Goal: Use online tool/utility: Utilize a website feature to perform a specific function

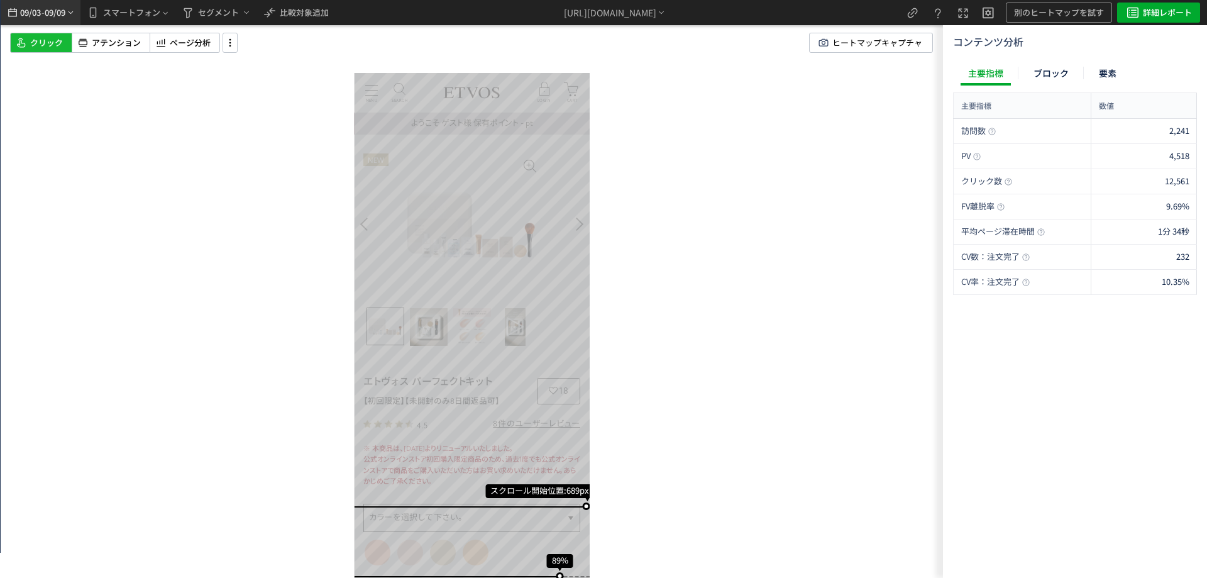
click at [58, 6] on span "09/09" at bounding box center [55, 12] width 21 height 25
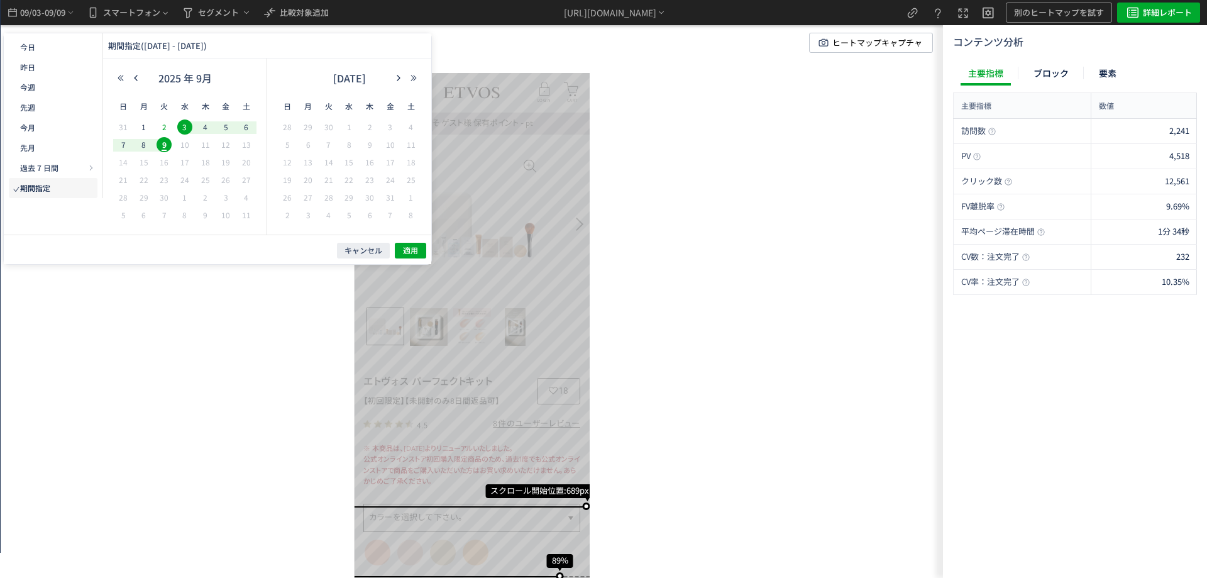
click at [166, 128] on span "2" at bounding box center [164, 126] width 15 height 15
click at [163, 154] on td "16" at bounding box center [164, 163] width 21 height 18
click at [162, 150] on span "9" at bounding box center [164, 144] width 15 height 15
click at [409, 251] on span "適用" at bounding box center [410, 250] width 15 height 11
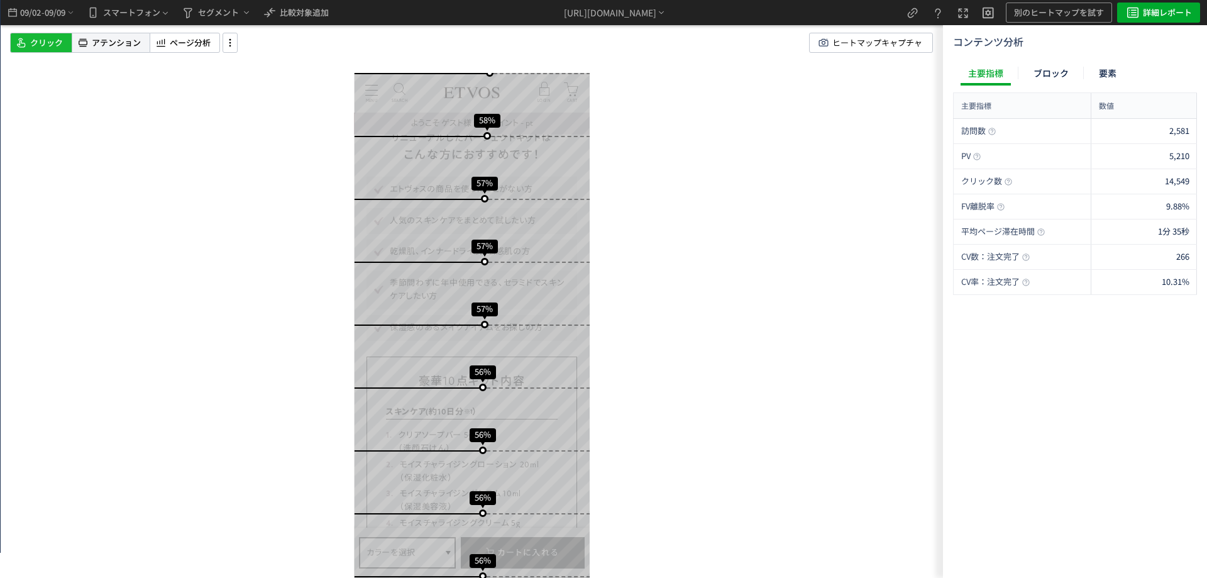
click at [113, 43] on span "アテンション" at bounding box center [116, 43] width 49 height 12
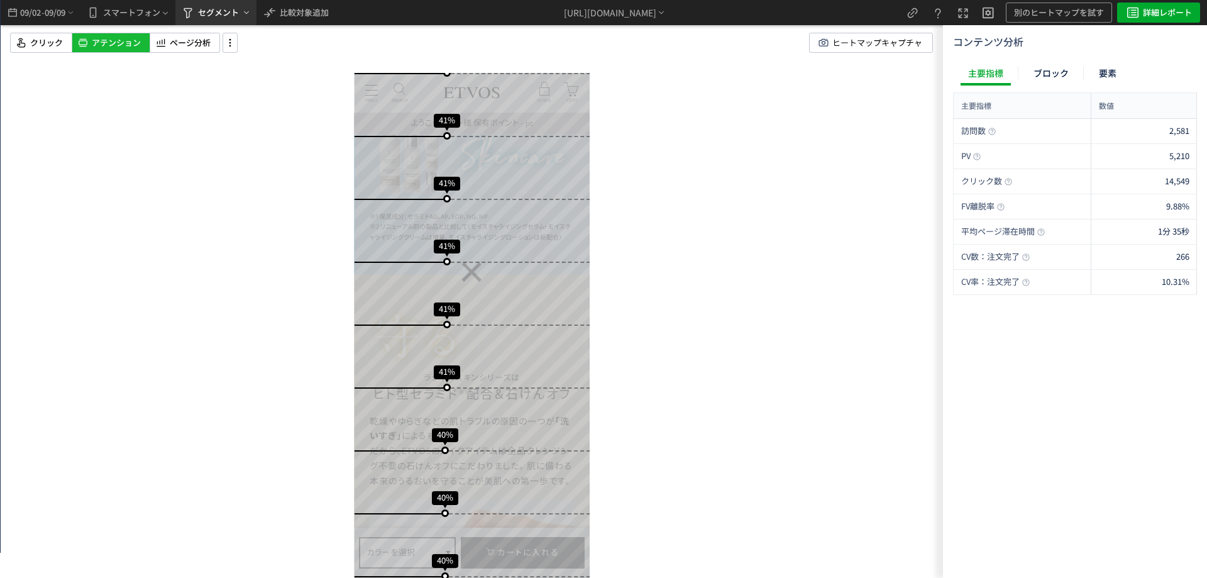
click at [216, 13] on span "セグメント" at bounding box center [218, 13] width 41 height 20
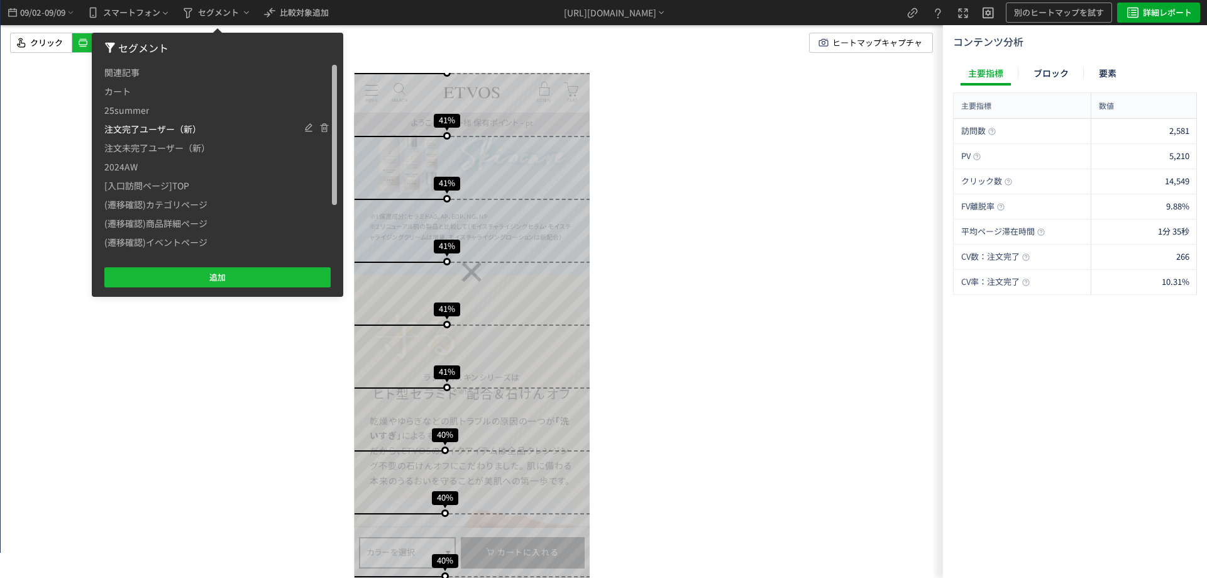
click at [167, 130] on span "注文完了ユーザー（新）" at bounding box center [152, 128] width 97 height 19
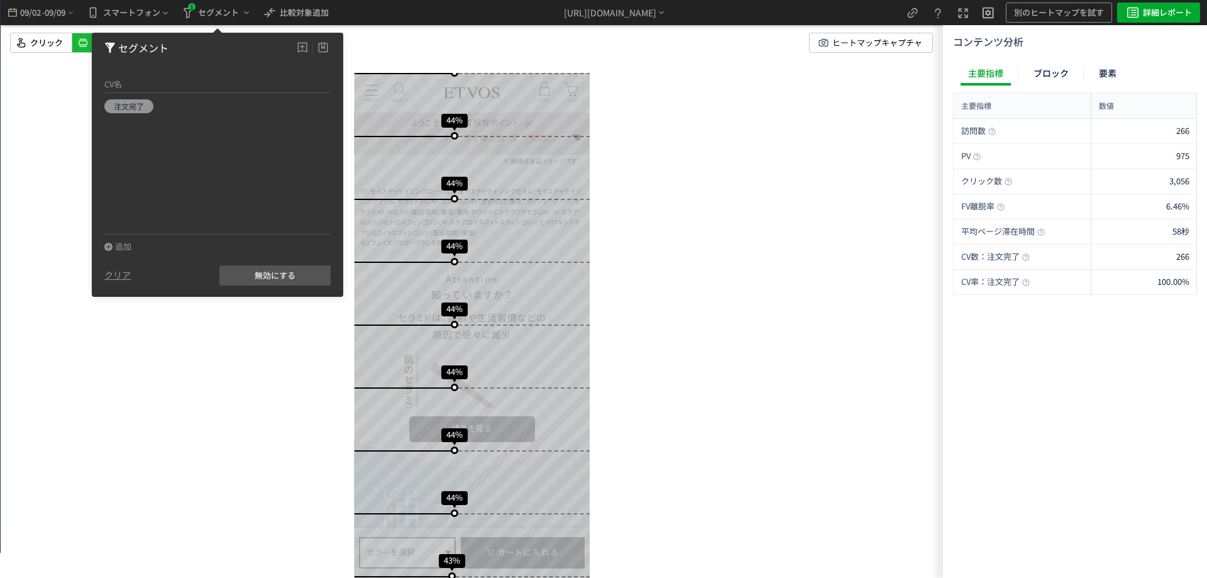
click at [757, 309] on div "スクロール開始位置:699px スクロール到達率 96% スクロール到達率 94% スクロール到達率 90% スクロール到達率 83% スクロール到達率 71…" at bounding box center [472, 289] width 942 height 578
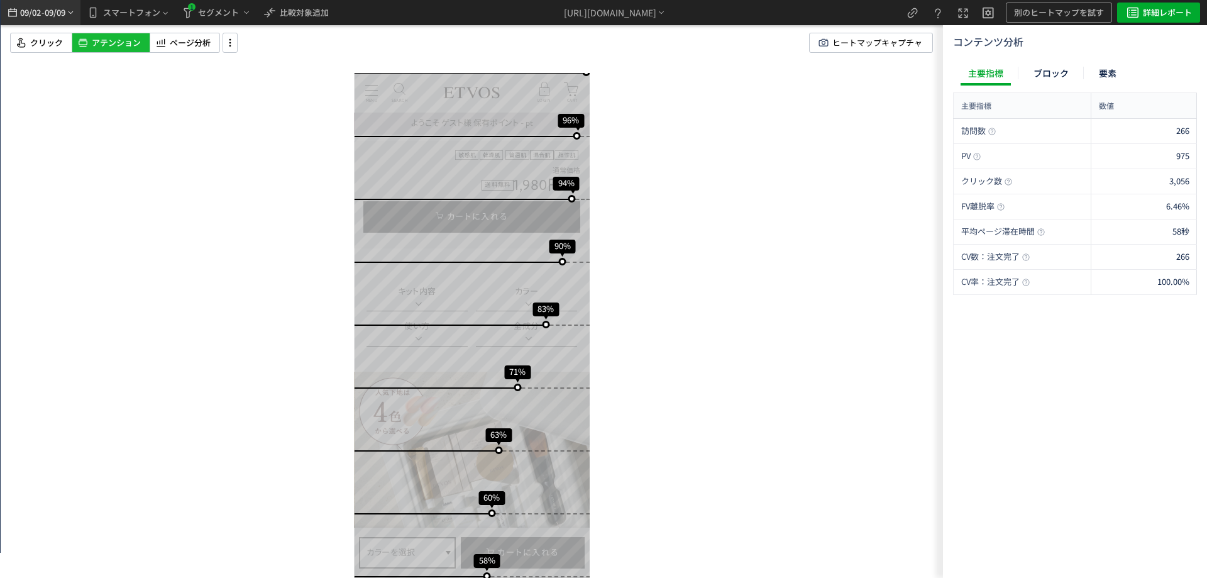
click at [52, 11] on span "09/09" at bounding box center [55, 12] width 21 height 25
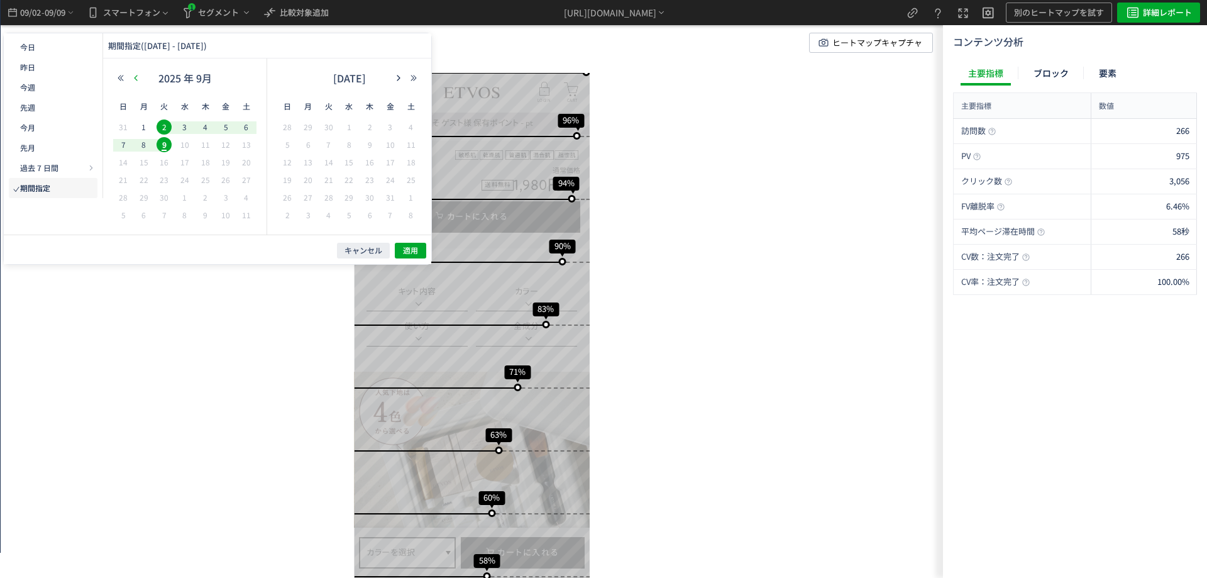
click at [133, 74] on button "button" at bounding box center [135, 78] width 15 height 9
click at [182, 142] on span "6" at bounding box center [184, 144] width 15 height 15
click at [189, 197] on span "27" at bounding box center [184, 197] width 15 height 15
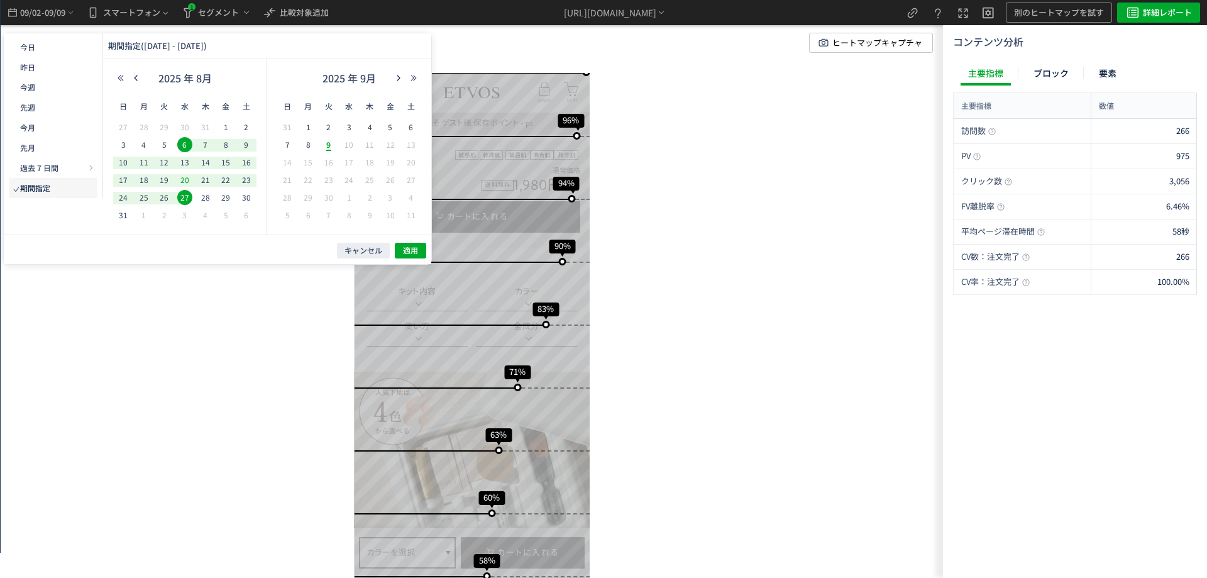
click at [188, 180] on span "20" at bounding box center [184, 179] width 15 height 15
click at [182, 138] on span "6" at bounding box center [184, 144] width 15 height 15
click at [412, 250] on span "適用" at bounding box center [410, 250] width 15 height 11
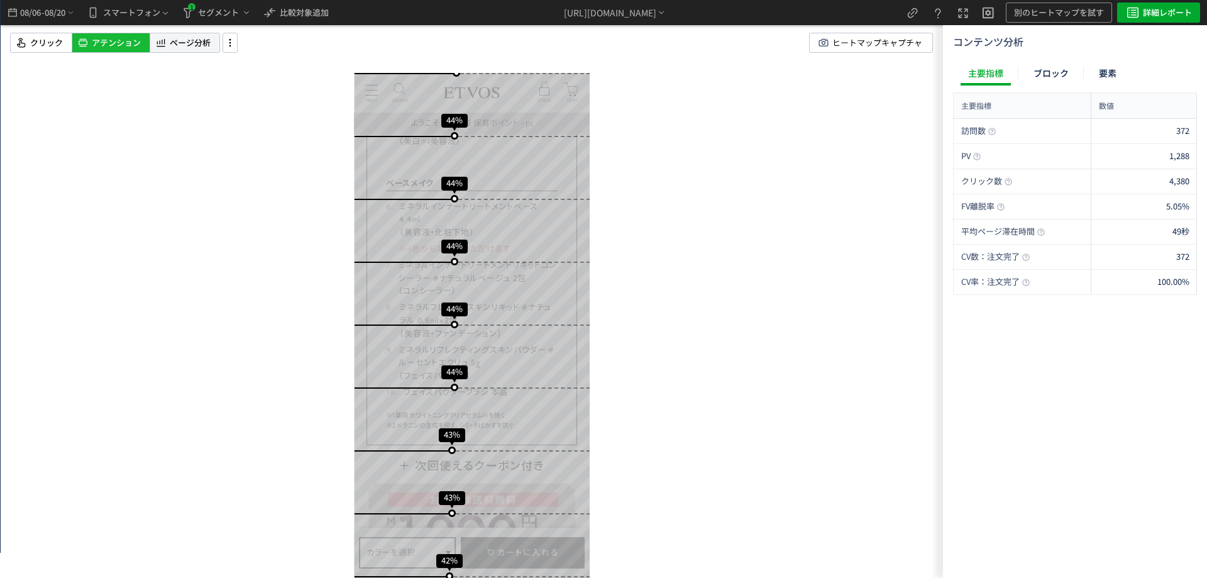
click at [207, 47] on span "ページ分析" at bounding box center [190, 43] width 41 height 12
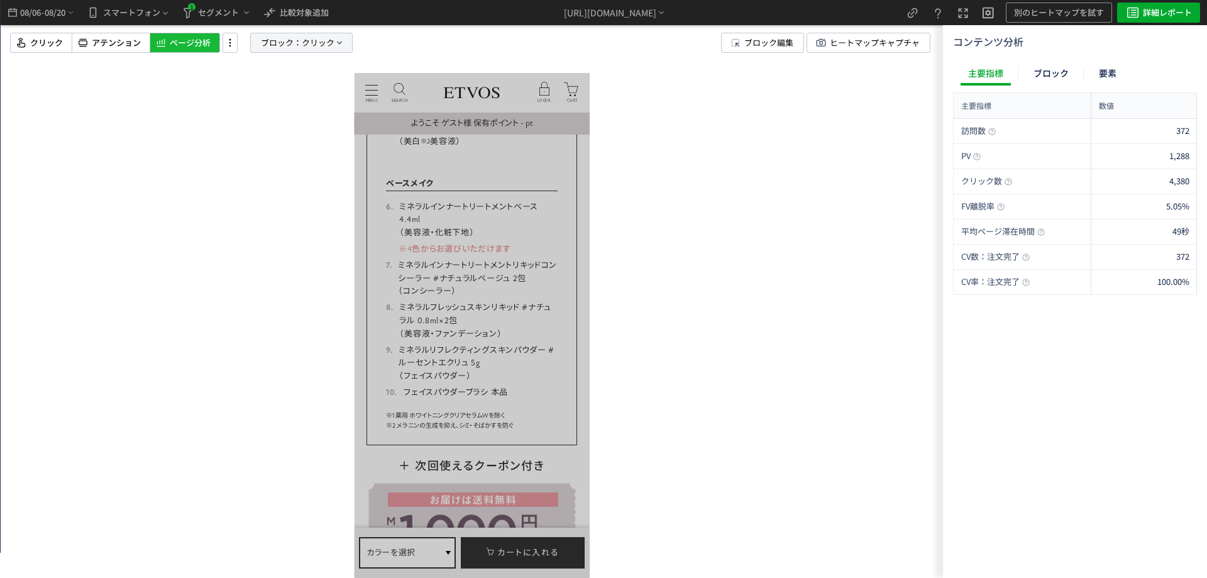
click at [331, 43] on span "クリック" at bounding box center [318, 42] width 33 height 19
click at [256, 151] on span "クリック" at bounding box center [266, 151] width 33 height 12
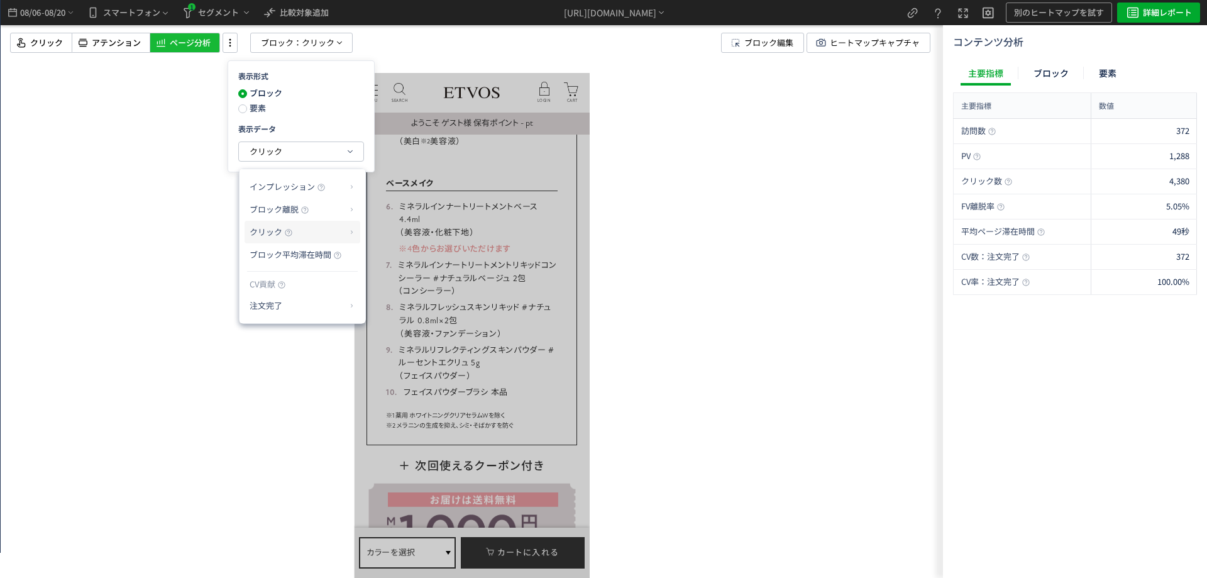
click at [300, 233] on p "クリック" at bounding box center [298, 231] width 96 height 21
click at [275, 306] on p "注文完了" at bounding box center [298, 305] width 96 height 21
click at [387, 329] on li "CV貢献率" at bounding box center [390, 335] width 44 height 23
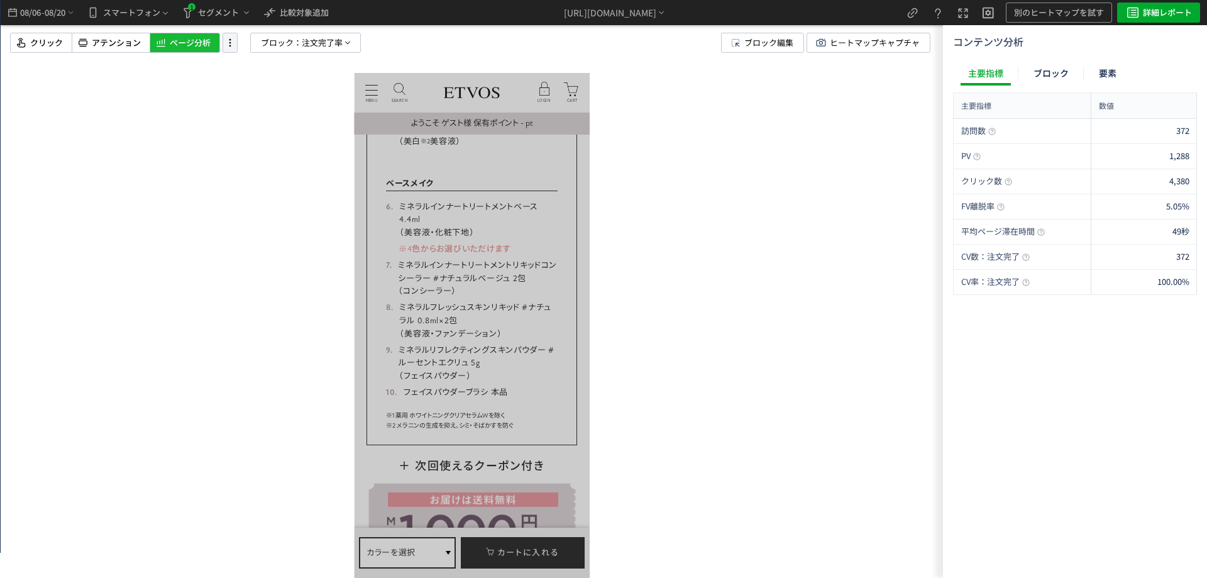
click at [233, 47] on icon at bounding box center [230, 43] width 15 height 14
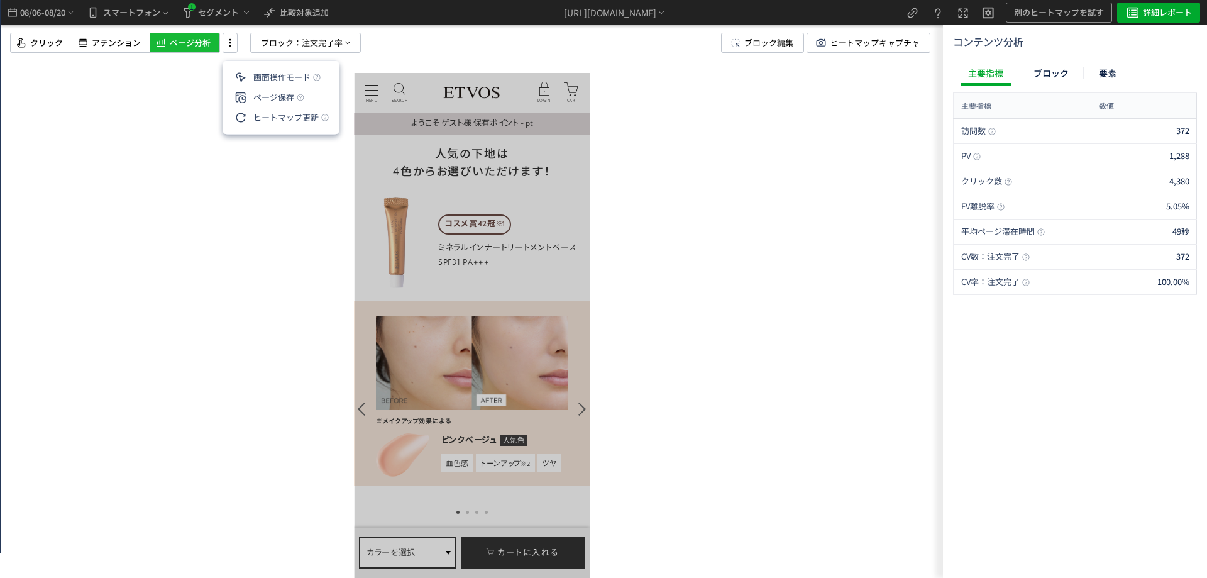
click at [465, 338] on img at bounding box center [472, 363] width 192 height 94
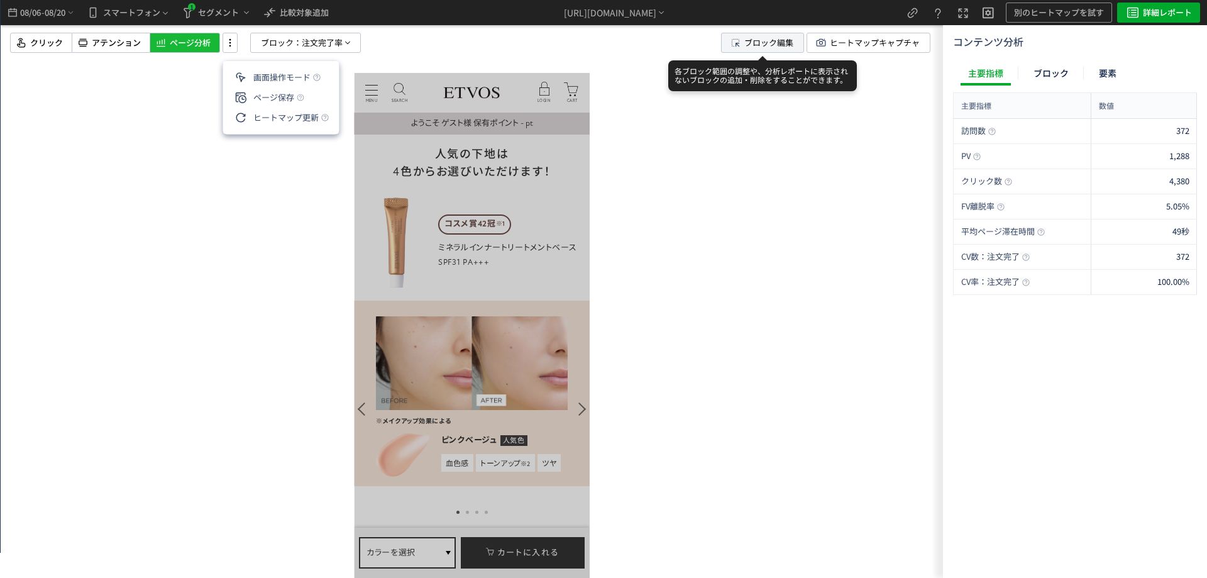
click at [765, 50] on span "ブロック編集" at bounding box center [768, 42] width 49 height 19
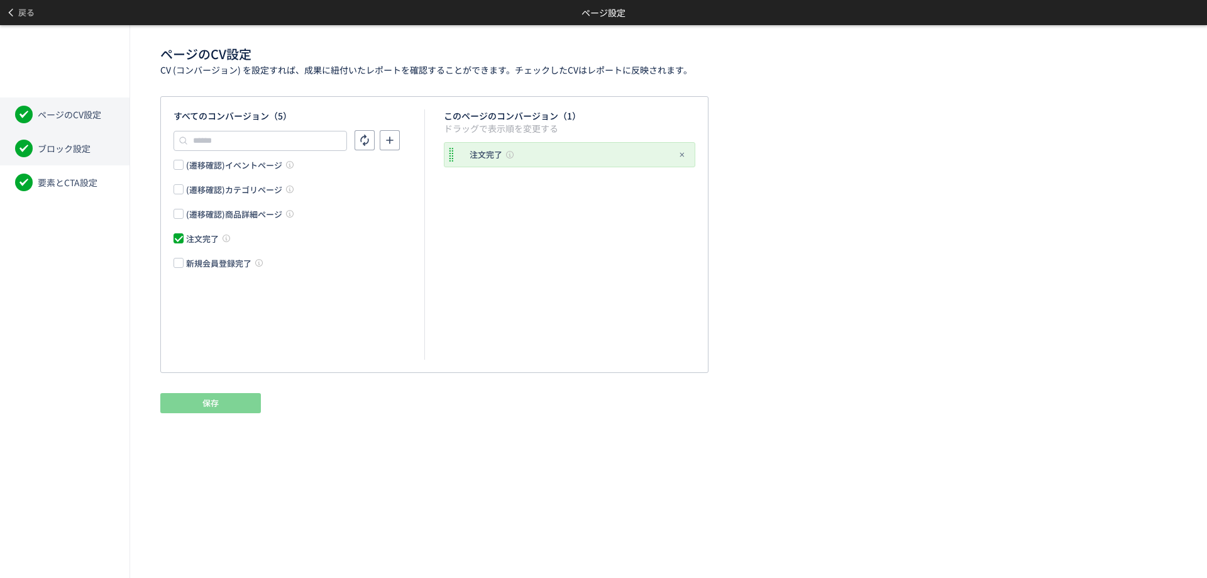
click at [48, 149] on span "ブロック設定" at bounding box center [64, 148] width 53 height 13
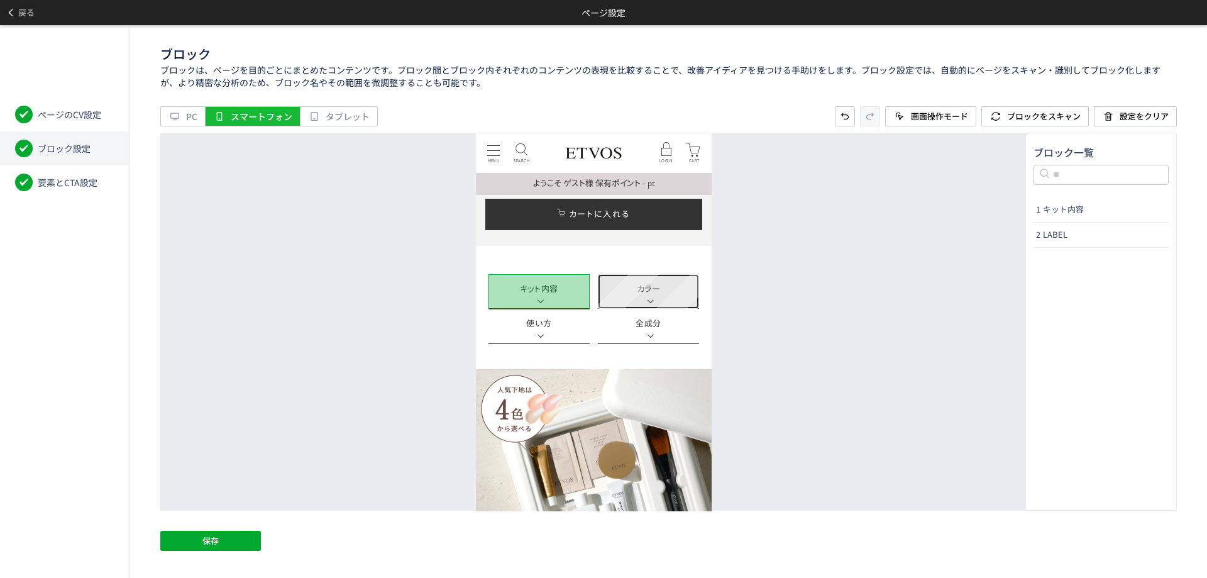
click at [686, 288] on link "カラー" at bounding box center [647, 291] width 101 height 35
click at [675, 326] on link "全成分" at bounding box center [647, 325] width 101 height 35
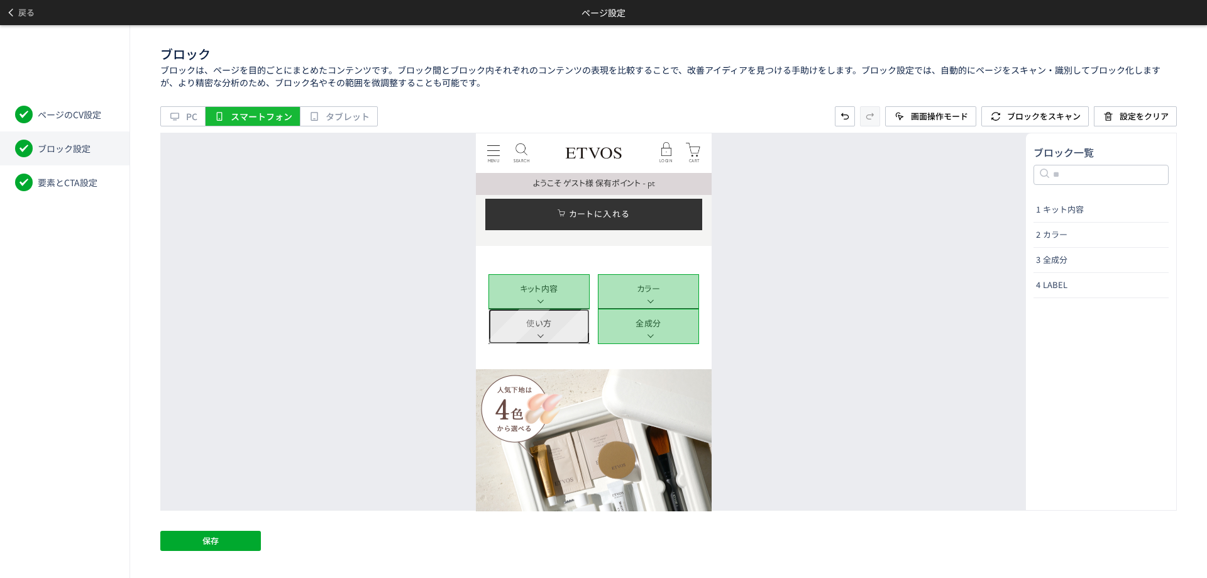
click at [552, 326] on link "使い方" at bounding box center [538, 325] width 101 height 35
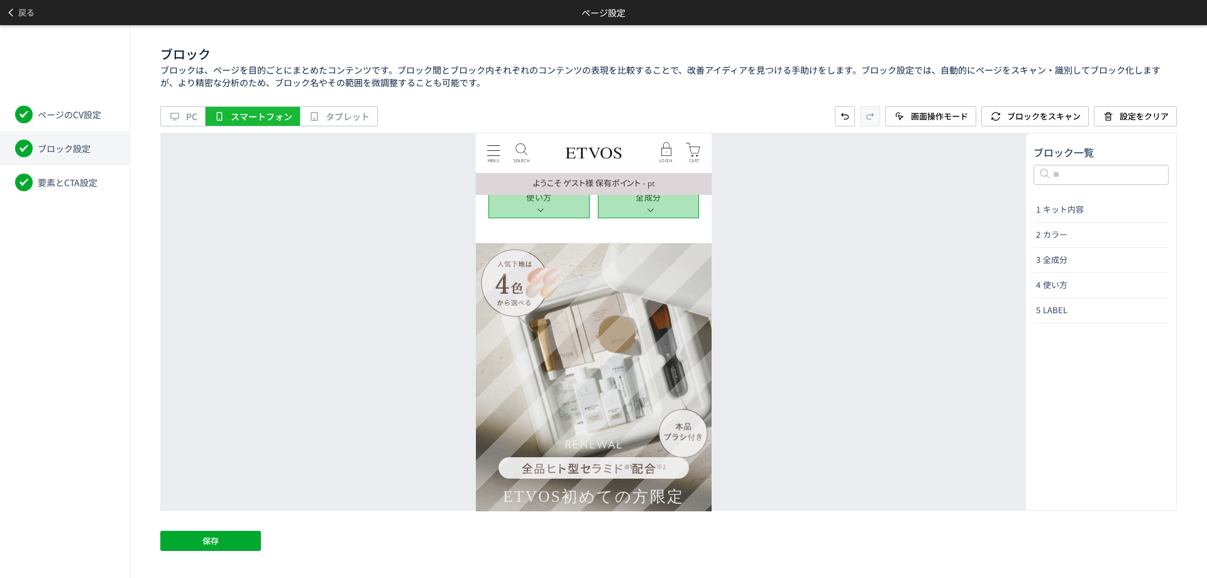
click at [512, 280] on img at bounding box center [593, 491] width 236 height 497
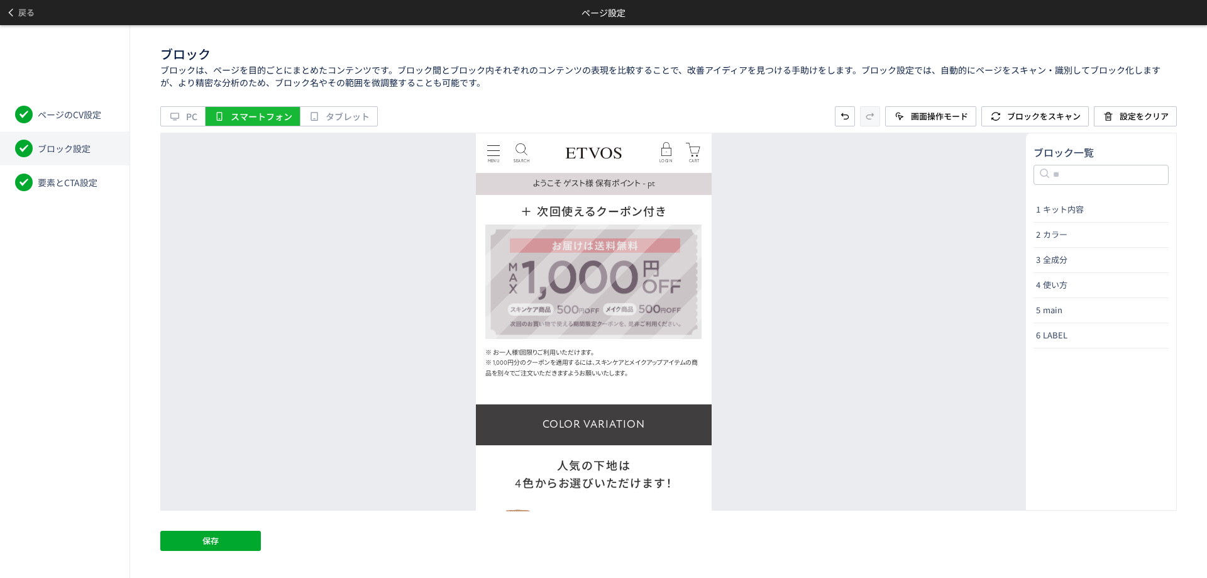
click at [629, 313] on img at bounding box center [593, 281] width 217 height 115
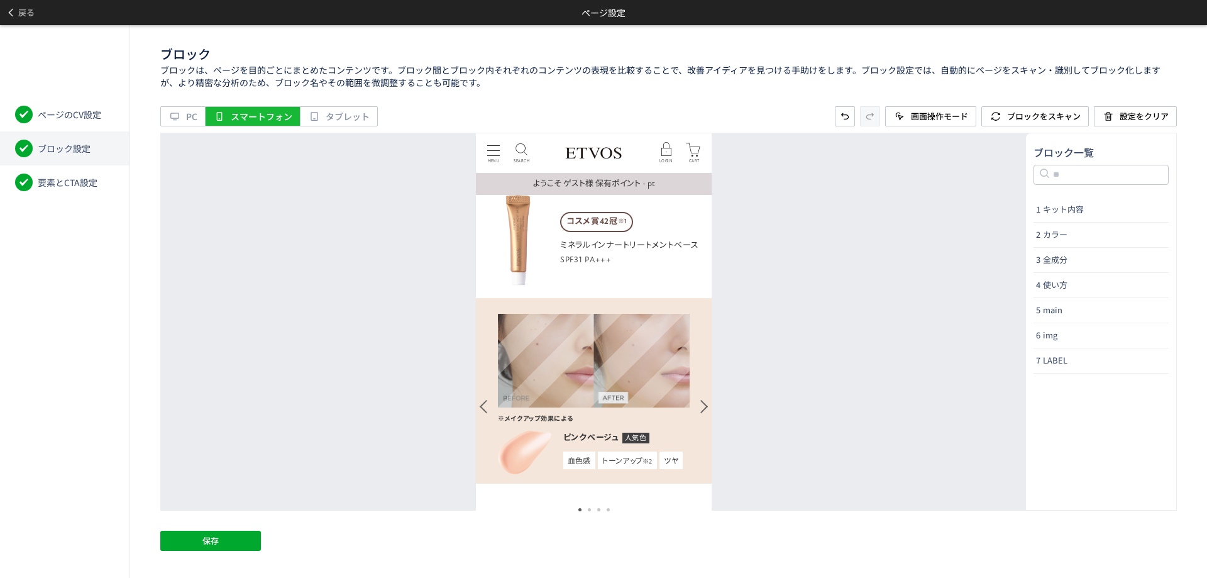
click at [629, 319] on img at bounding box center [593, 360] width 192 height 94
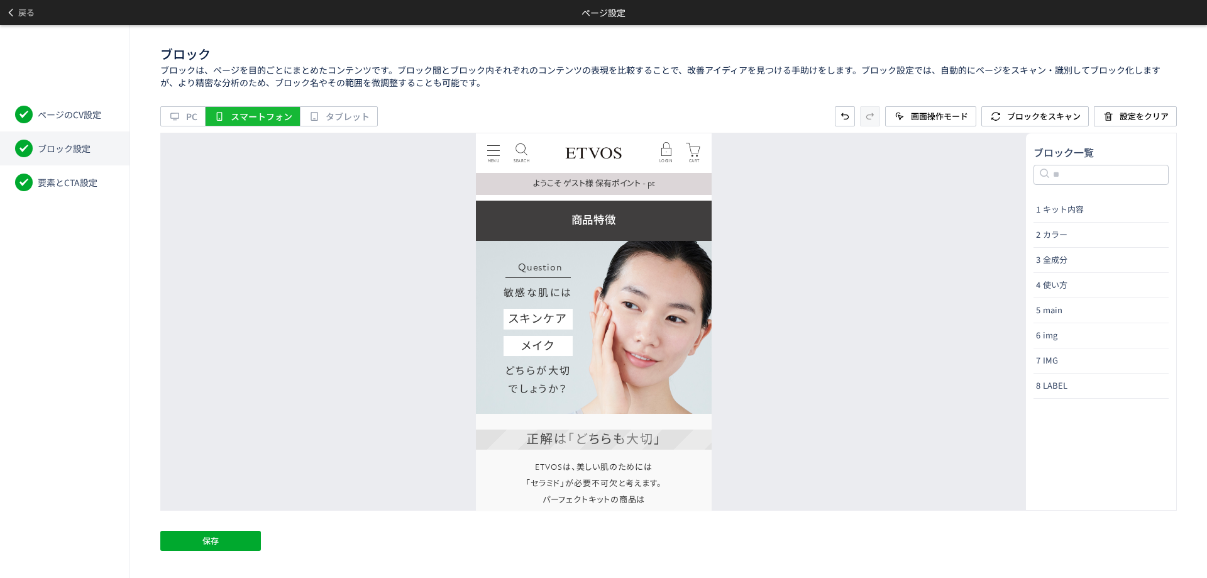
click at [630, 318] on img at bounding box center [593, 327] width 236 height 174
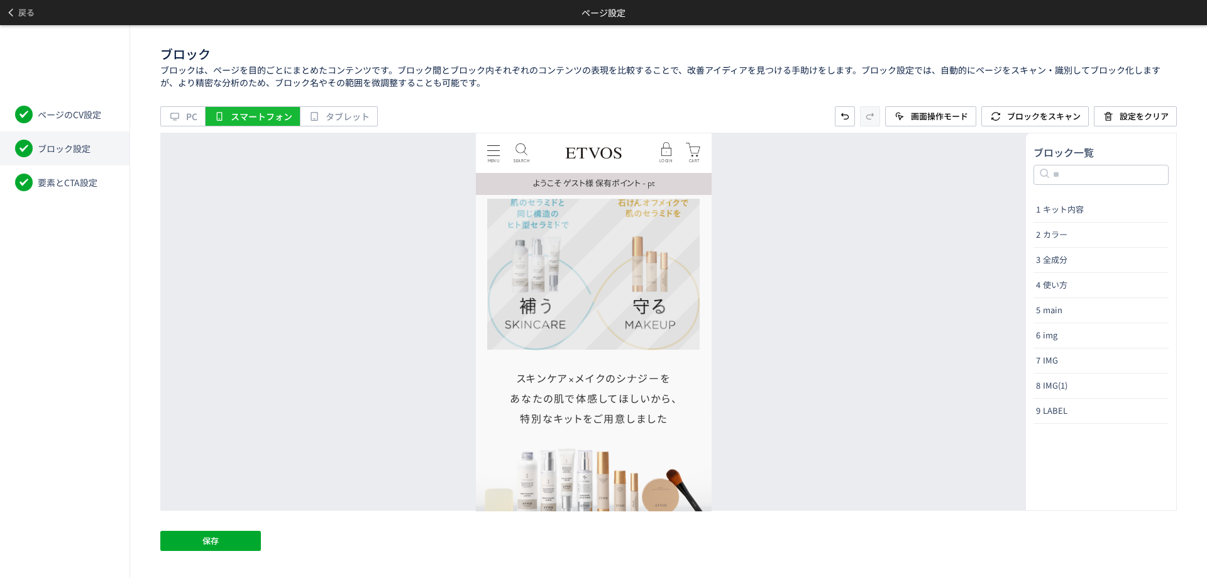
click at [629, 322] on img at bounding box center [593, 273] width 213 height 151
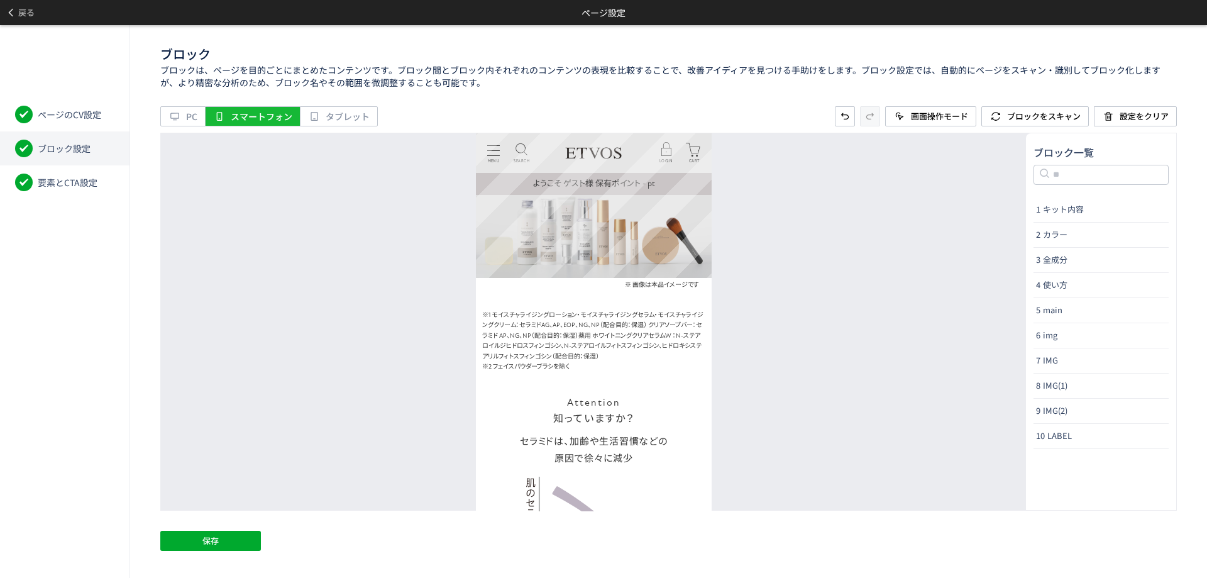
click at [651, 247] on img at bounding box center [593, 191] width 236 height 174
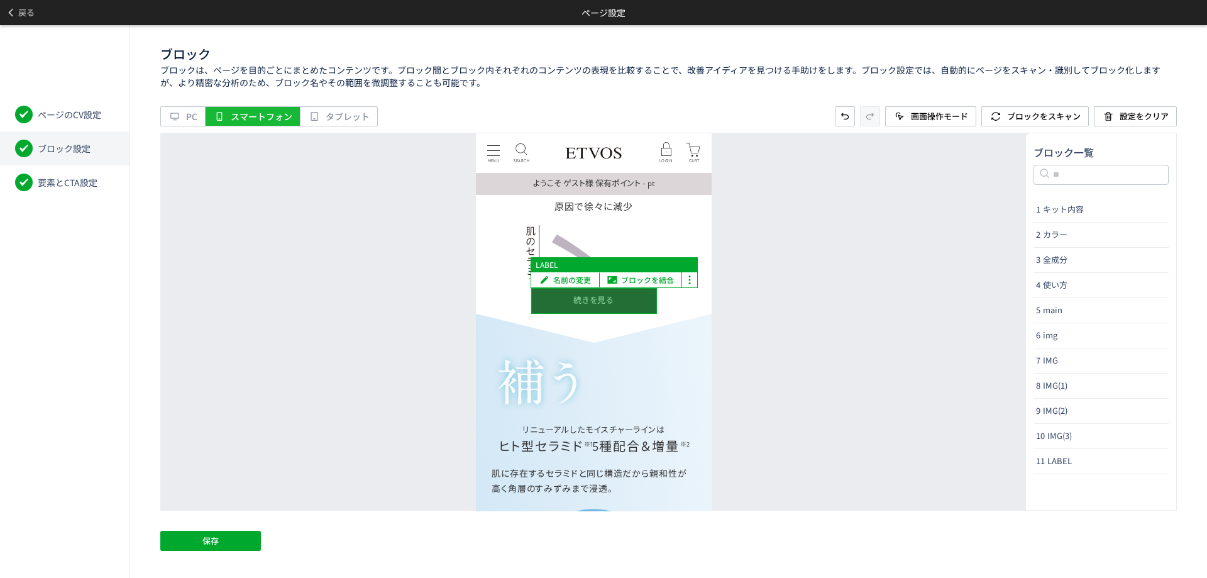
click at [636, 299] on div at bounding box center [594, 300] width 126 height 26
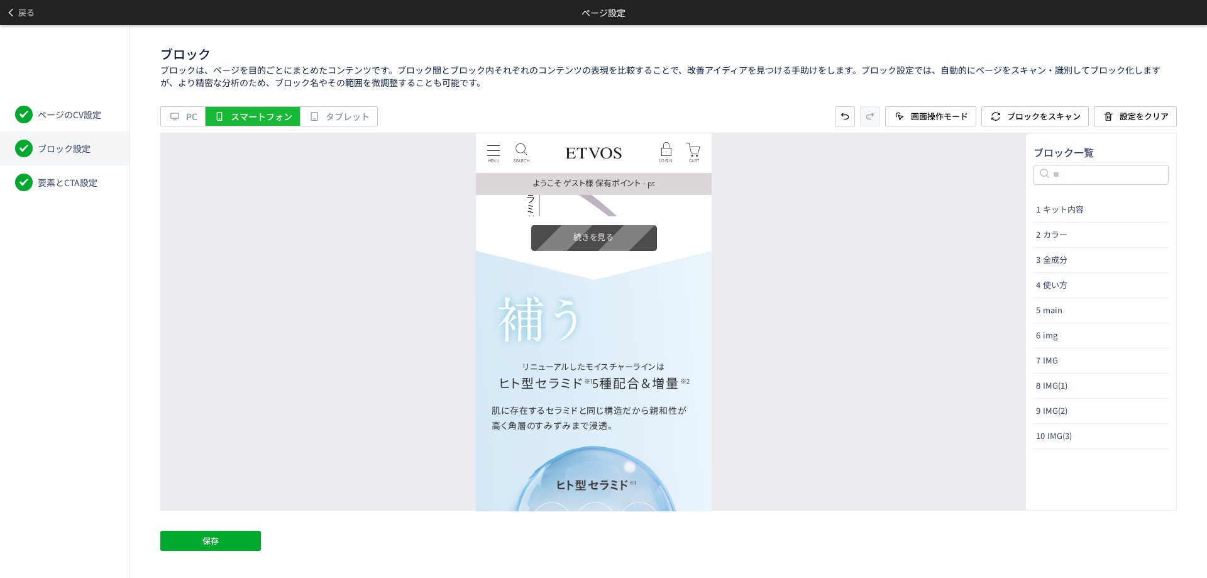
click at [561, 229] on label at bounding box center [594, 237] width 126 height 26
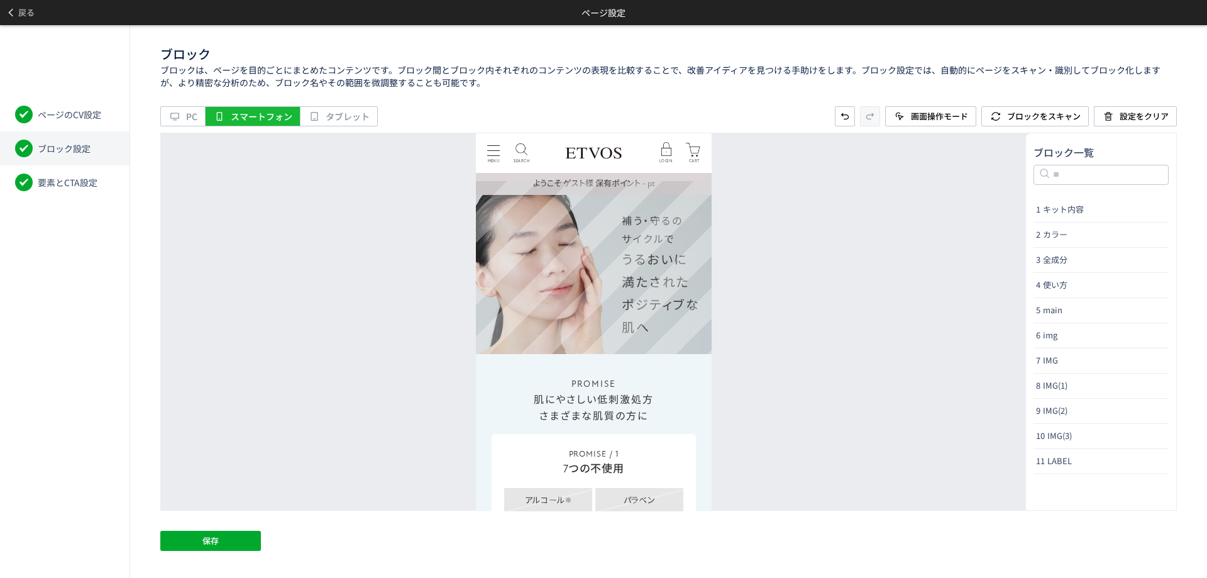
click at [600, 275] on img at bounding box center [593, 267] width 236 height 174
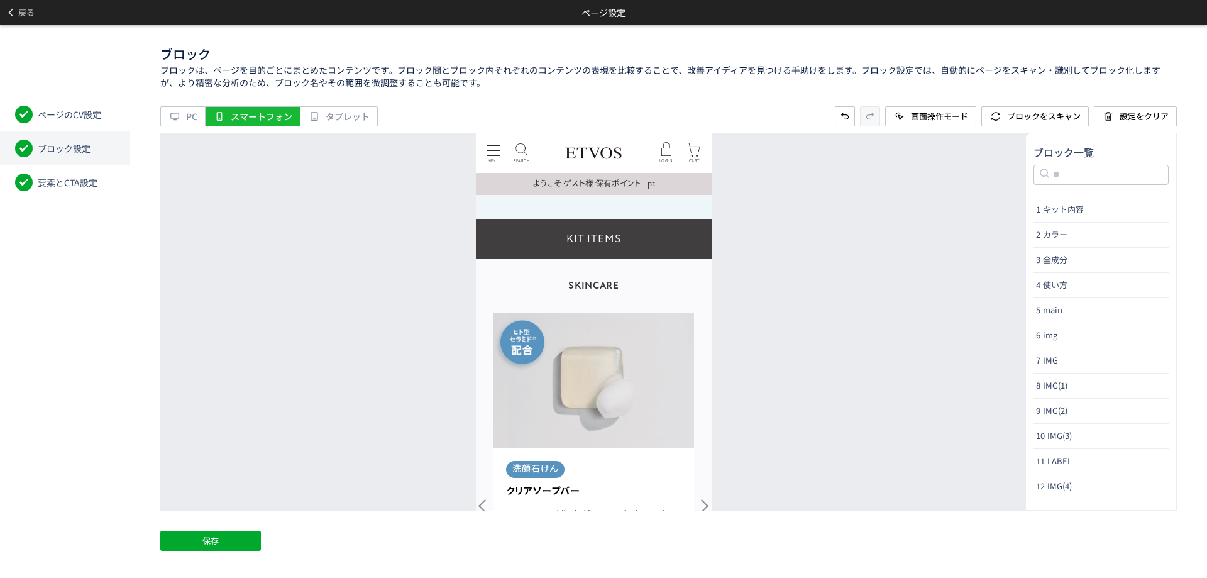
scroll to position [5659, 0]
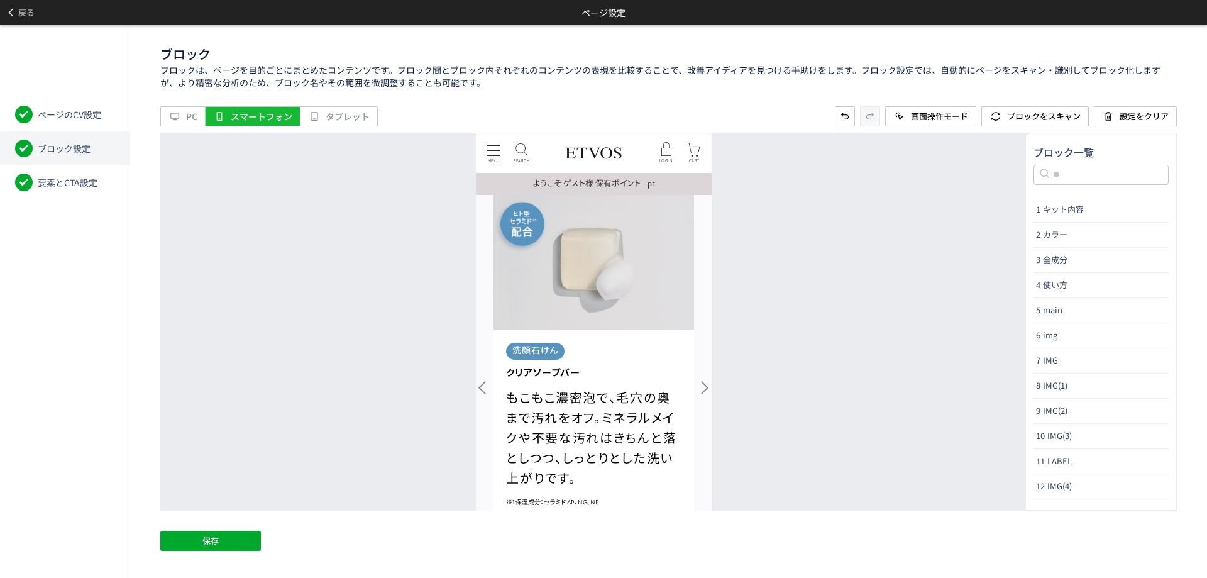
click at [600, 278] on img at bounding box center [593, 263] width 201 height 138
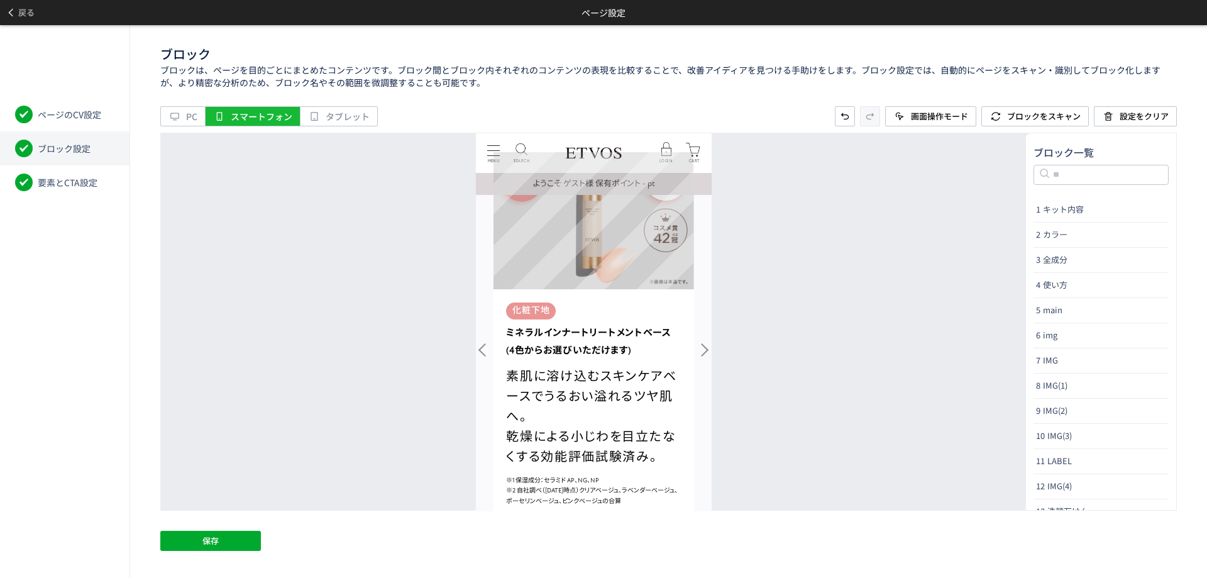
click at [608, 257] on img at bounding box center [593, 220] width 201 height 138
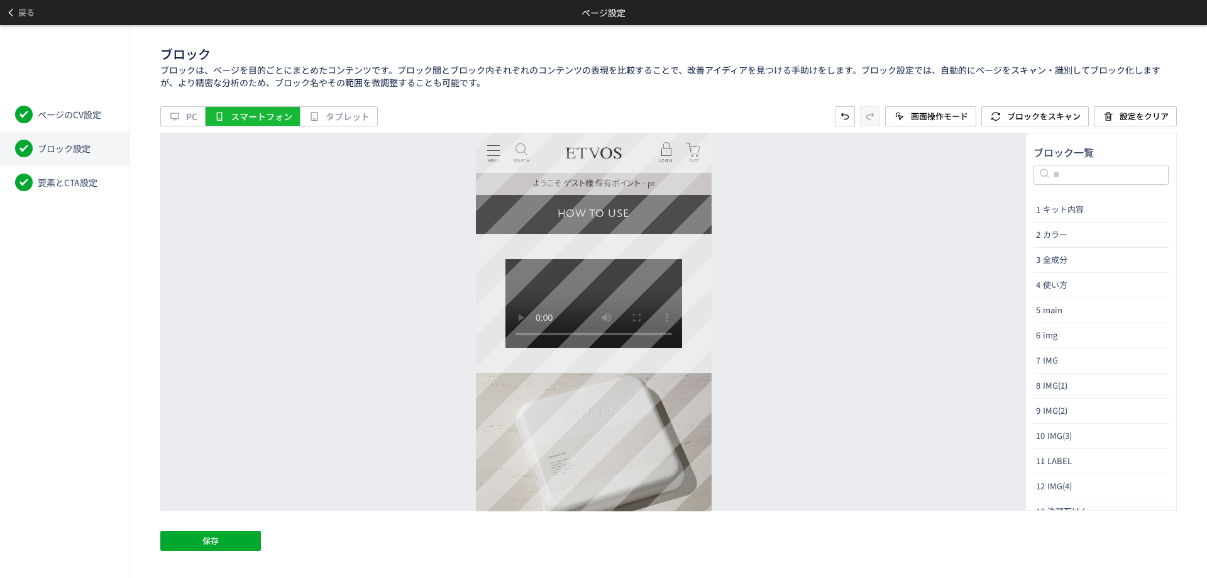
scroll to position [6665, 0]
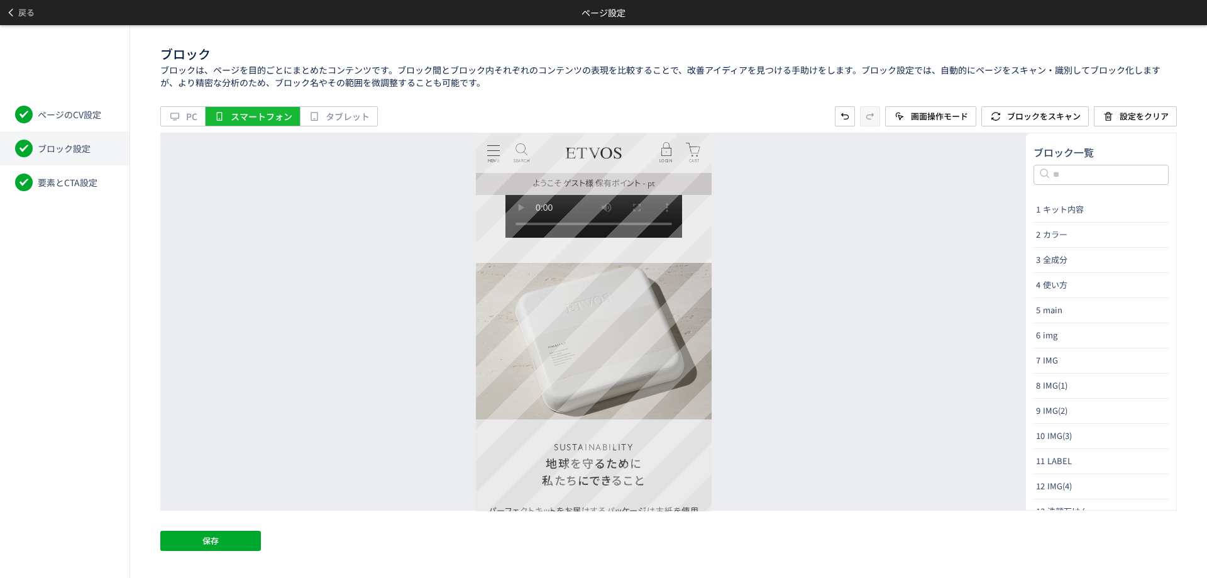
click at [604, 237] on video at bounding box center [593, 192] width 177 height 89
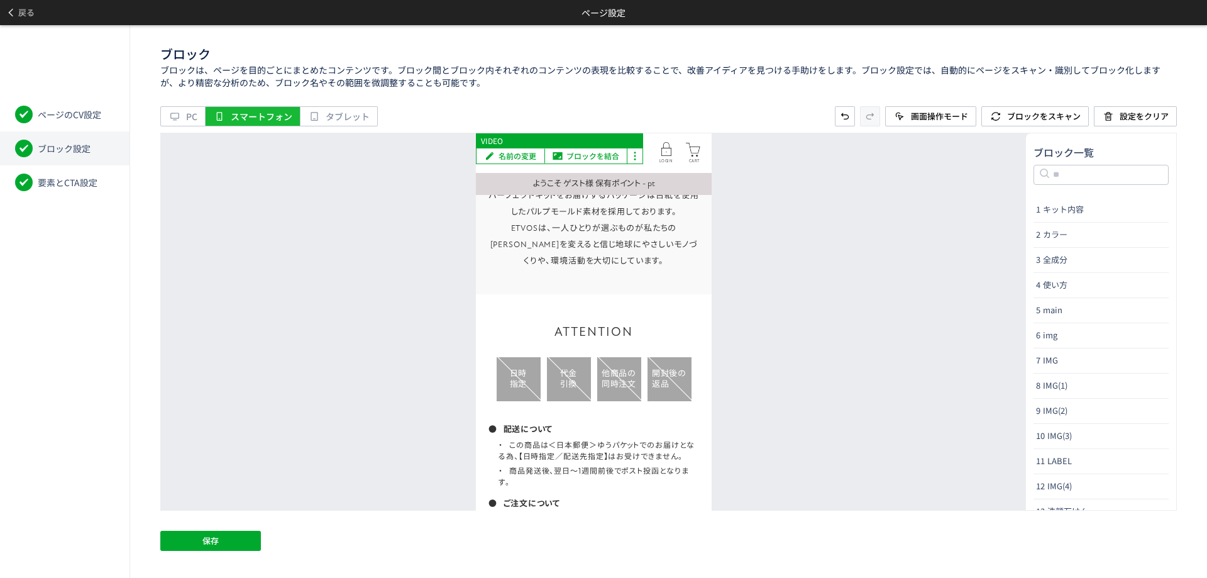
scroll to position [6979, 0]
click at [604, 104] on img at bounding box center [593, 26] width 236 height 157
click at [228, 542] on button "保存" at bounding box center [210, 541] width 101 height 20
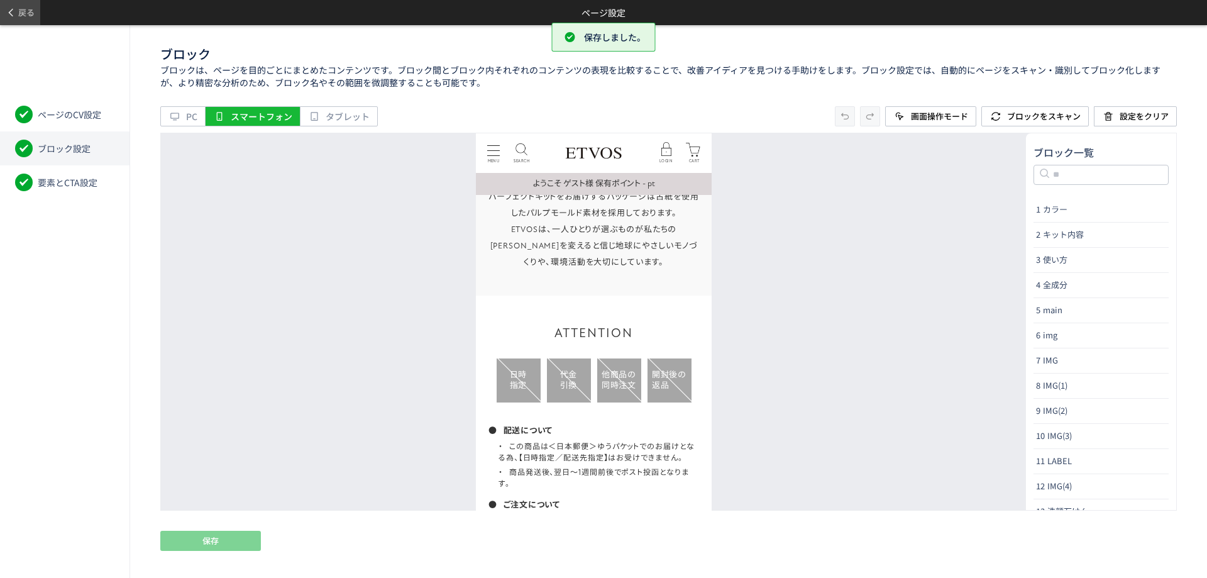
click at [31, 9] on span "戻る" at bounding box center [26, 13] width 16 height 20
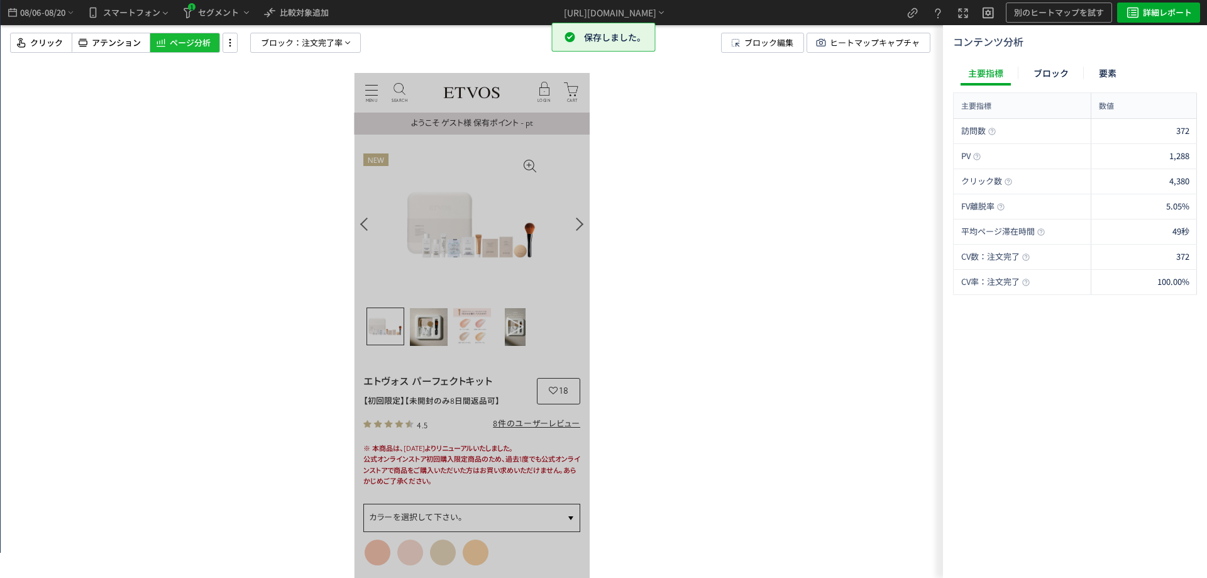
scroll to position [0, 0]
click at [38, 43] on span "クリック" at bounding box center [46, 43] width 33 height 12
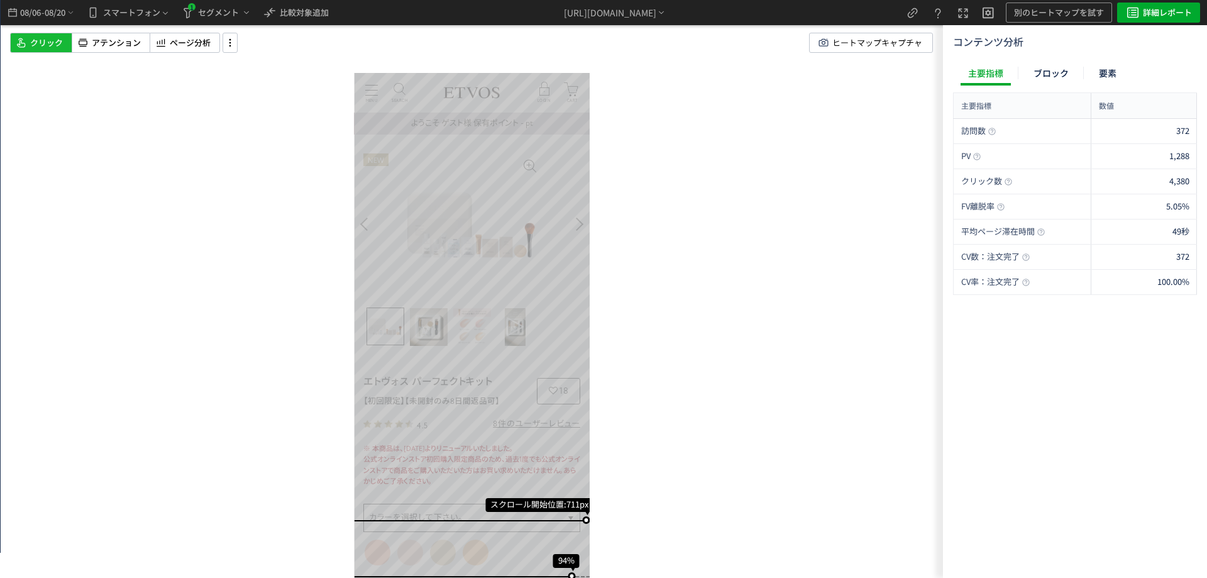
drag, startPoint x: 788, startPoint y: 130, endPoint x: 779, endPoint y: 127, distance: 9.9
click at [790, 130] on div "スクロール開始位置:711px スクロール到達率 94%" at bounding box center [472, 289] width 942 height 578
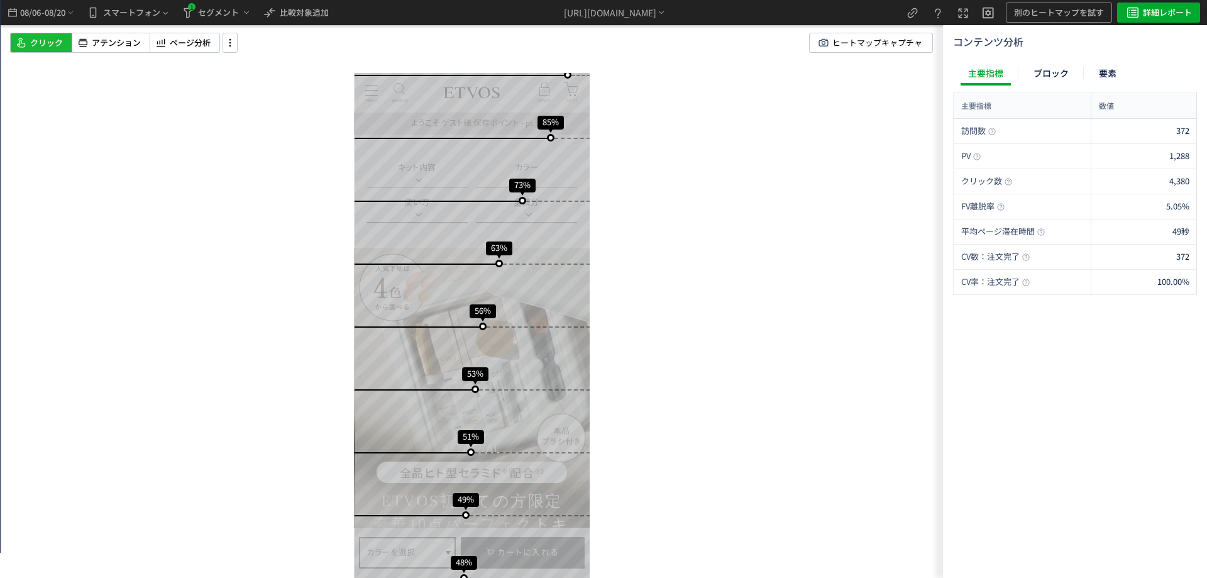
scroll to position [566, 0]
click at [171, 47] on span "ページ分析" at bounding box center [190, 43] width 41 height 12
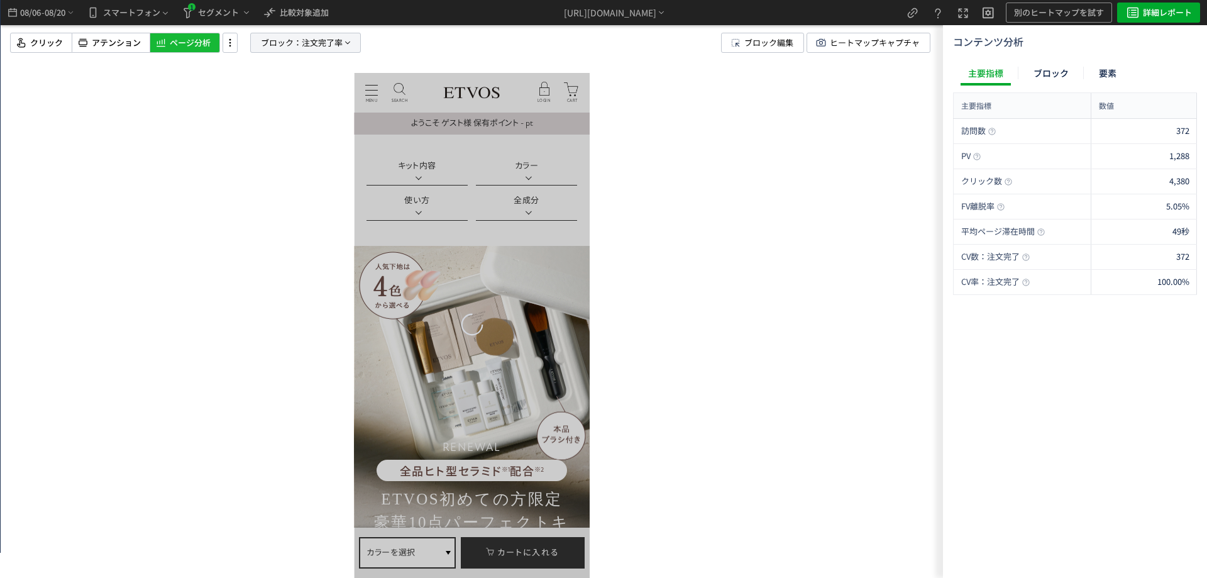
click at [292, 45] on span "ブロック：" at bounding box center [281, 42] width 41 height 19
click at [250, 107] on span at bounding box center [247, 108] width 9 height 9
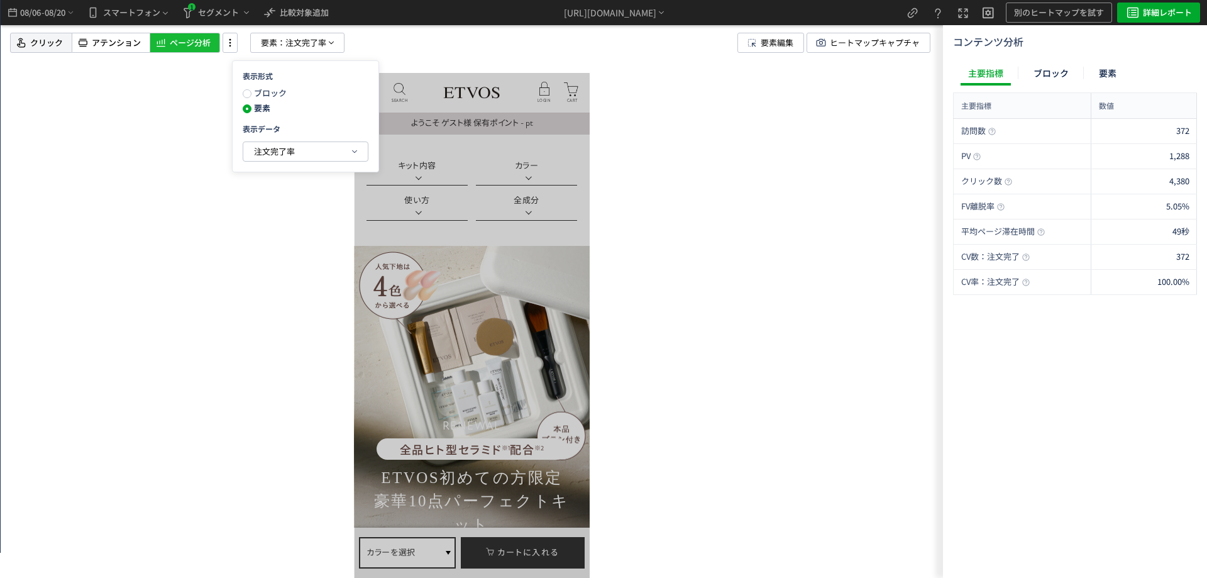
click at [45, 49] on div "クリック" at bounding box center [41, 43] width 62 height 20
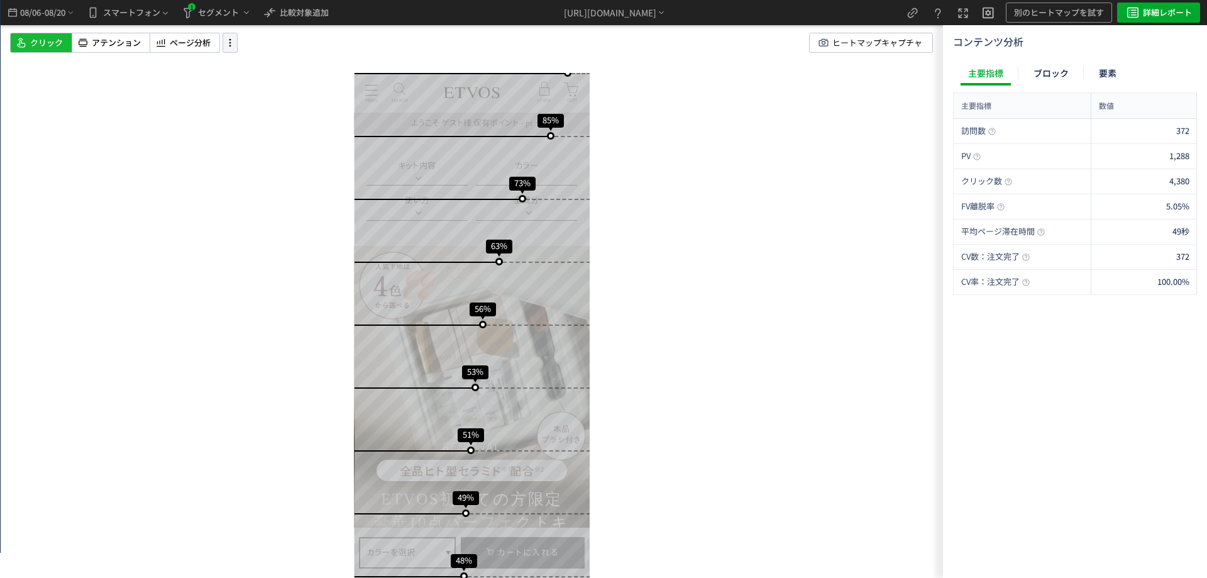
click at [236, 43] on icon at bounding box center [230, 43] width 15 height 14
click at [185, 43] on span "ページ分析" at bounding box center [190, 43] width 41 height 12
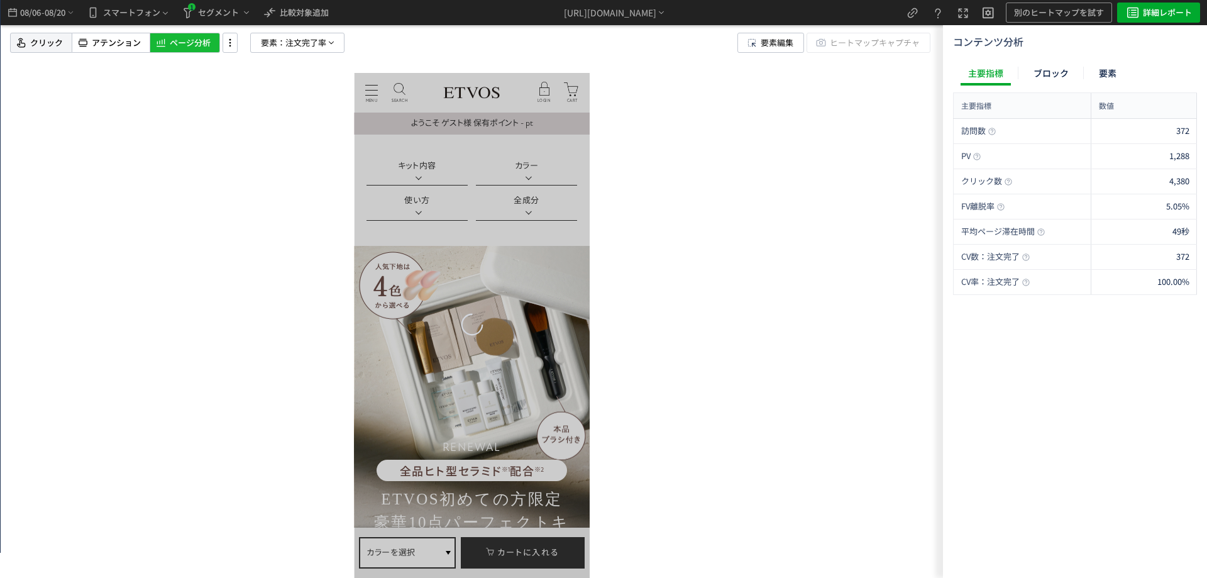
click at [65, 47] on div "クリック" at bounding box center [41, 43] width 62 height 20
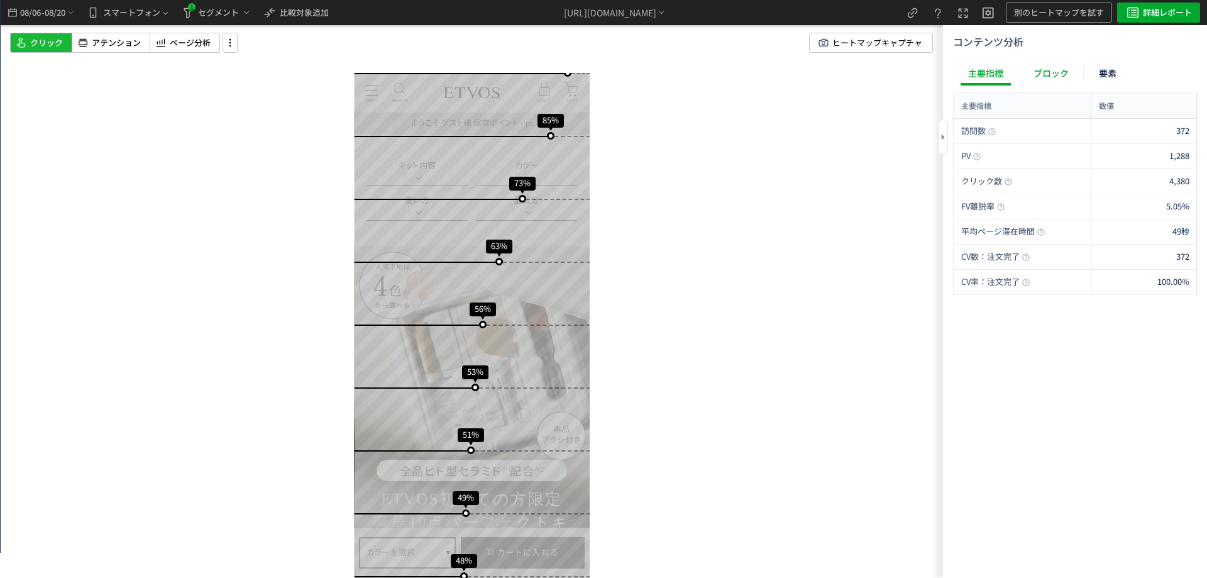
click at [1059, 80] on div "ブロック" at bounding box center [1051, 72] width 50 height 25
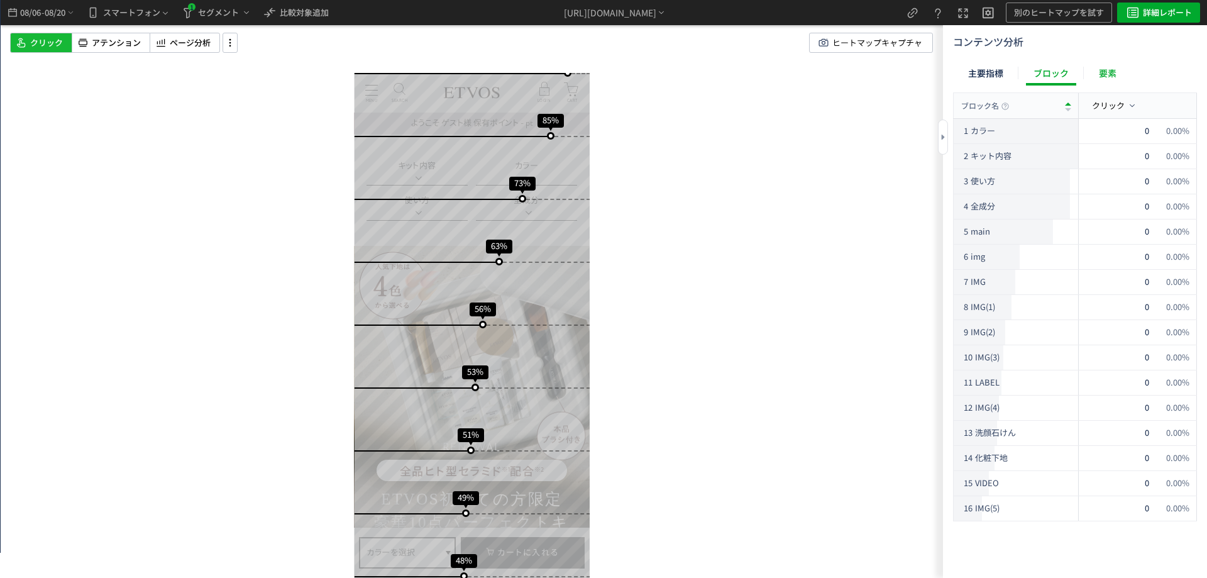
click at [1122, 72] on div "要素" at bounding box center [1107, 72] width 33 height 25
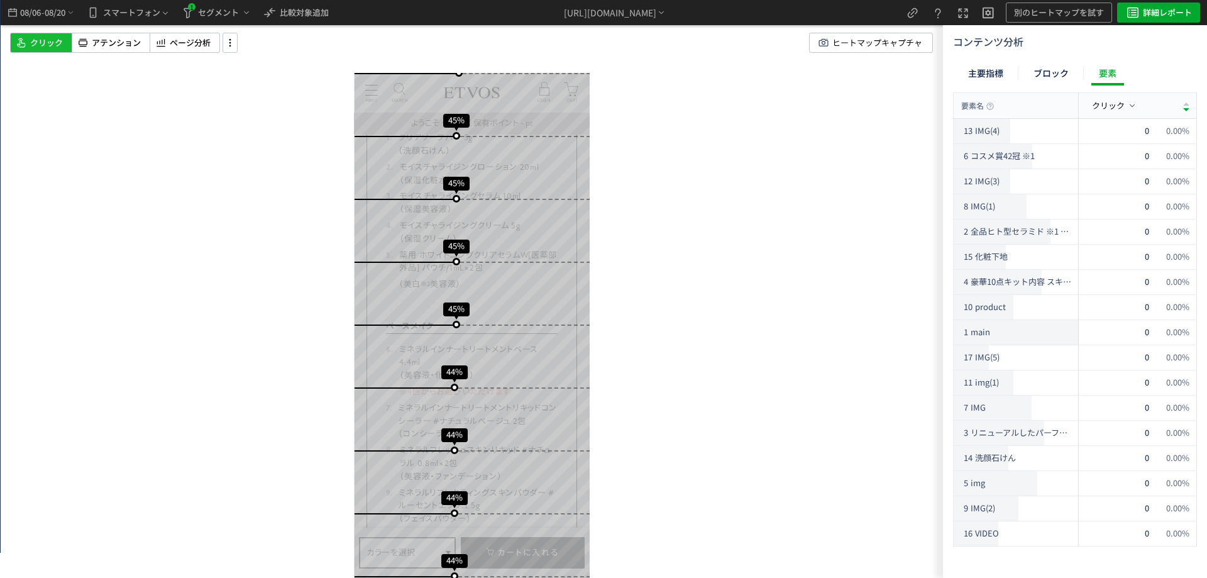
scroll to position [0, 0]
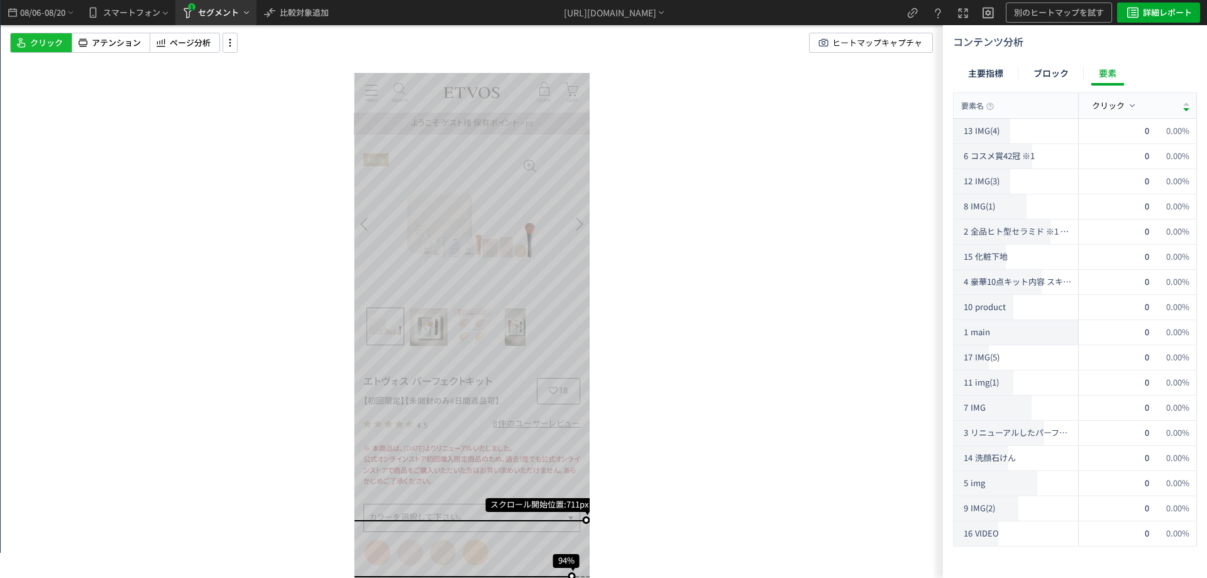
click at [216, 13] on span "セグメント" at bounding box center [218, 13] width 41 height 20
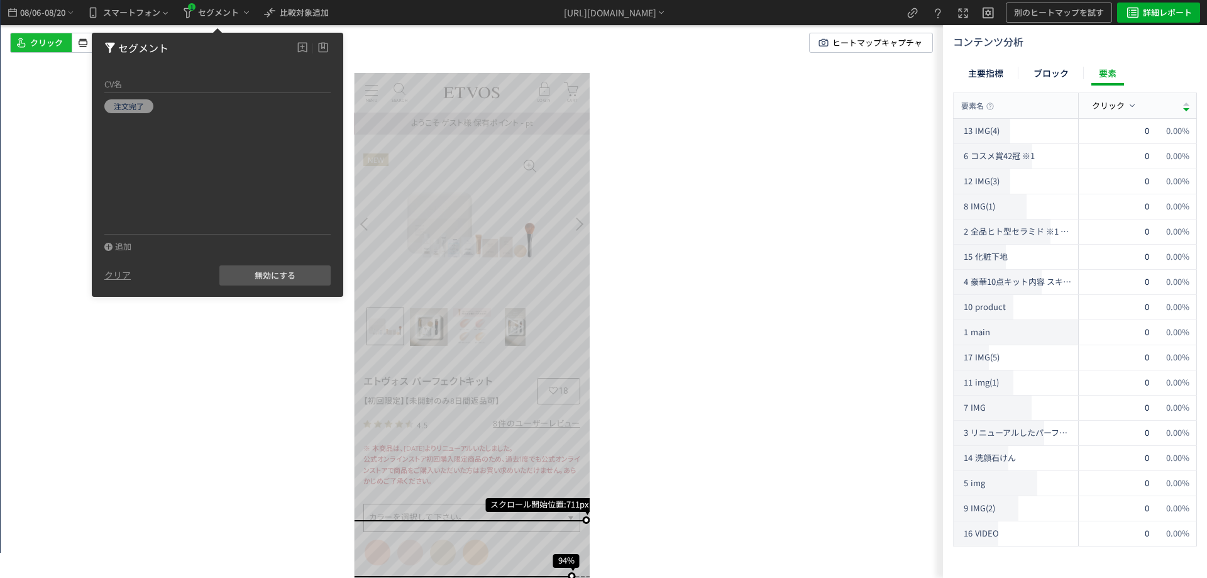
click at [72, 79] on div "スクロール開始位置:711px スクロール到達率 94% スクロール到達率 92% スクロール到達率 85% スクロール到達率 73% スクロール到達率 63…" at bounding box center [472, 289] width 942 height 578
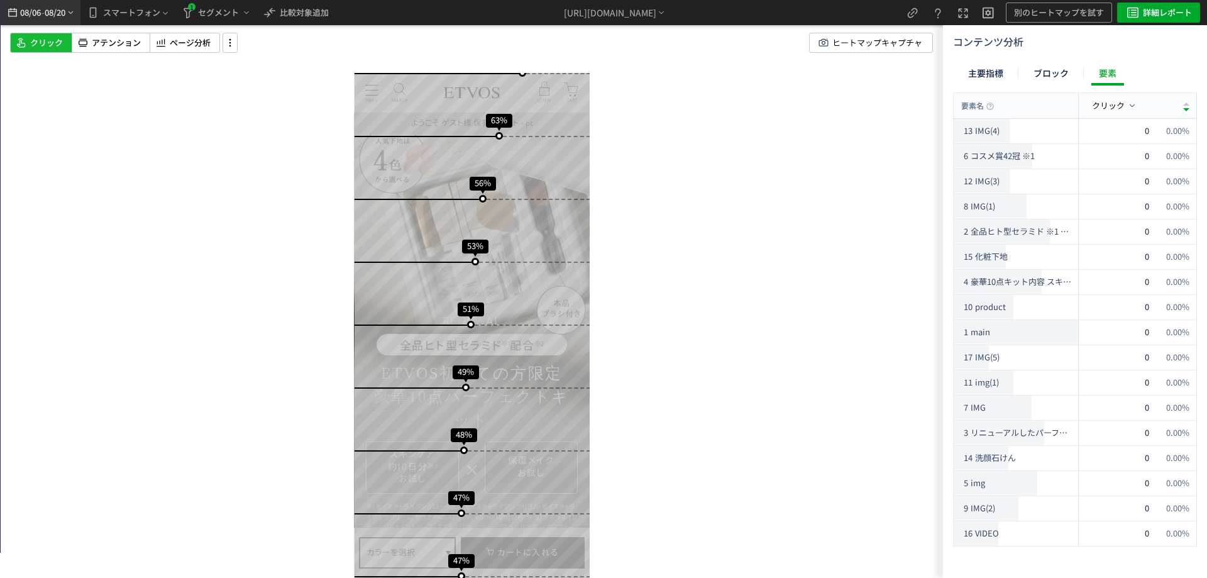
click at [54, 17] on span "08/20" at bounding box center [55, 12] width 21 height 25
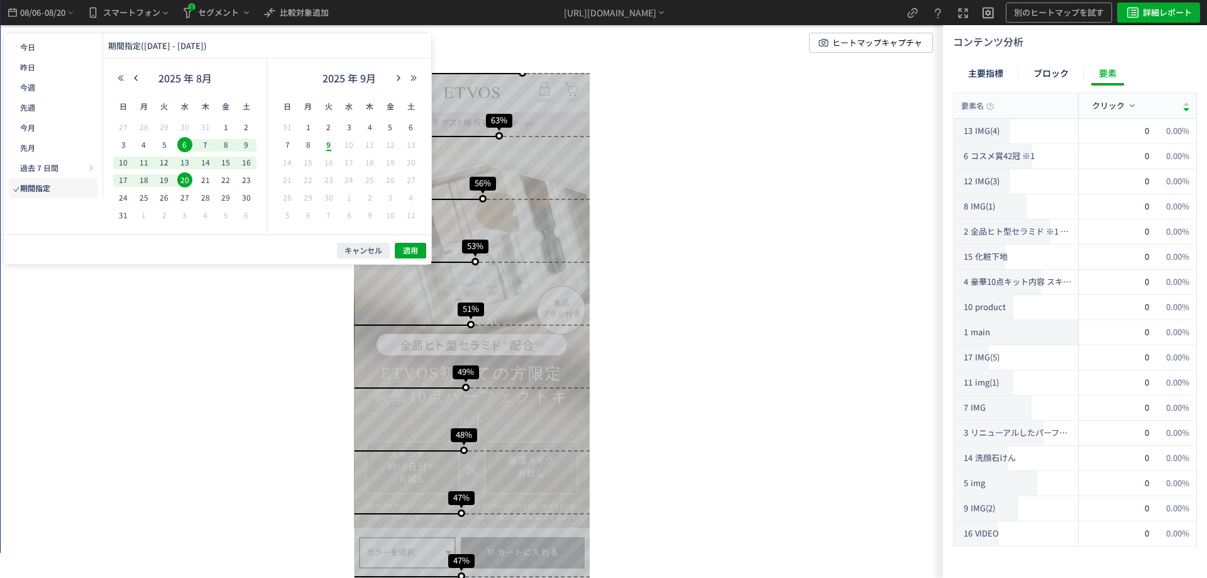
click at [182, 180] on span "20" at bounding box center [184, 179] width 15 height 15
click at [331, 147] on span "9" at bounding box center [328, 144] width 15 height 15
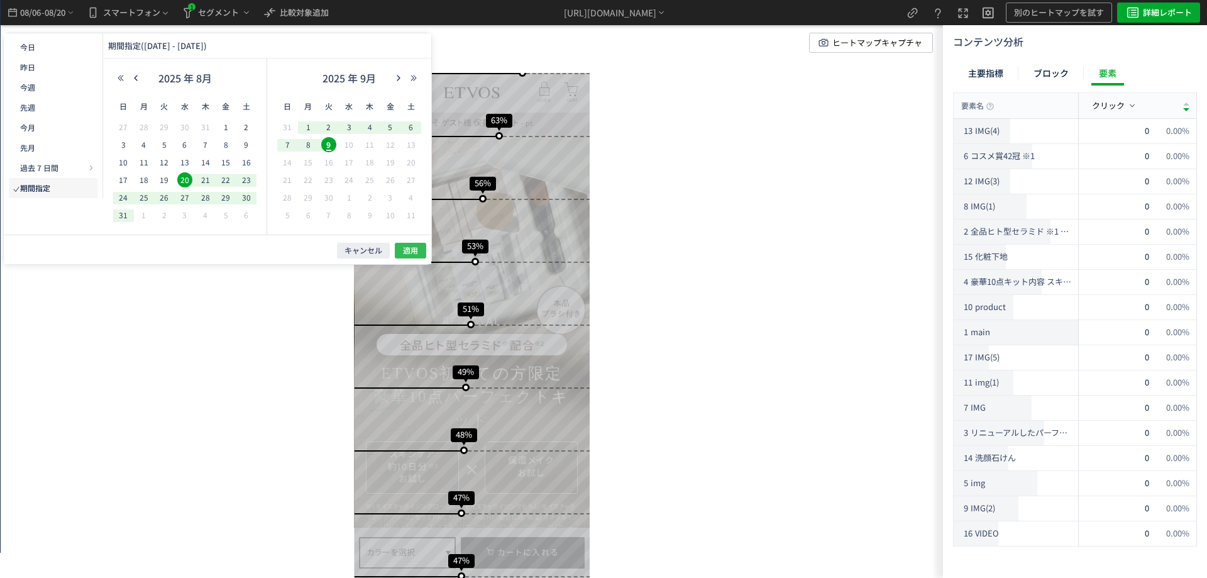
click at [414, 254] on span "適用" at bounding box center [410, 250] width 15 height 11
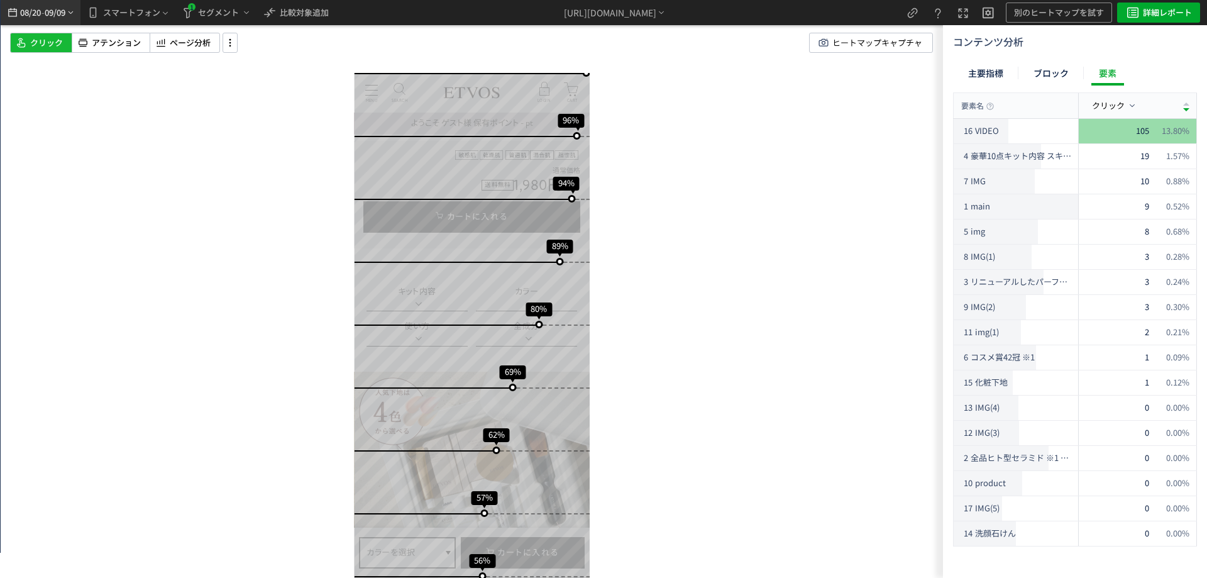
click at [58, 22] on span "09/09" at bounding box center [55, 12] width 21 height 25
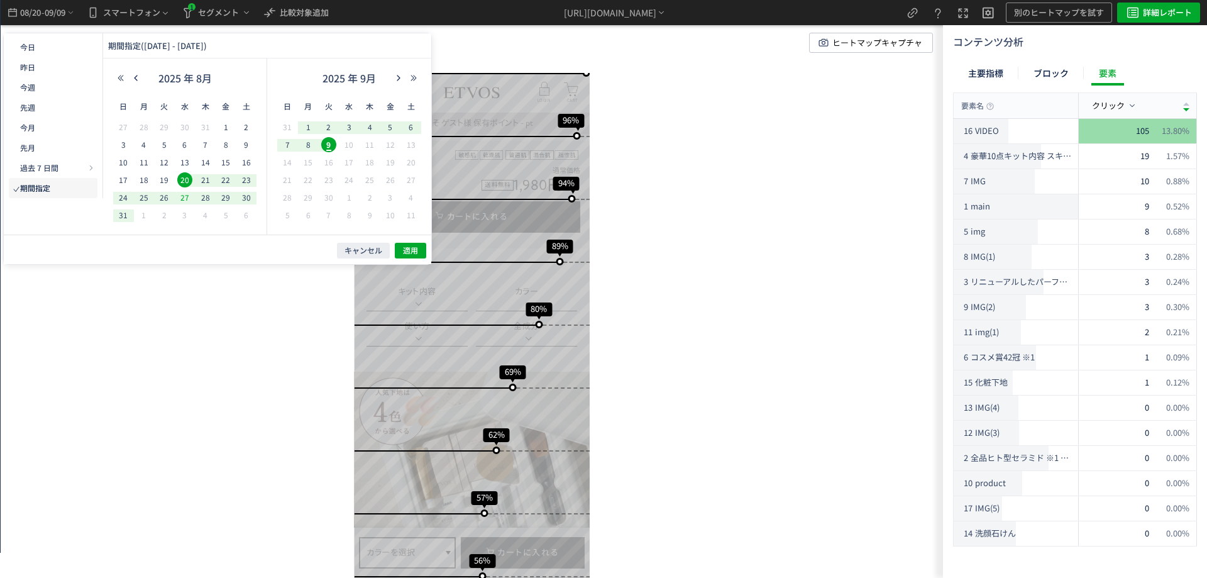
click at [185, 196] on span "27" at bounding box center [184, 197] width 15 height 15
click at [331, 141] on span "9" at bounding box center [328, 144] width 15 height 15
click at [160, 197] on span "26" at bounding box center [164, 197] width 15 height 15
click at [330, 150] on span "9" at bounding box center [328, 144] width 15 height 15
click at [407, 241] on div "キャンセル 適用" at bounding box center [218, 250] width 428 height 30
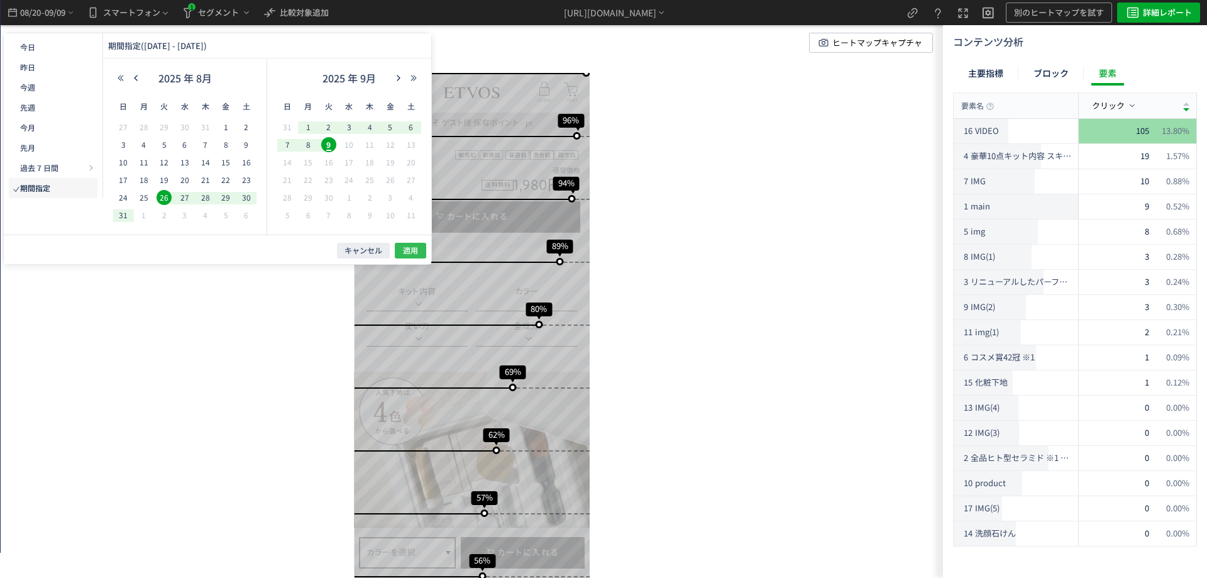
click at [409, 250] on span "適用" at bounding box center [410, 250] width 15 height 11
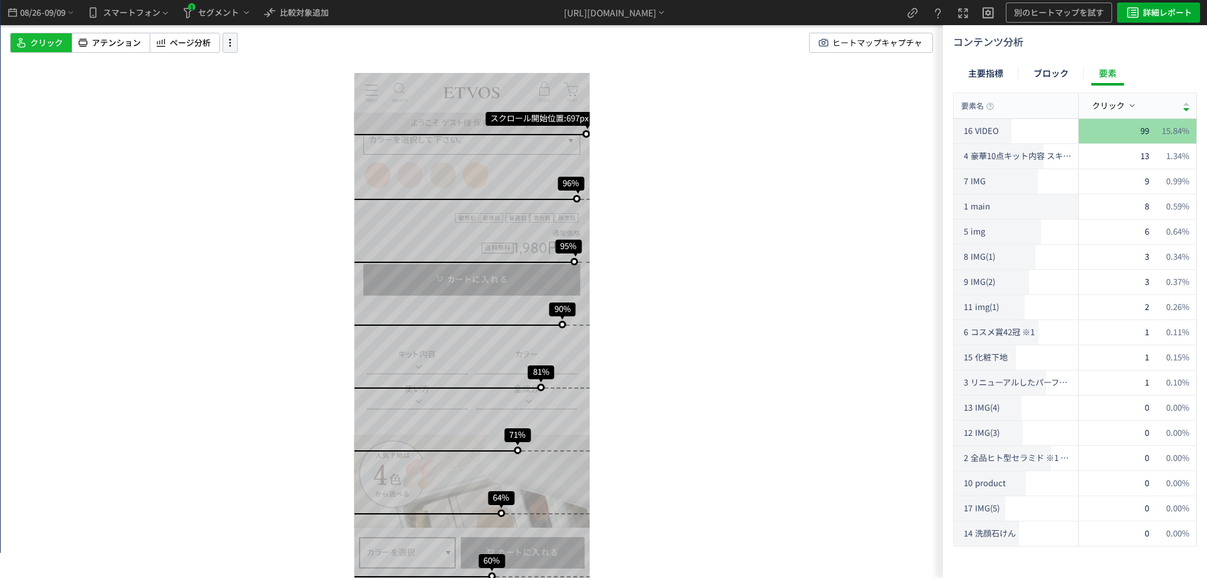
click at [228, 41] on icon at bounding box center [230, 43] width 15 height 14
click at [223, 19] on span "セグメント" at bounding box center [218, 13] width 41 height 20
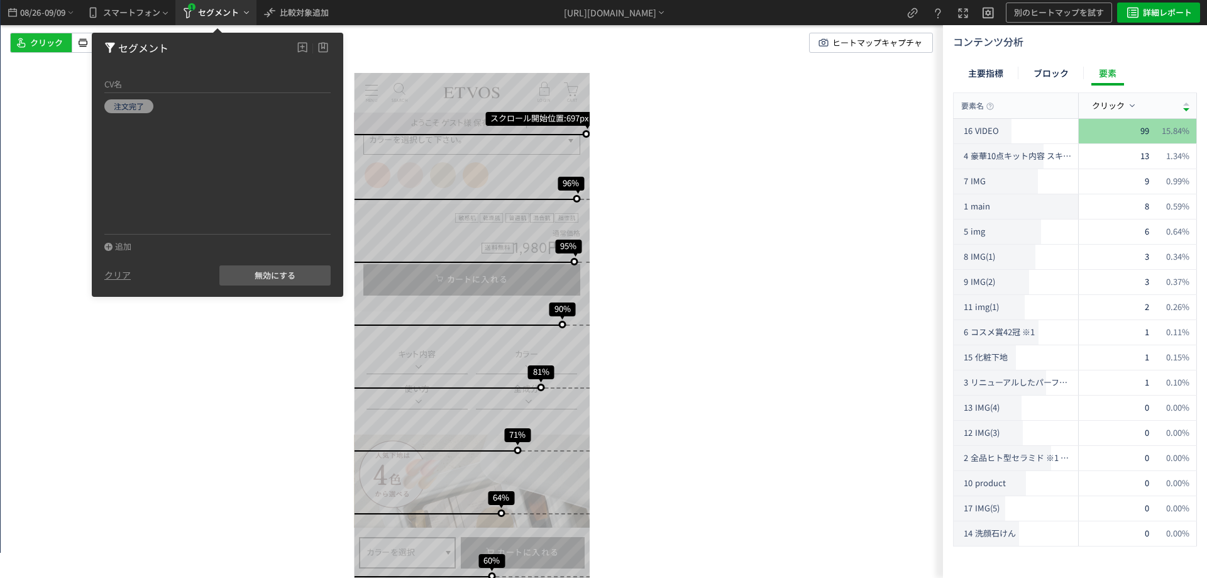
click at [223, 19] on span "セグメント" at bounding box center [218, 13] width 41 height 20
click at [236, 13] on span "セグメント" at bounding box center [218, 13] width 41 height 20
click at [23, 168] on div "スクロール開始位置:697px スクロール到達率 96% スクロール到達率 95% スクロール到達率 90% スクロール到達率 81% スクロール到達率 71…" at bounding box center [472, 289] width 942 height 578
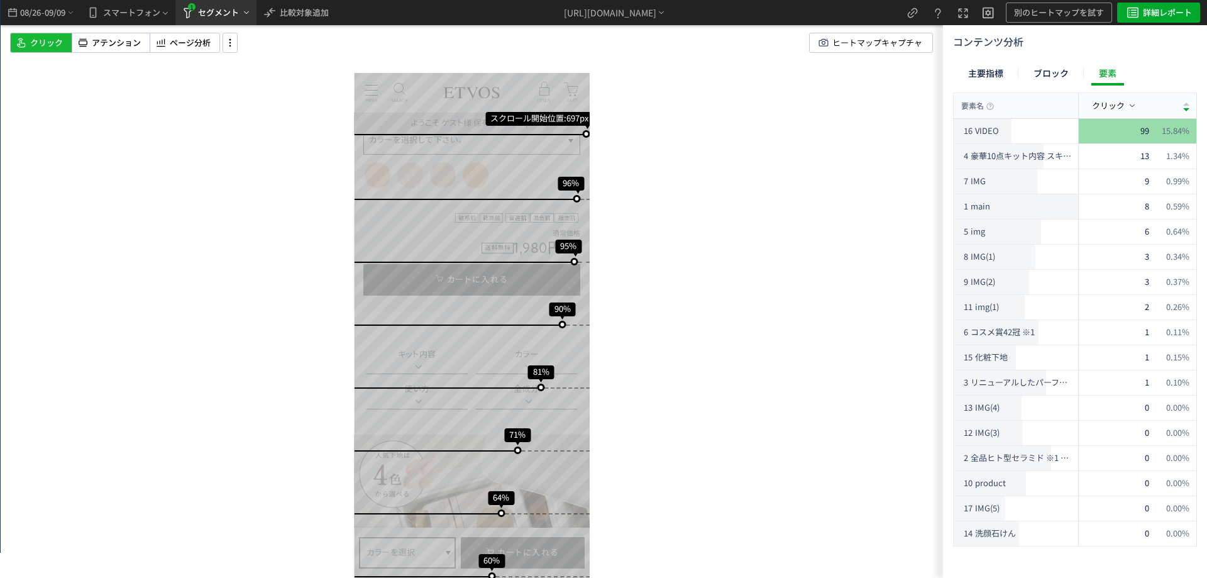
click at [248, 9] on icon "heatmap-top-bar" at bounding box center [246, 13] width 10 height 10
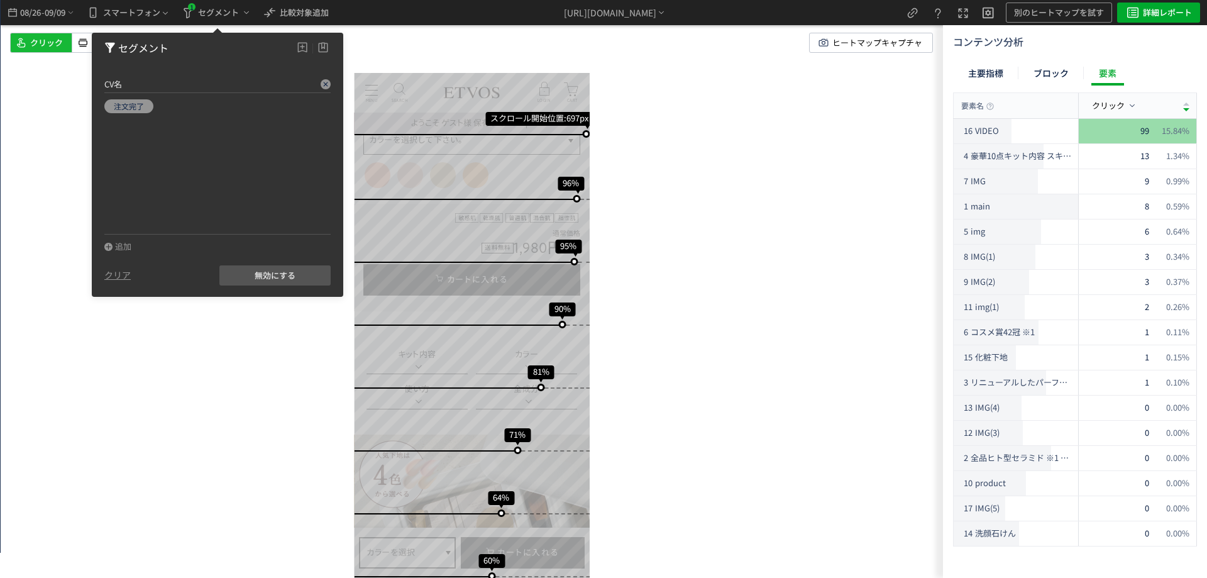
click at [320, 80] on div "CV名" at bounding box center [217, 84] width 226 height 18
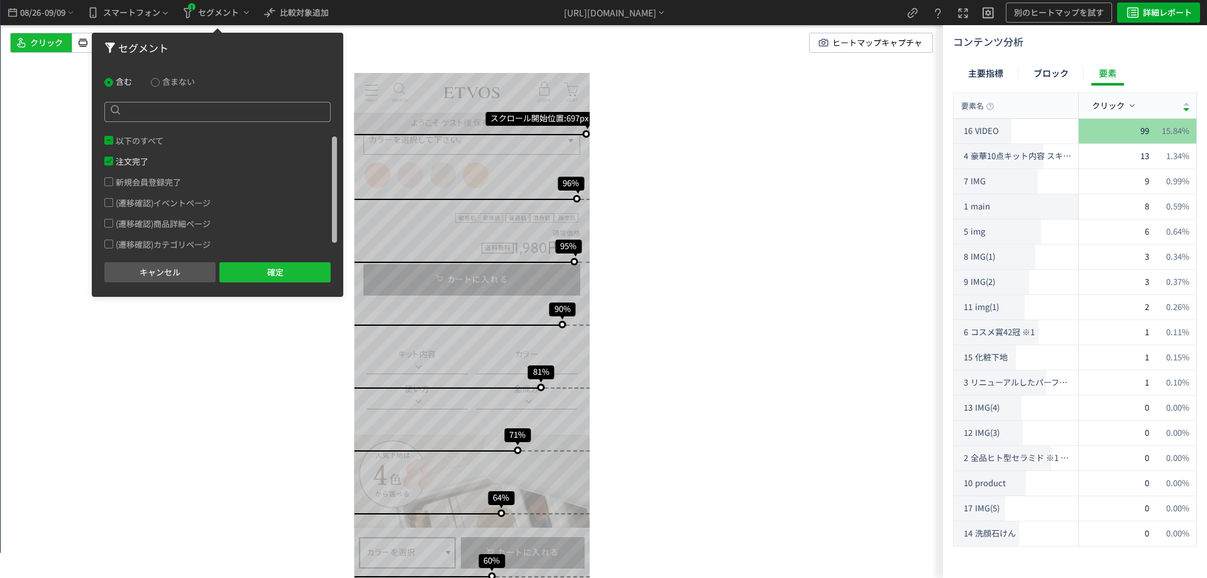
click at [112, 160] on span at bounding box center [108, 161] width 9 height 9
click at [255, 269] on button "確定" at bounding box center [274, 272] width 111 height 20
click at [112, 137] on span at bounding box center [108, 140] width 9 height 9
click at [250, 267] on button "確定" at bounding box center [274, 272] width 111 height 20
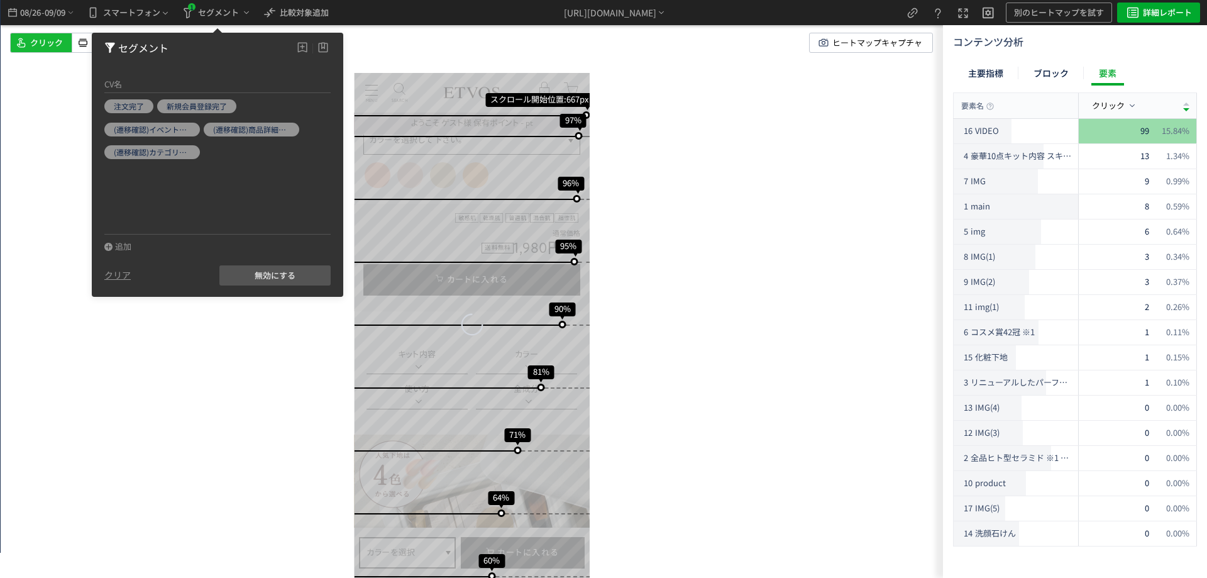
click at [671, 210] on div "スクロール開始位置:667px スクロール到達率 97% スクロール到達率 96% スクロール到達率 95% スクロール到達率 90% スクロール到達率 81…" at bounding box center [472, 289] width 942 height 578
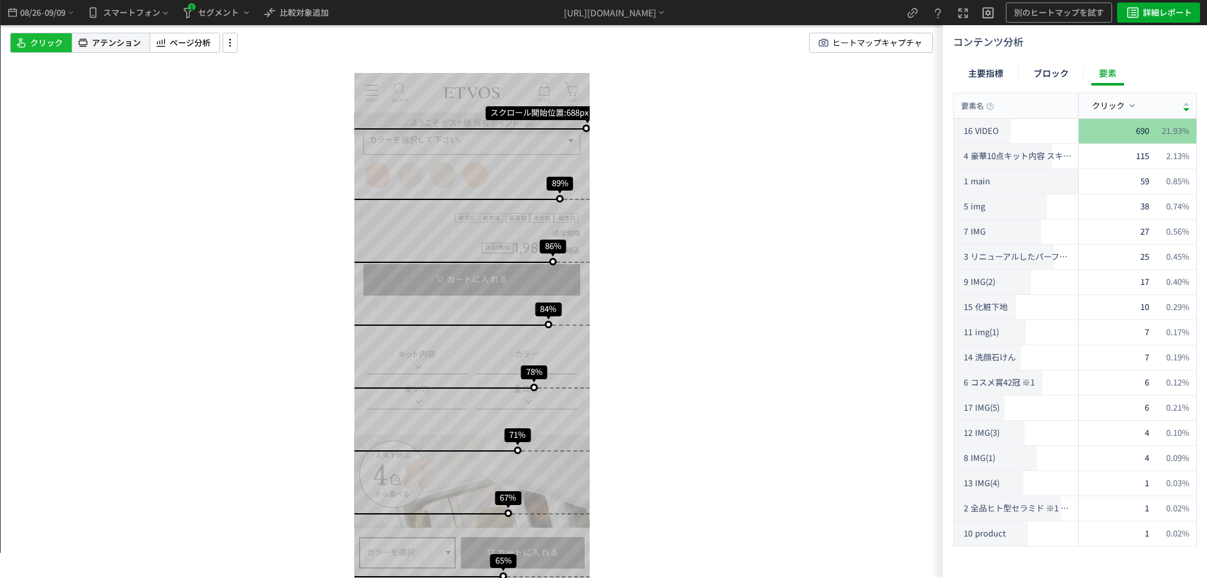
click at [94, 42] on span "アテンション" at bounding box center [116, 43] width 49 height 12
click at [187, 44] on span "ページ分析" at bounding box center [190, 43] width 41 height 12
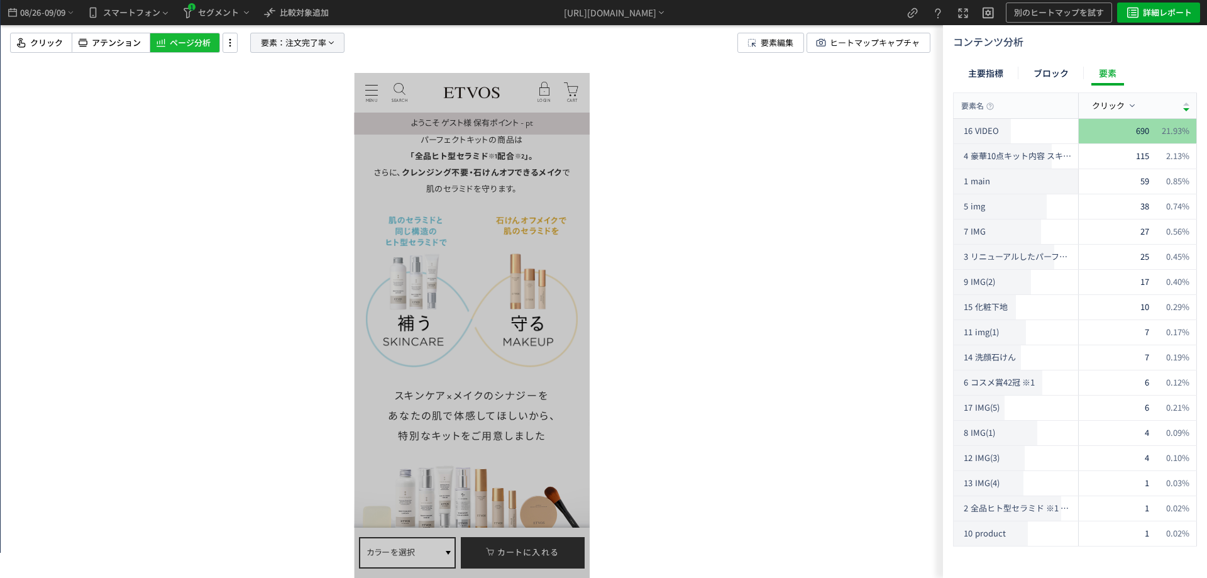
click at [285, 50] on span "注文完了率" at bounding box center [305, 42] width 41 height 19
click at [239, 92] on span at bounding box center [239, 93] width 9 height 9
click at [260, 149] on span "注文完了率" at bounding box center [266, 151] width 41 height 12
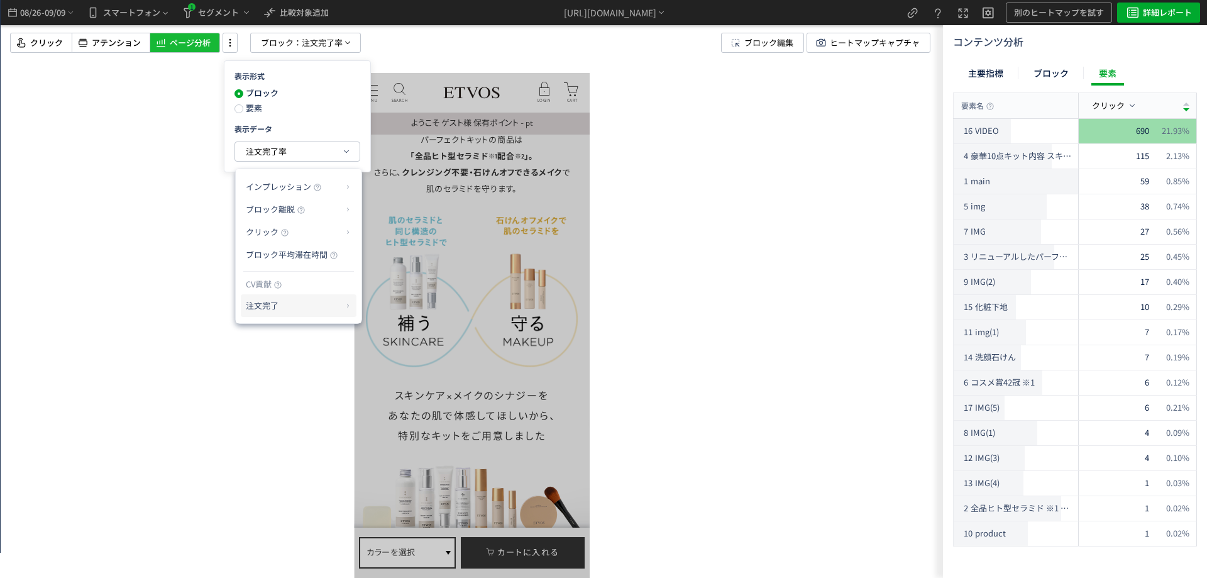
click at [263, 301] on p "注文完了" at bounding box center [294, 305] width 96 height 21
click at [402, 314] on li "CV貢献" at bounding box center [387, 313] width 44 height 23
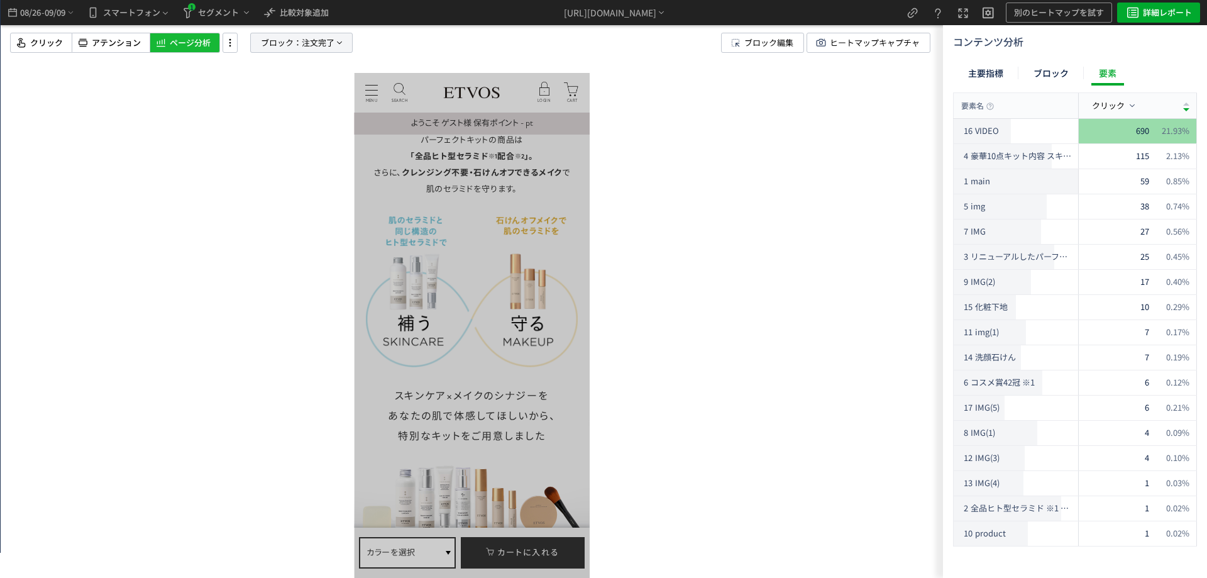
click at [285, 37] on span "ブロック：" at bounding box center [281, 42] width 41 height 19
click at [256, 149] on span "注文完了" at bounding box center [266, 151] width 33 height 12
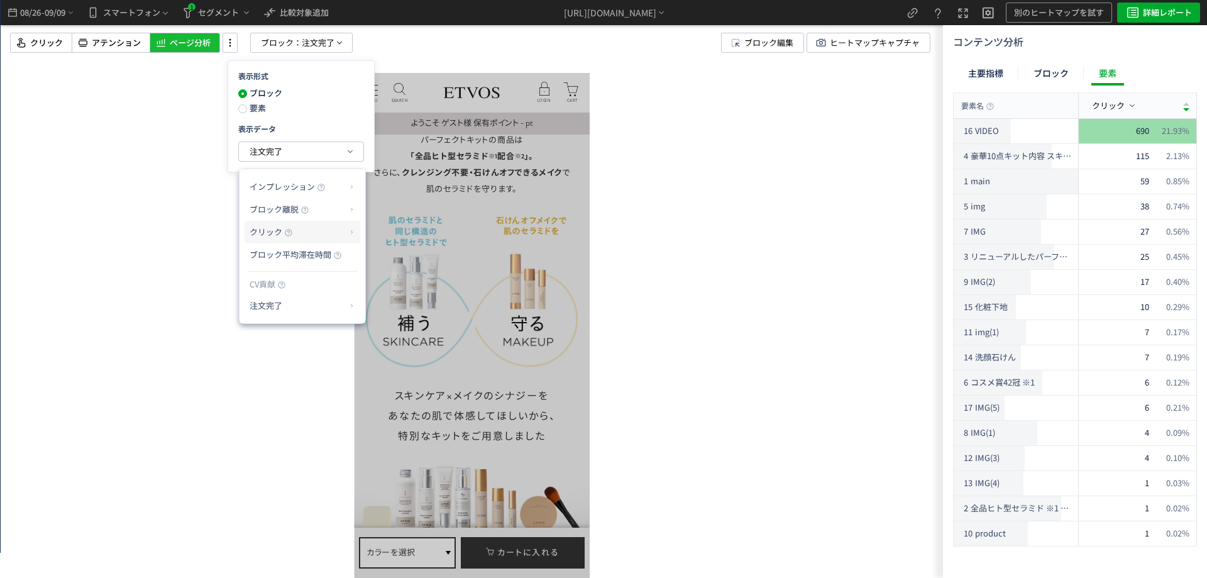
click at [306, 233] on p "クリック" at bounding box center [298, 231] width 96 height 21
click at [387, 267] on li "クリック率" at bounding box center [401, 262] width 67 height 23
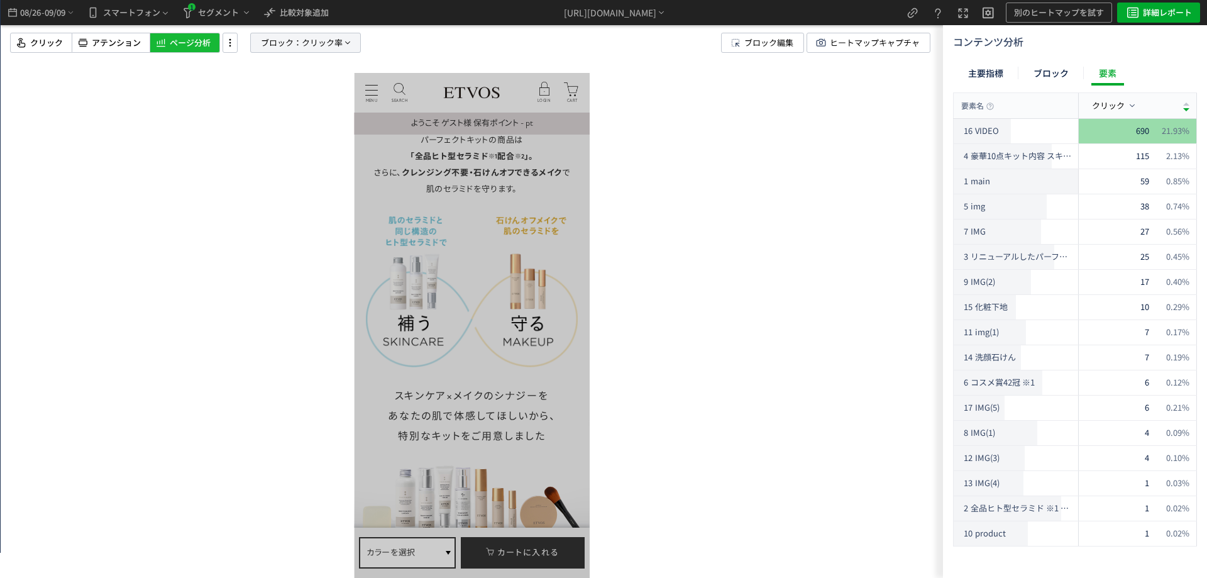
click at [321, 45] on span "クリック率" at bounding box center [322, 42] width 41 height 19
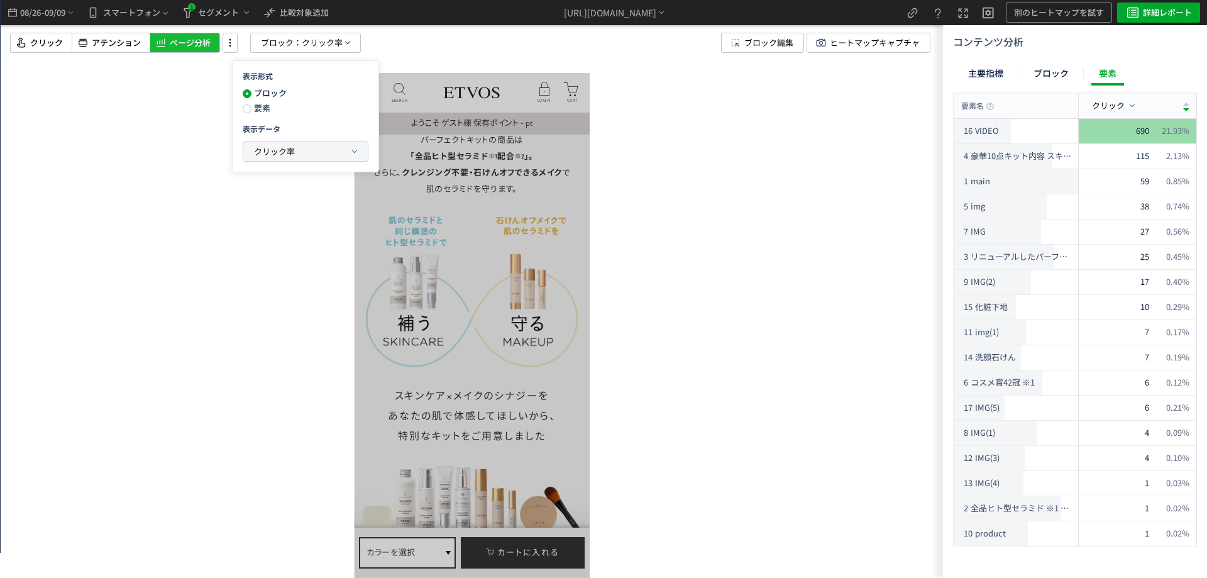
click at [292, 158] on span "クリック率" at bounding box center [274, 151] width 41 height 15
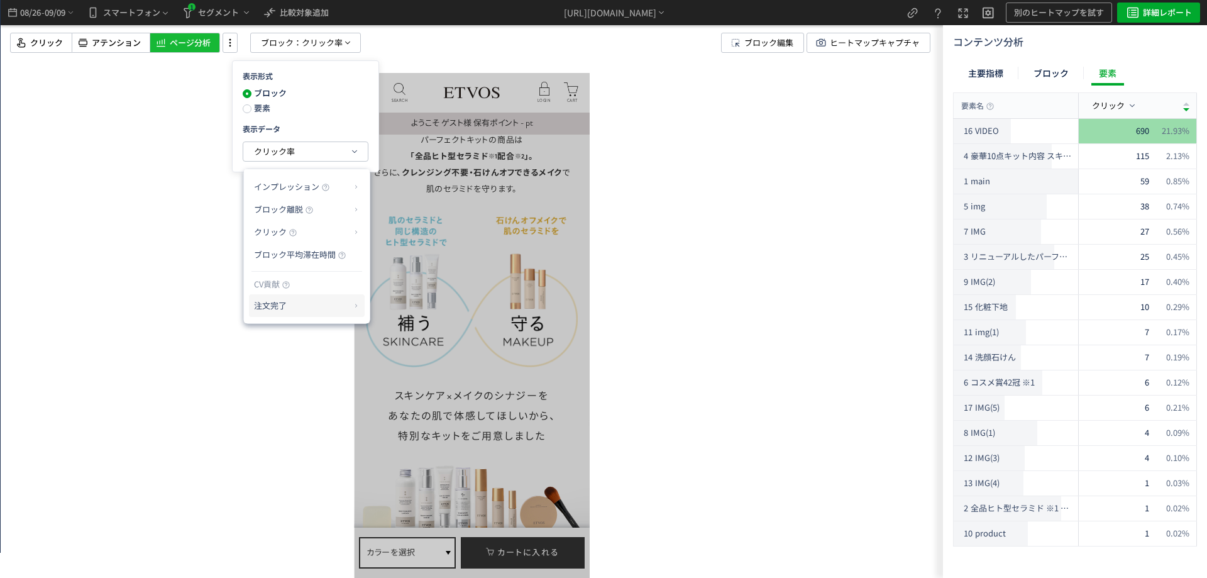
click at [272, 307] on p "注文完了" at bounding box center [302, 305] width 96 height 21
click at [388, 331] on li "CV貢献率" at bounding box center [395, 335] width 44 height 23
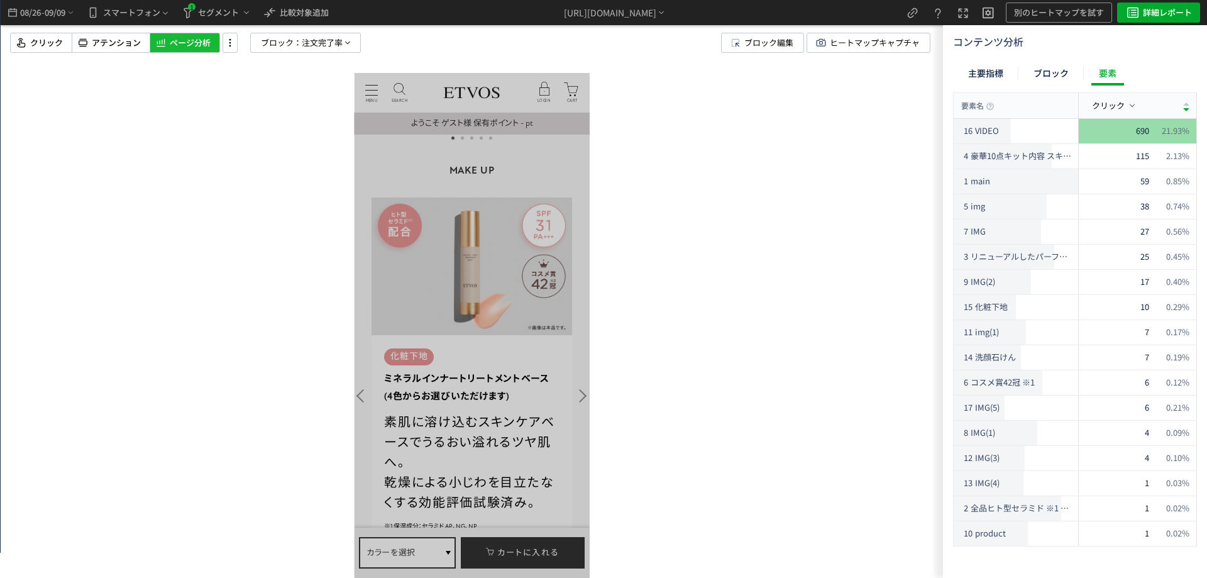
scroll to position [5847, 0]
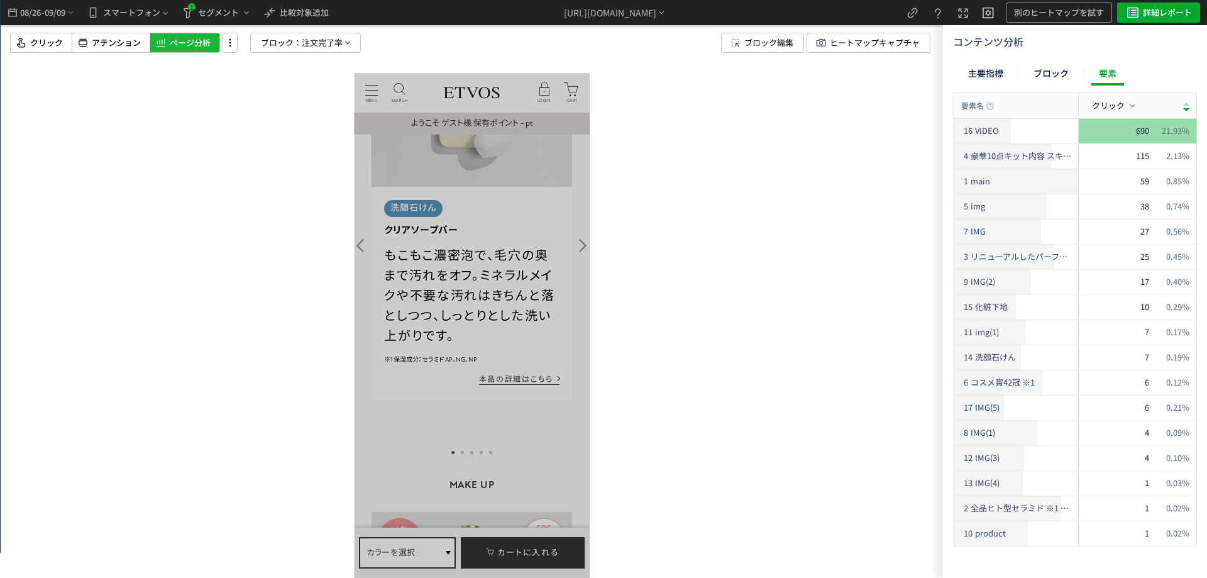
click at [297, 55] on div at bounding box center [472, 289] width 942 height 578
click at [312, 42] on span "注文完了率" at bounding box center [322, 42] width 41 height 19
click at [104, 45] on span "アテンション" at bounding box center [116, 43] width 49 height 12
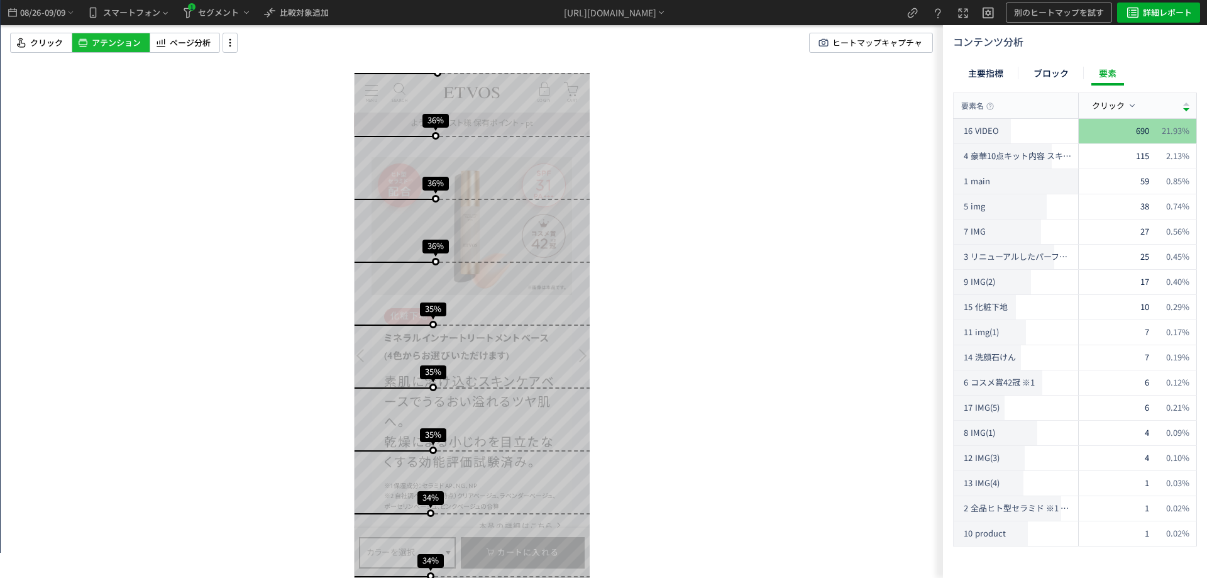
scroll to position [5780, 0]
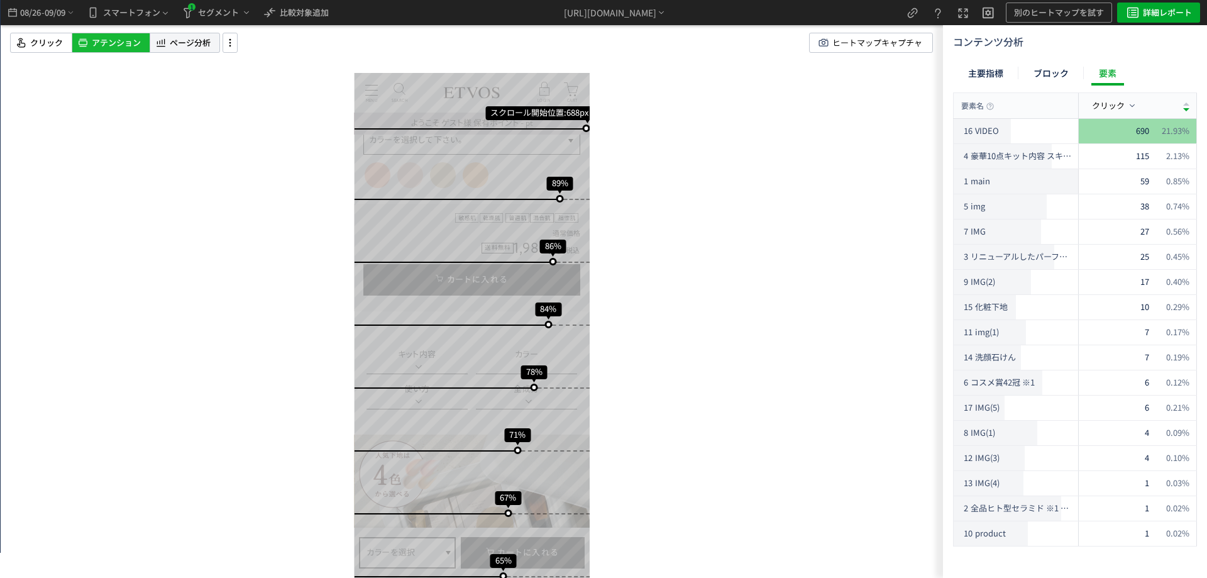
click at [216, 41] on div "ページ分析" at bounding box center [185, 43] width 70 height 20
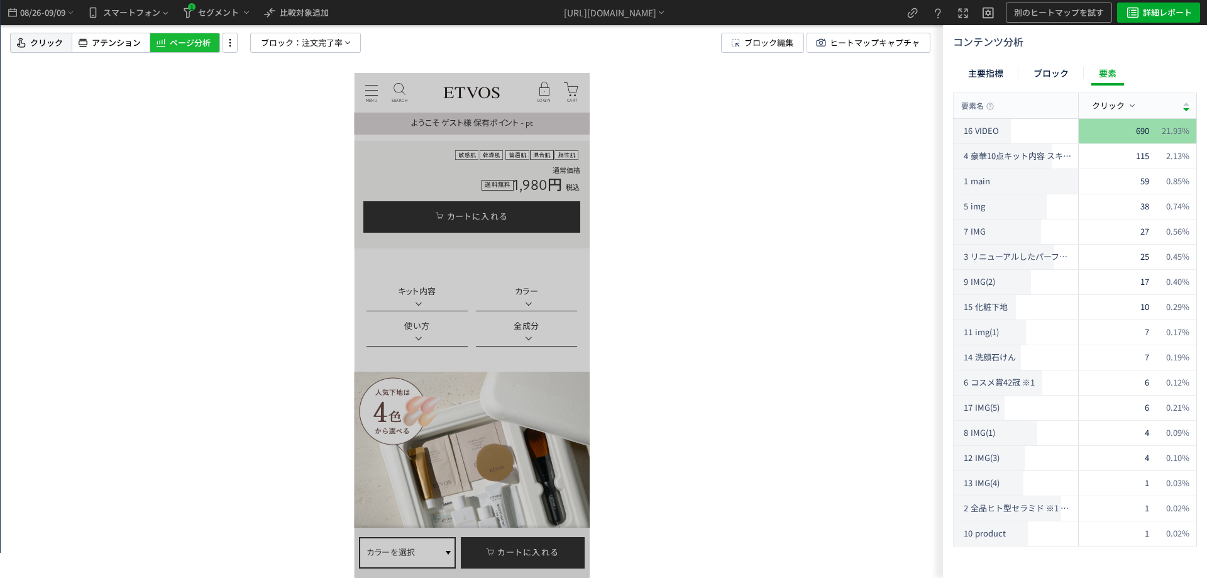
click at [41, 43] on span "クリック" at bounding box center [46, 43] width 33 height 12
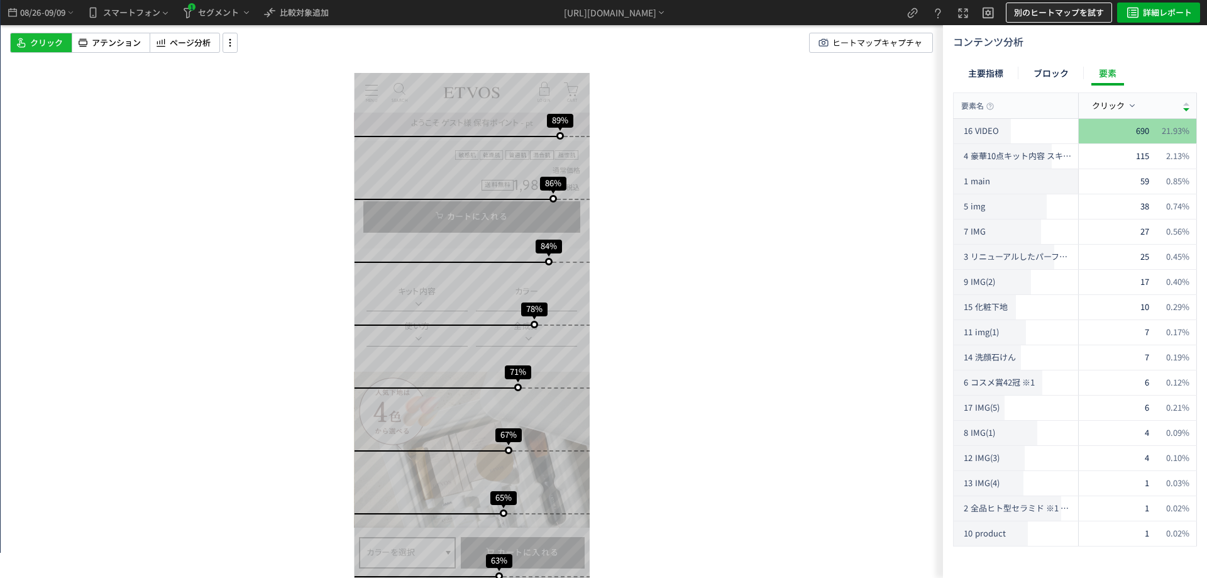
click at [1063, 11] on span "別のヒートマップを試す" at bounding box center [1059, 13] width 90 height 20
click at [1034, 95] on p "β版ヒートマップ(スマートモード)" at bounding box center [1052, 93] width 135 height 23
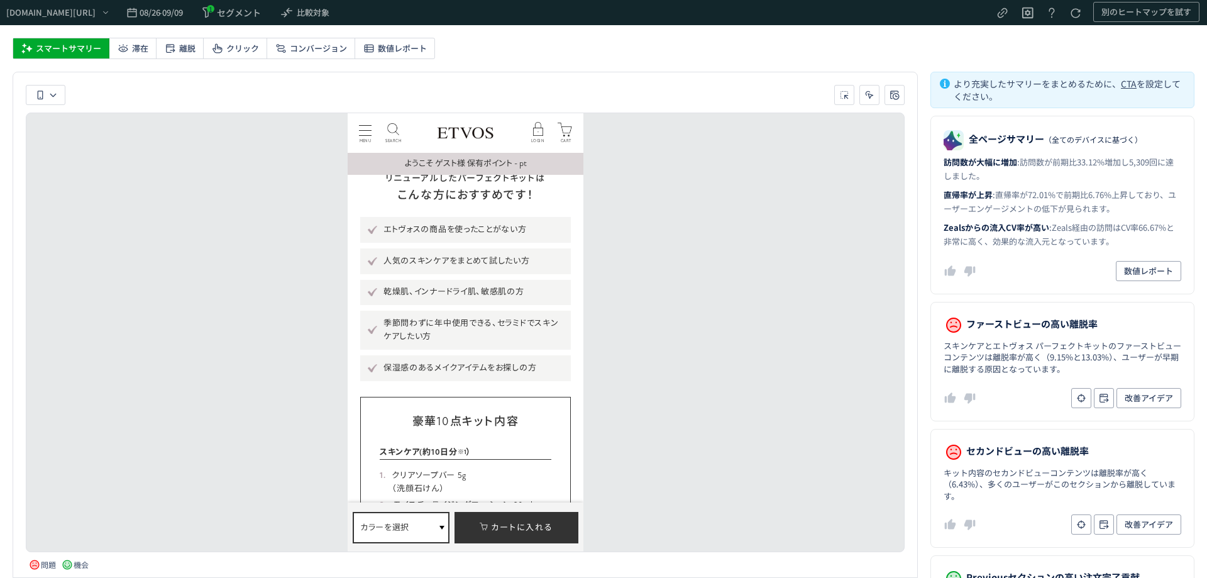
scroll to position [1343, 0]
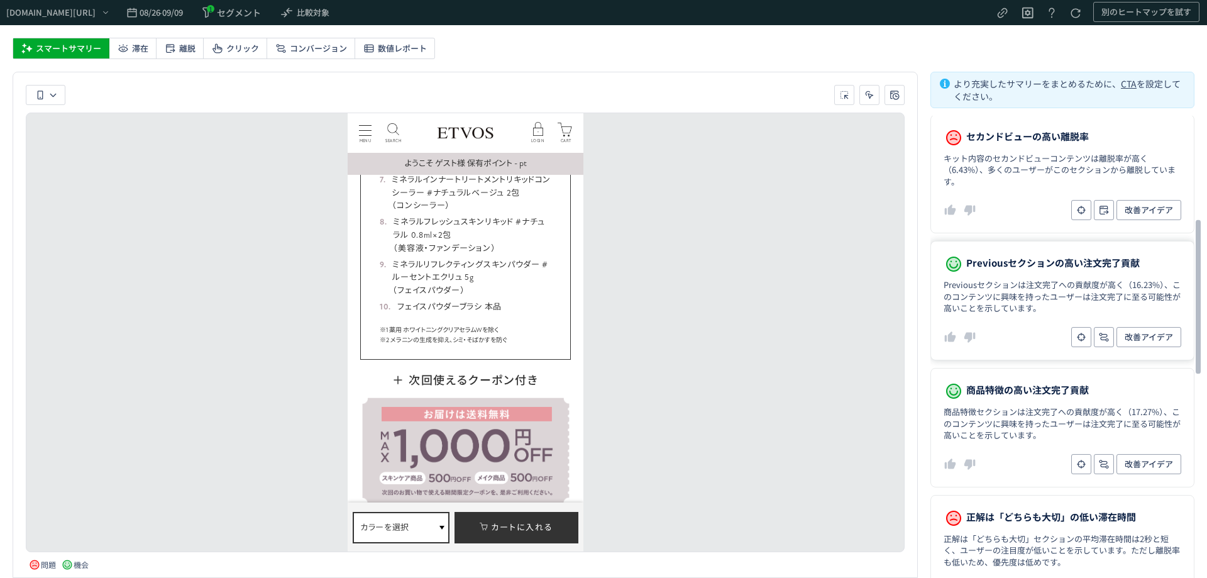
click at [983, 262] on span "Previousセクションの高い注文完了貢献" at bounding box center [1053, 263] width 174 height 18
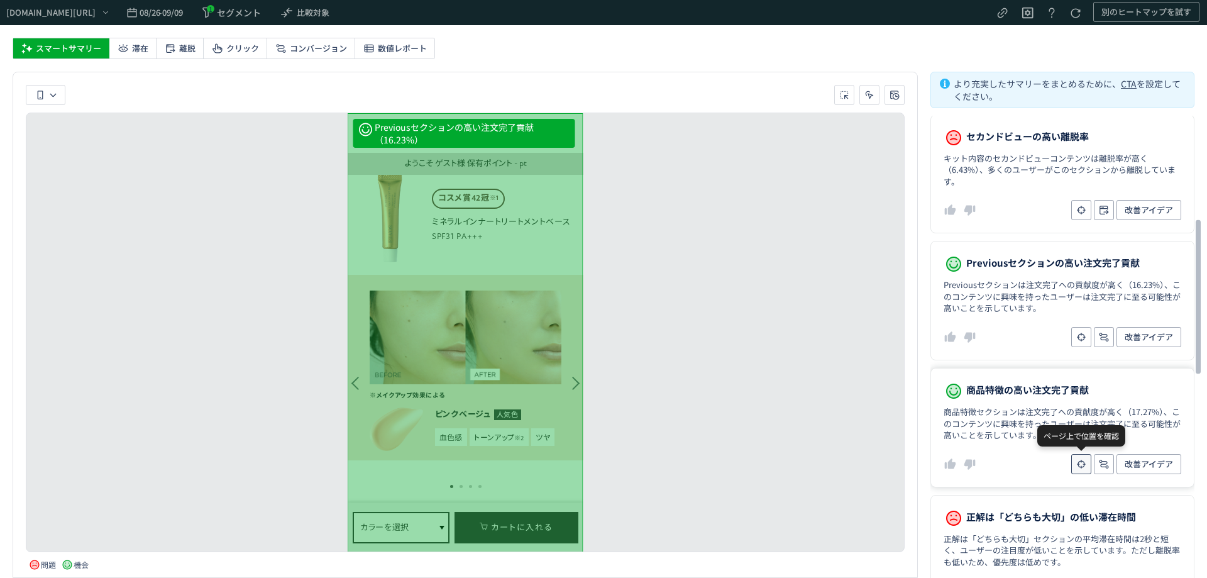
click at [1078, 467] on icon "heatmap-report-container" at bounding box center [1081, 464] width 13 height 13
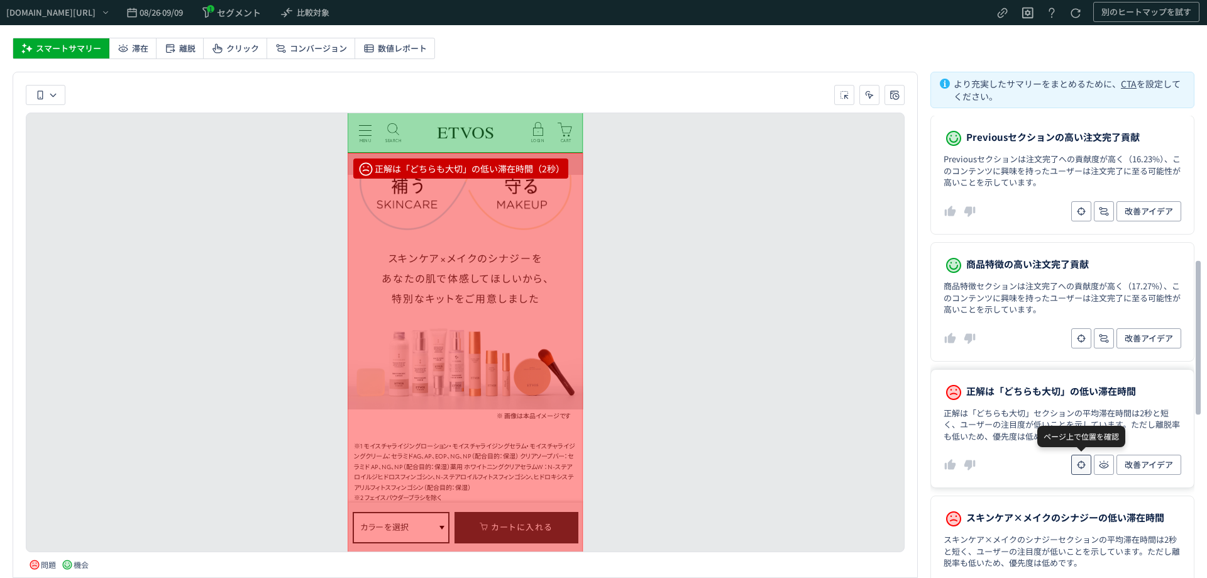
click at [1076, 460] on icon "heatmap-report-container" at bounding box center [1081, 465] width 13 height 13
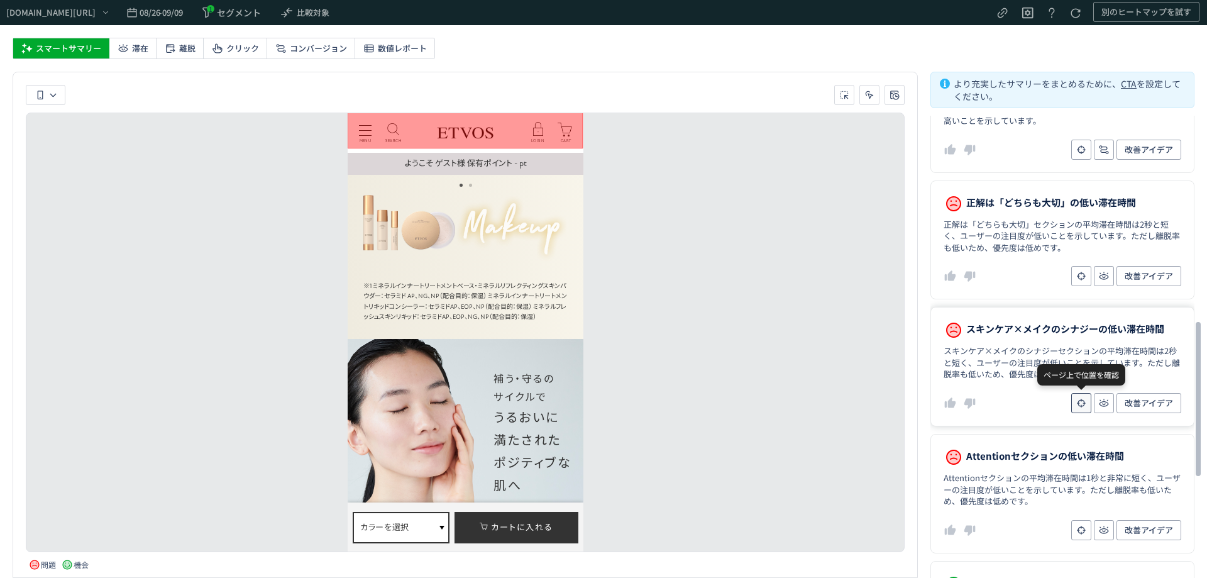
click at [1084, 406] on icon "heatmap-report-container" at bounding box center [1081, 403] width 13 height 13
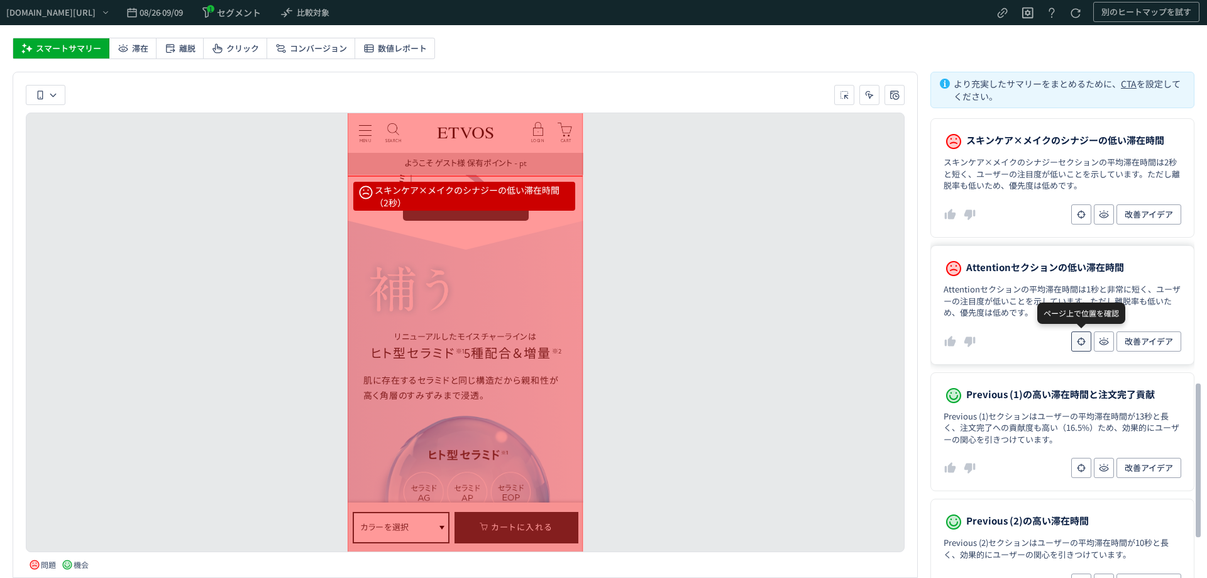
click at [1076, 339] on icon "heatmap-report-container" at bounding box center [1081, 341] width 13 height 13
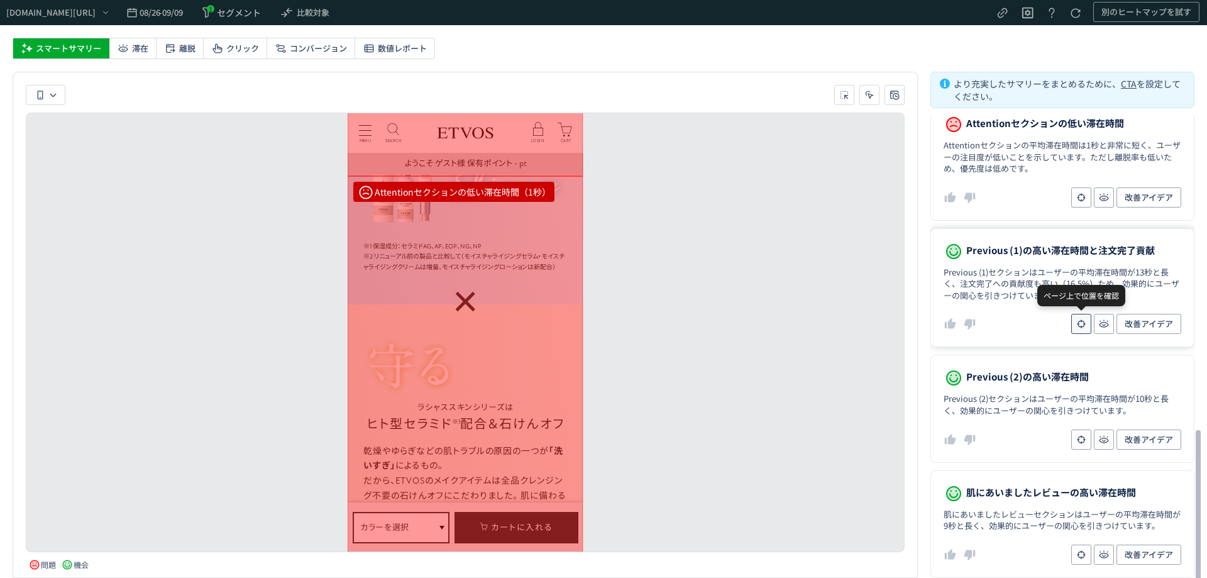
click at [1075, 324] on icon "heatmap-report-container" at bounding box center [1081, 324] width 13 height 13
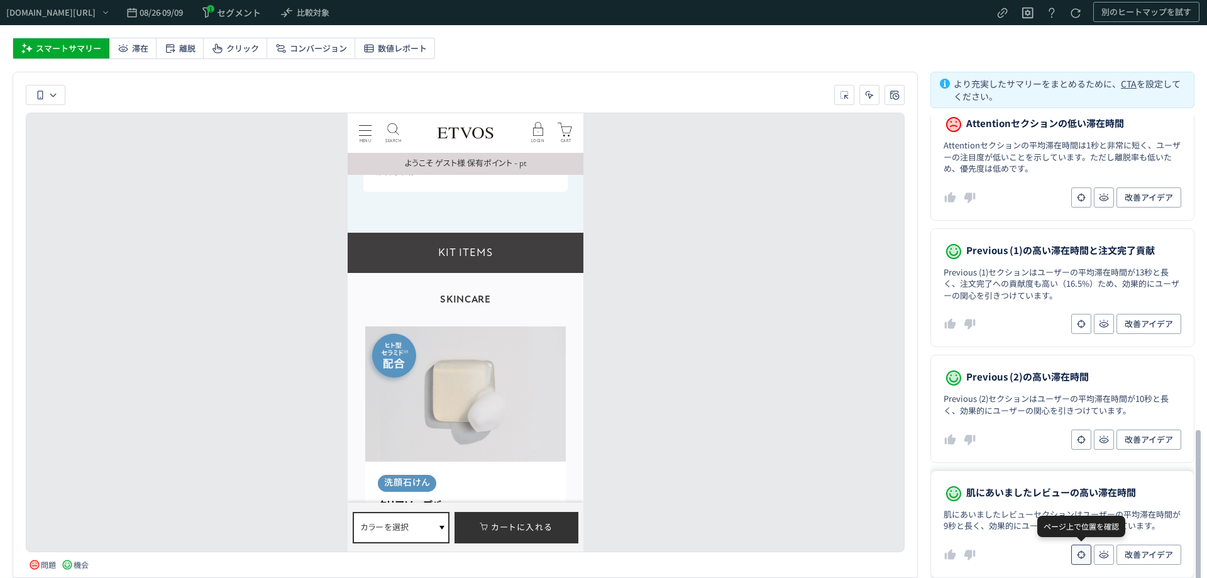
click at [1078, 551] on icon "heatmap-report-container" at bounding box center [1081, 554] width 13 height 13
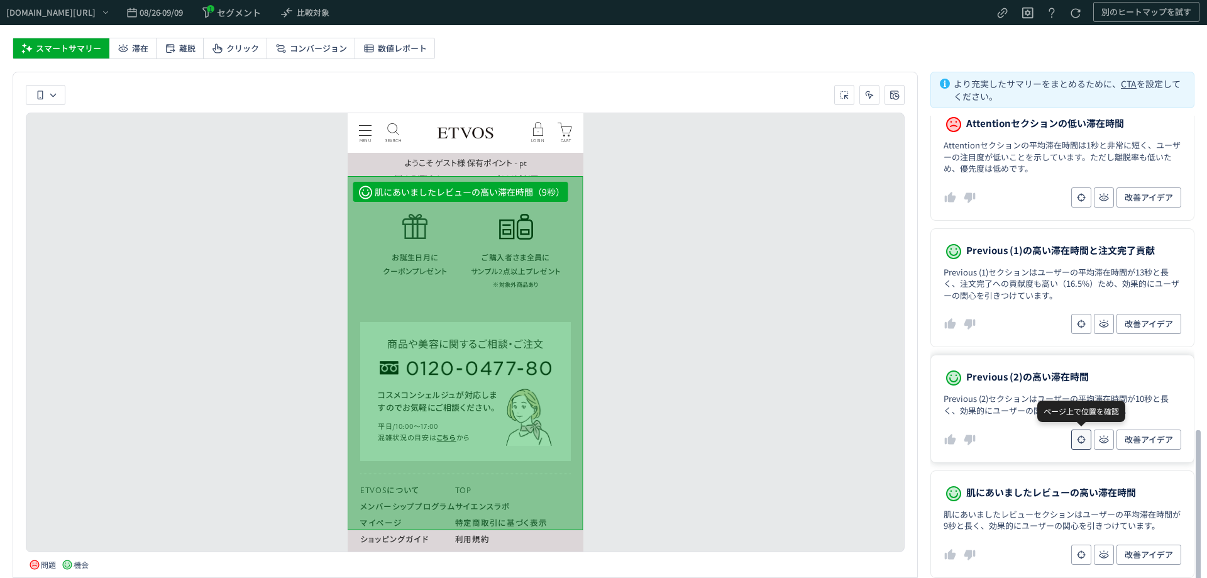
click at [1081, 439] on icon "heatmap-report-container" at bounding box center [1081, 439] width 13 height 13
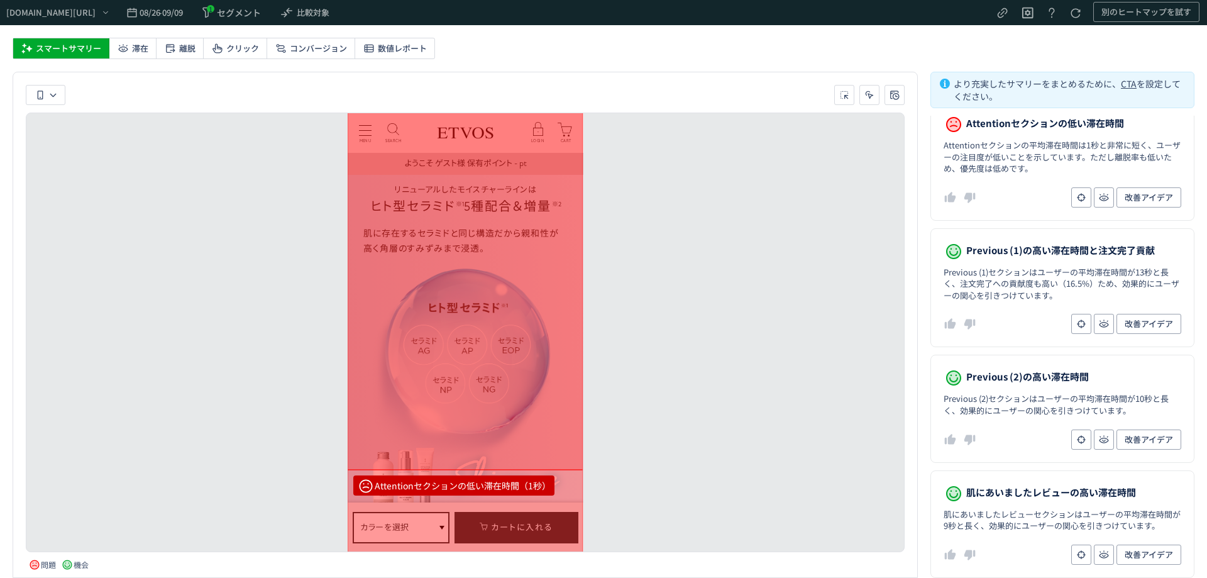
scroll to position [3628, 0]
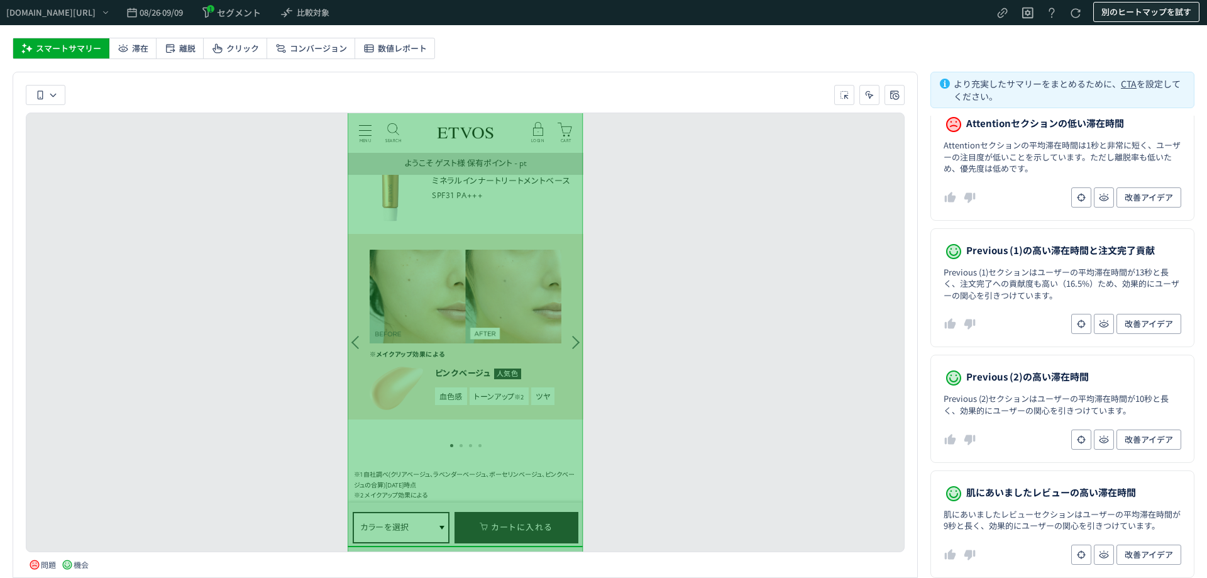
click at [1103, 11] on span "別のヒートマップを試す" at bounding box center [1147, 12] width 90 height 20
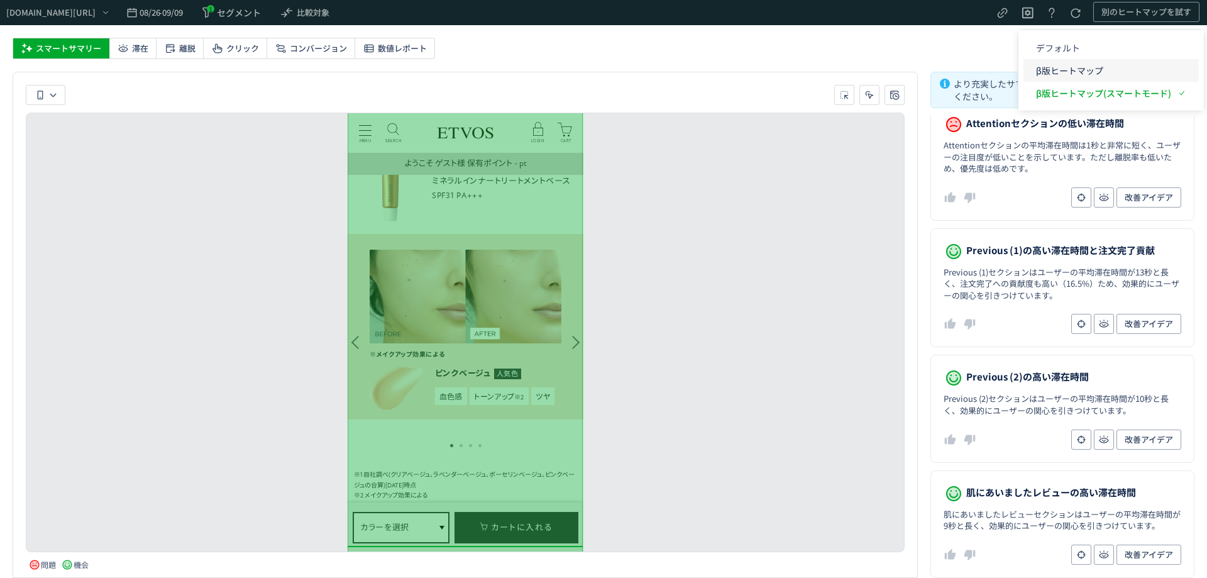
click at [1067, 80] on p "β版ヒートマップ" at bounding box center [1103, 70] width 135 height 23
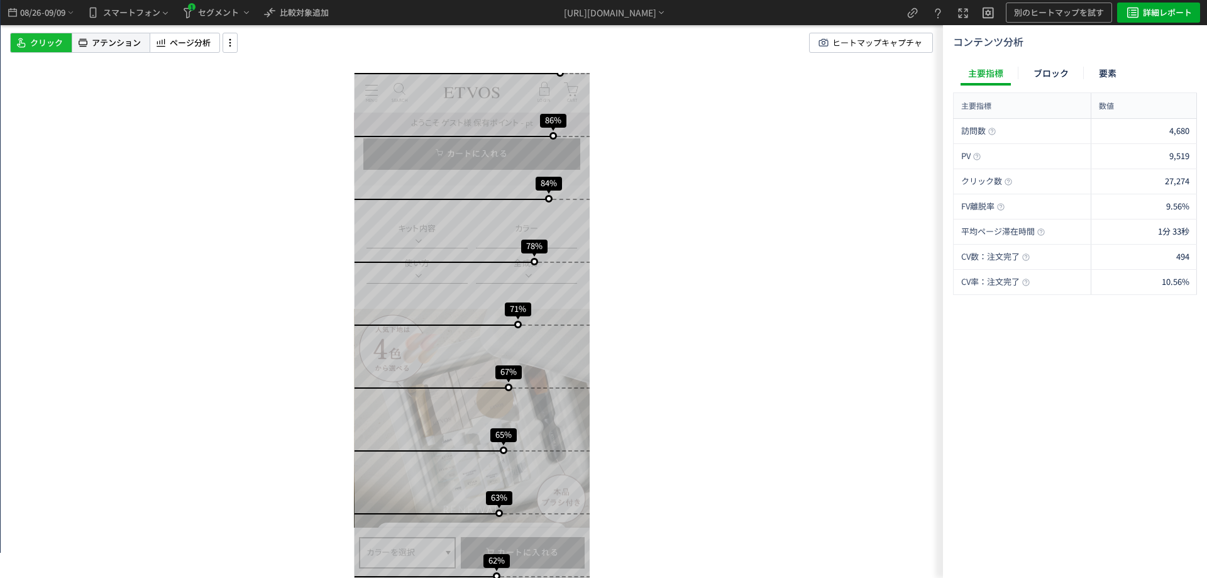
click at [118, 41] on span "アテンション" at bounding box center [116, 43] width 49 height 12
click at [180, 45] on span "ページ分析" at bounding box center [190, 43] width 41 height 12
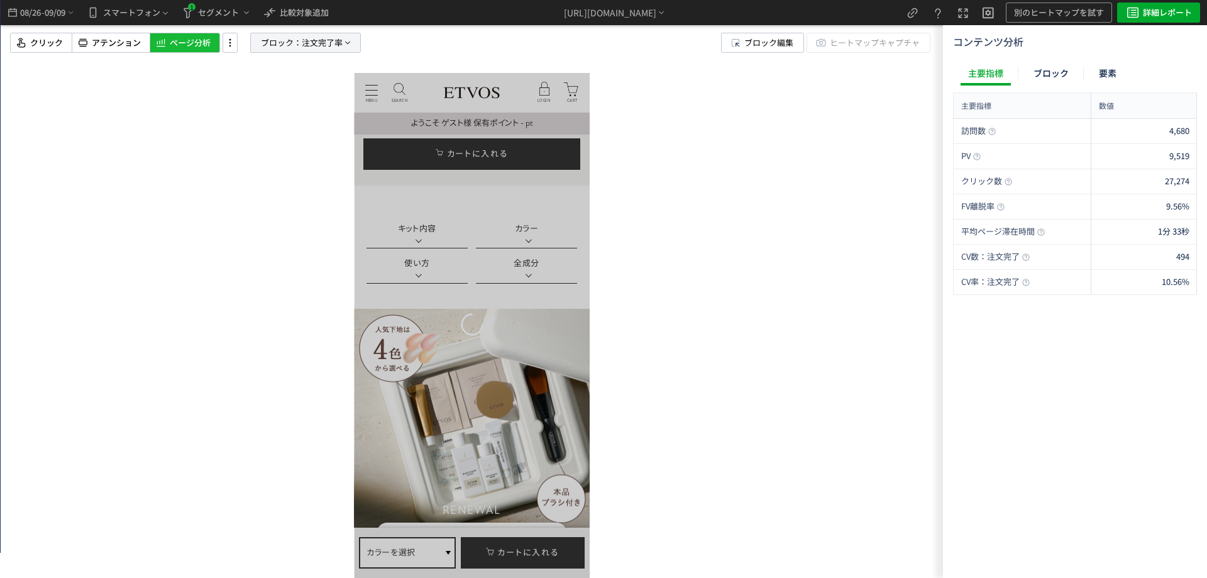
click at [281, 48] on span "ブロック：" at bounding box center [281, 42] width 41 height 19
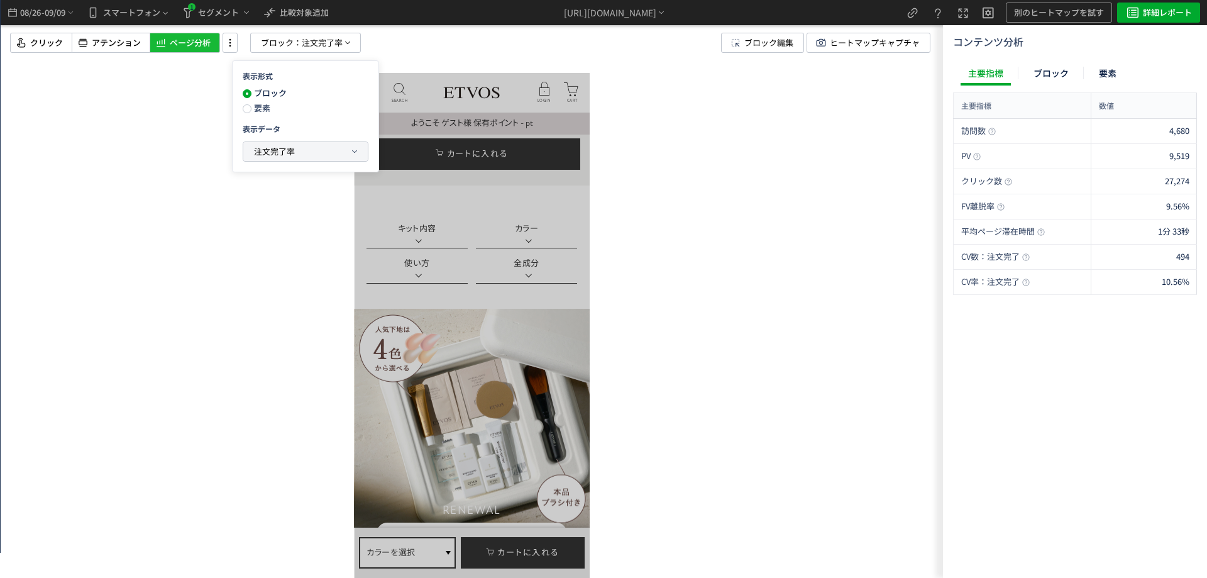
click at [258, 157] on span "注文完了率" at bounding box center [274, 151] width 41 height 12
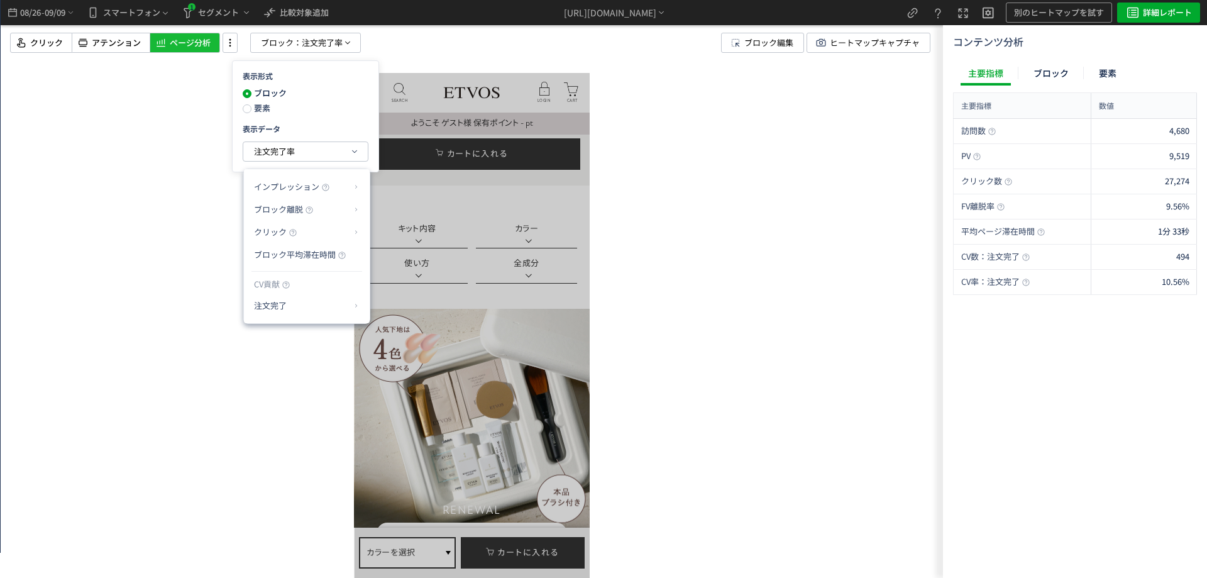
click at [677, 199] on div at bounding box center [472, 289] width 942 height 578
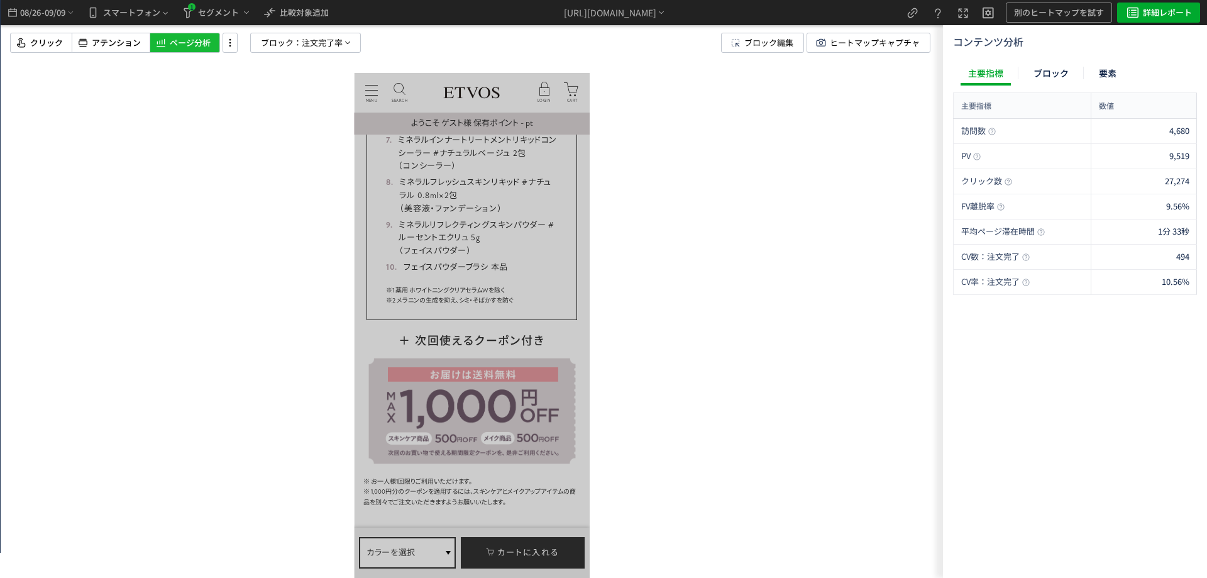
scroll to position [1760, 0]
click at [40, 40] on span "クリック" at bounding box center [46, 43] width 33 height 12
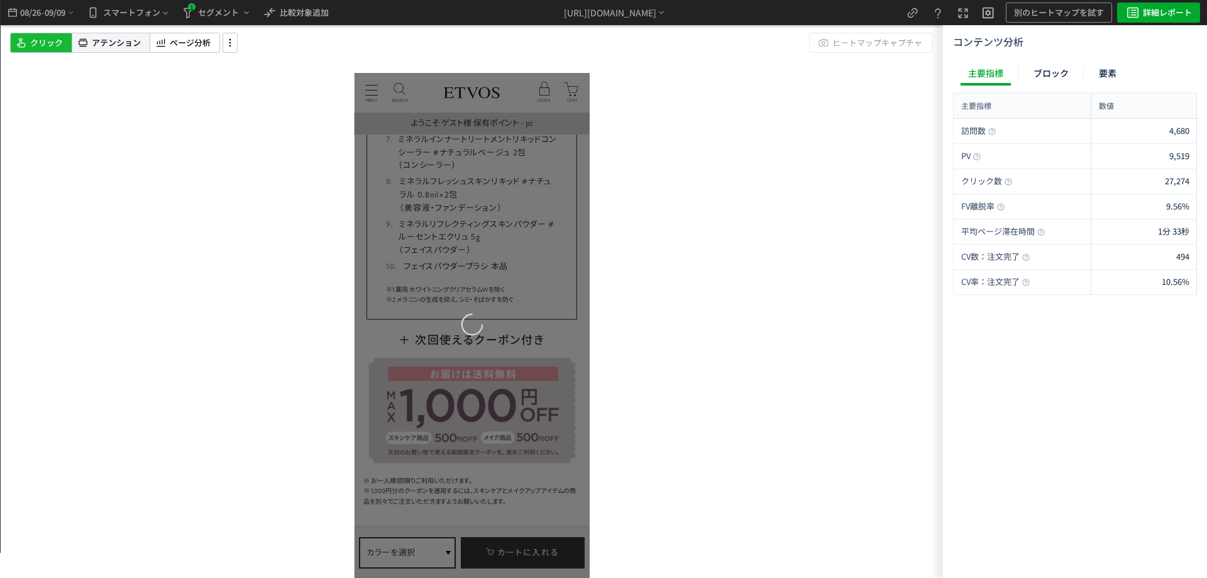
click at [118, 46] on span "アテンション" at bounding box center [116, 43] width 49 height 12
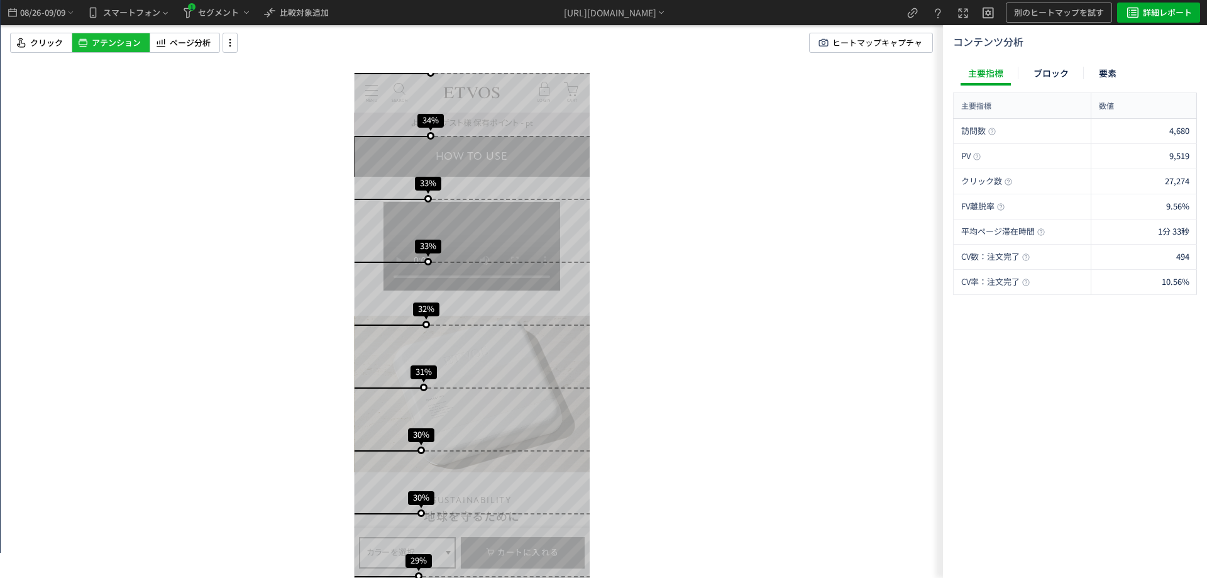
scroll to position [6539, 0]
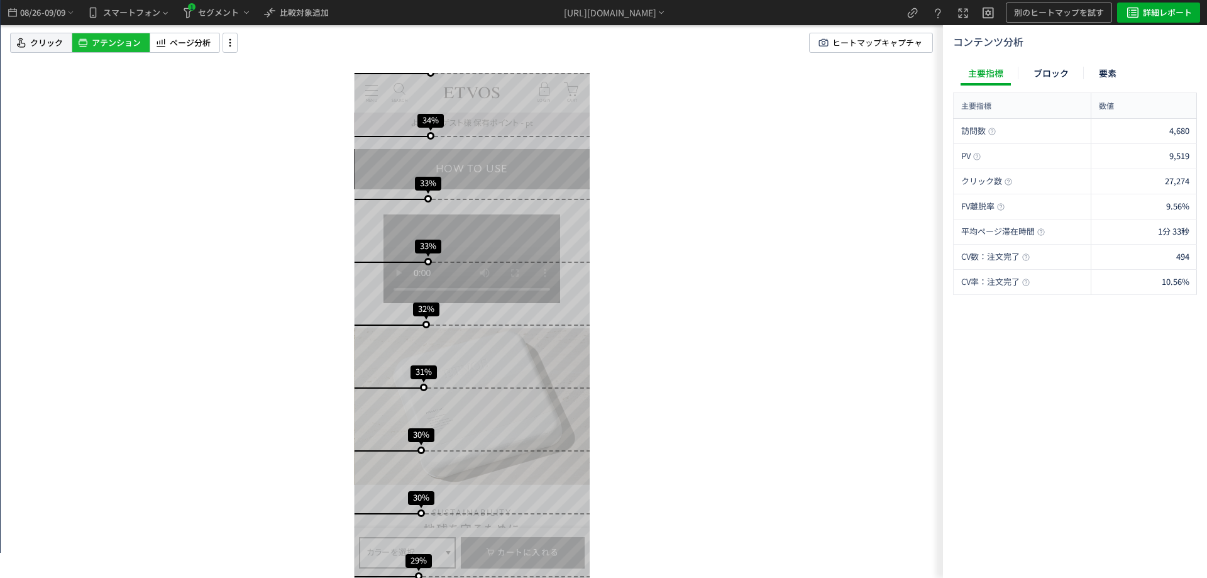
click at [37, 34] on div "クリック" at bounding box center [41, 43] width 62 height 20
click at [225, 40] on icon at bounding box center [230, 43] width 15 height 14
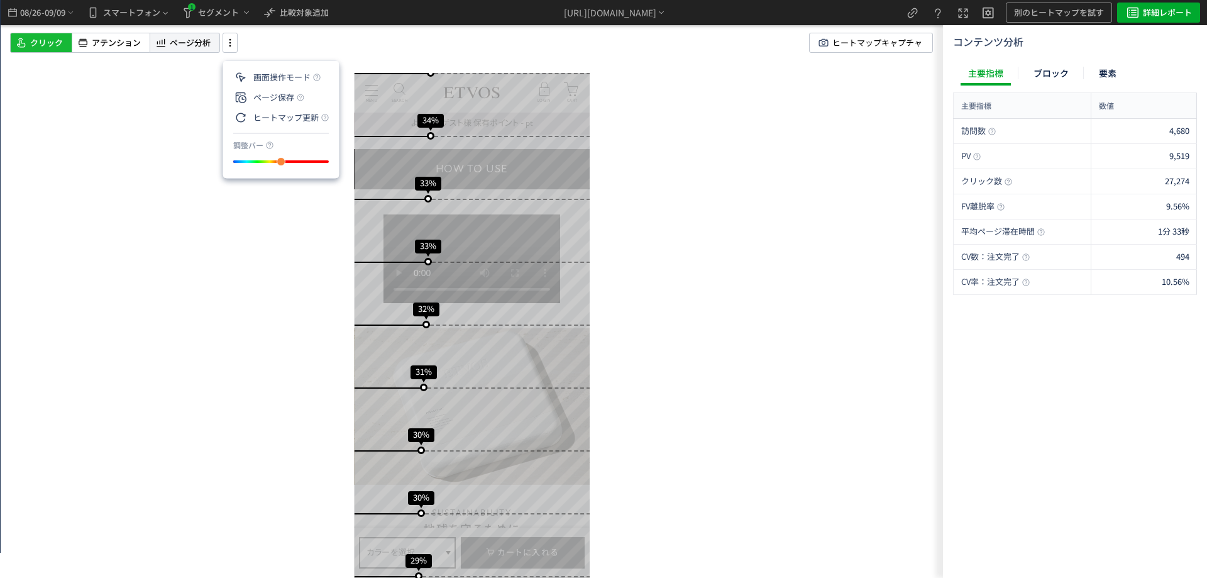
click at [192, 43] on span "ページ分析" at bounding box center [190, 43] width 41 height 12
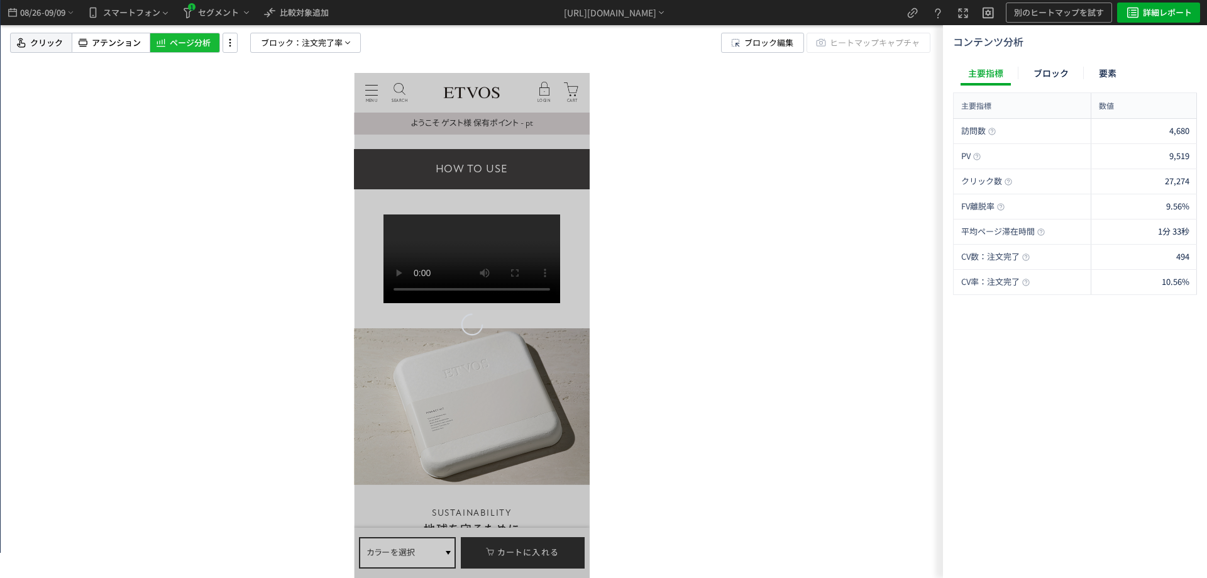
click at [17, 38] on icon at bounding box center [21, 42] width 13 height 15
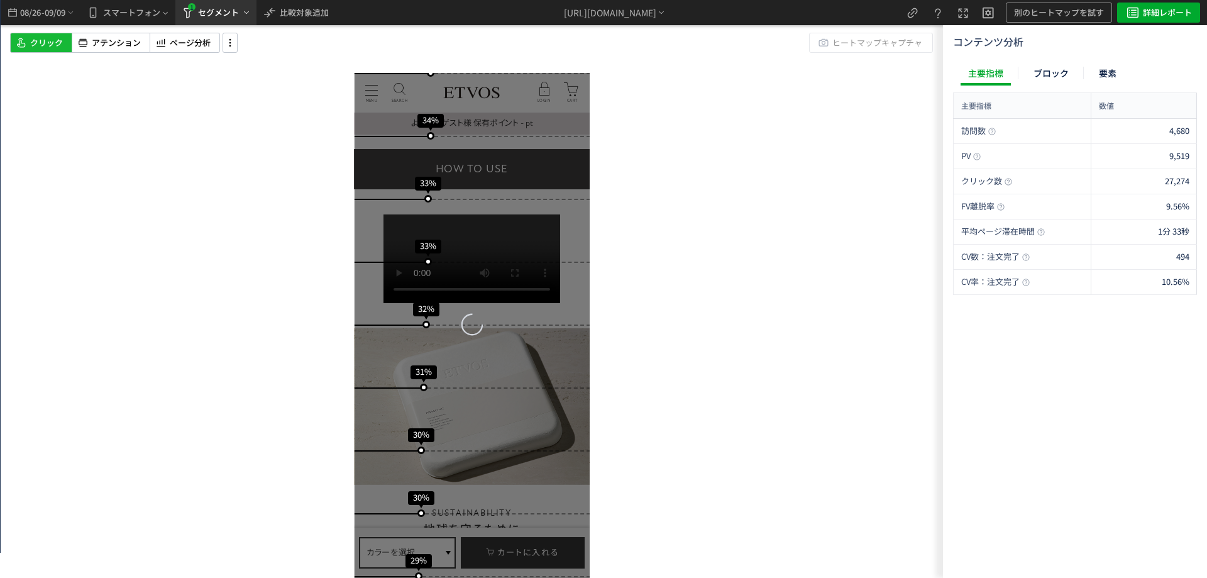
click at [187, 14] on icon "heatmap-top-bar" at bounding box center [187, 13] width 15 height 15
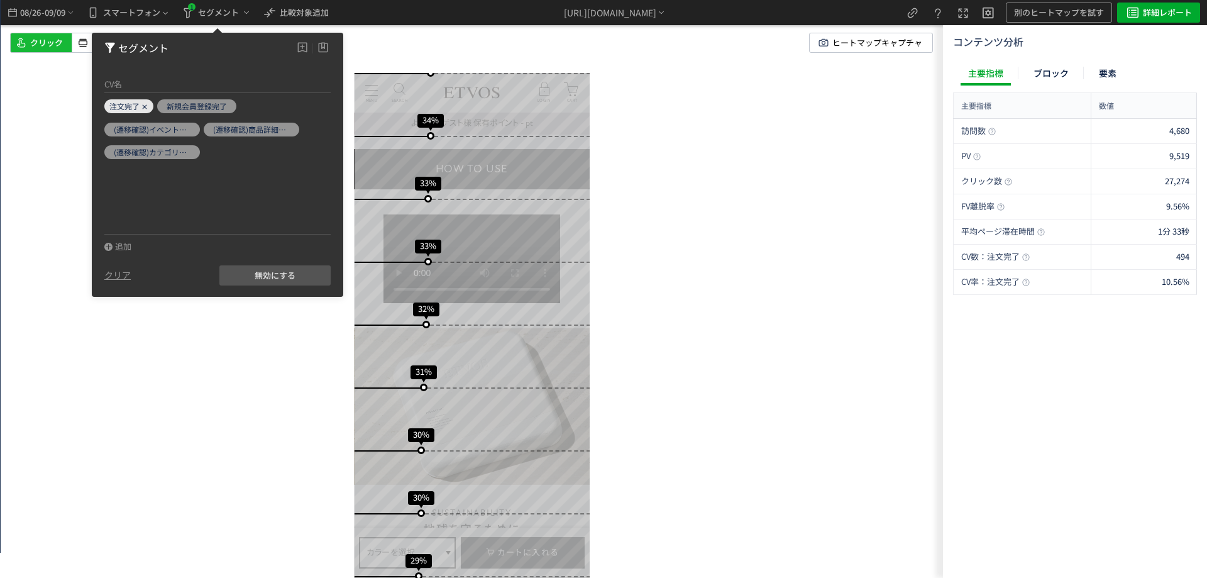
click at [136, 106] on span "注文完了" at bounding box center [124, 106] width 30 height 11
click at [134, 102] on span "注文完了" at bounding box center [124, 106] width 30 height 11
click at [131, 107] on span "注文完了" at bounding box center [124, 106] width 30 height 11
drag, startPoint x: 150, startPoint y: 318, endPoint x: 150, endPoint y: 309, distance: 8.8
click at [151, 318] on div "スクロール開始位置:688px スクロール到達率 89% スクロール到達率 86% スクロール到達率 84% スクロール到達率 78% スクロール到達率 71…" at bounding box center [472, 289] width 942 height 578
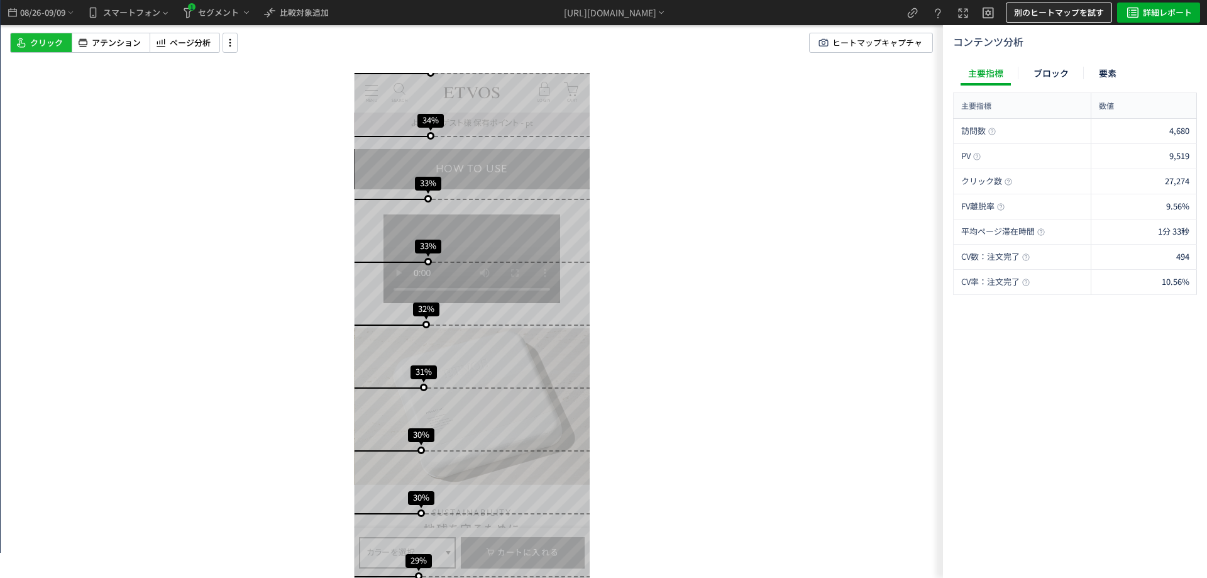
click at [1069, 16] on span "別のヒートマップを試す" at bounding box center [1059, 13] width 90 height 20
click at [1046, 72] on p "β版ヒートマップ" at bounding box center [1052, 71] width 135 height 23
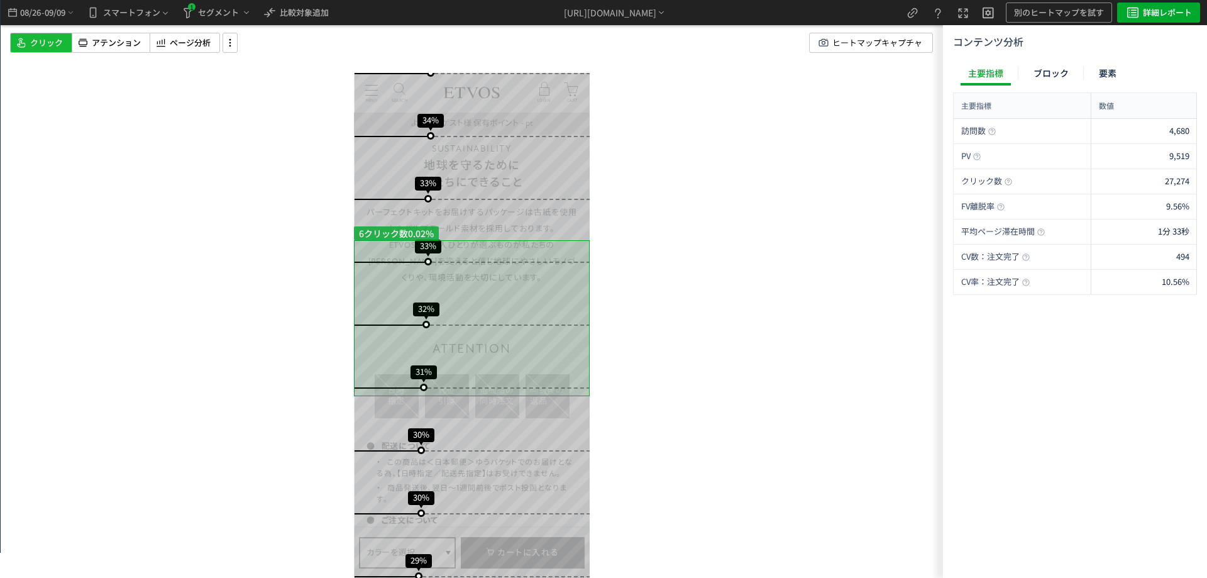
scroll to position [6916, 0]
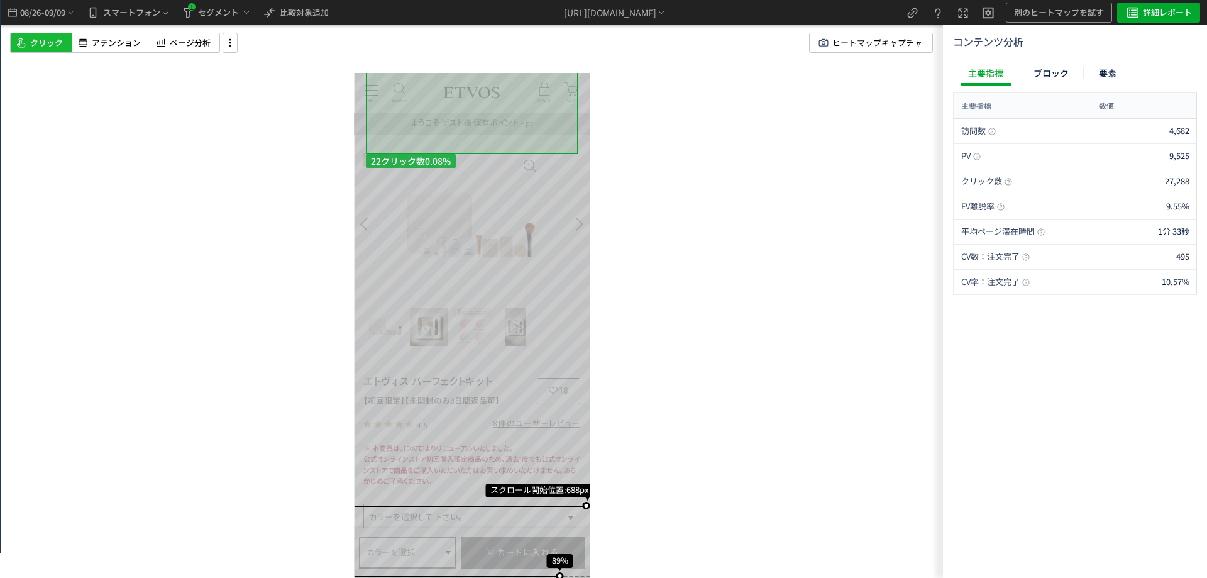
scroll to position [1257, 0]
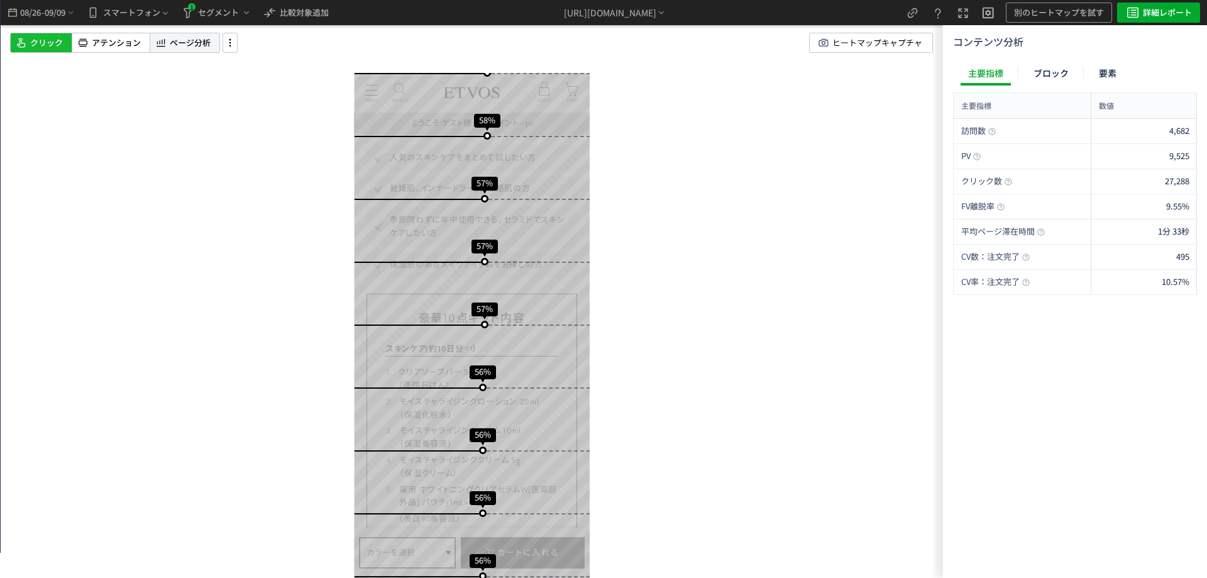
click at [179, 47] on span "ページ分析" at bounding box center [190, 43] width 41 height 12
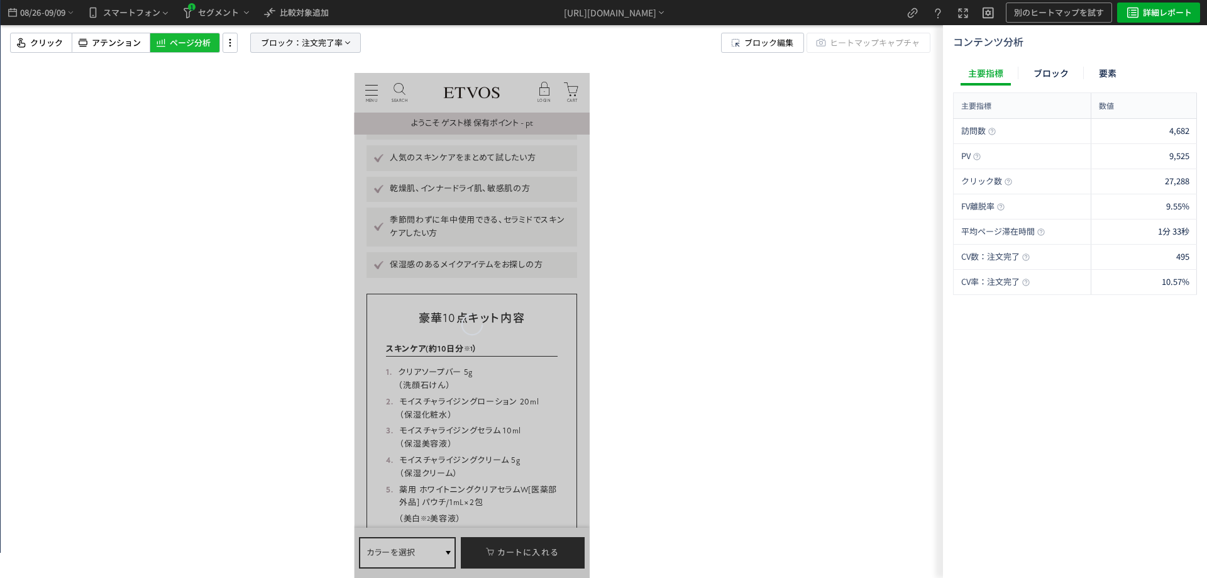
scroll to position [0, 0]
click at [300, 41] on span "ブロック：" at bounding box center [281, 42] width 41 height 19
click at [229, 253] on div at bounding box center [472, 289] width 942 height 578
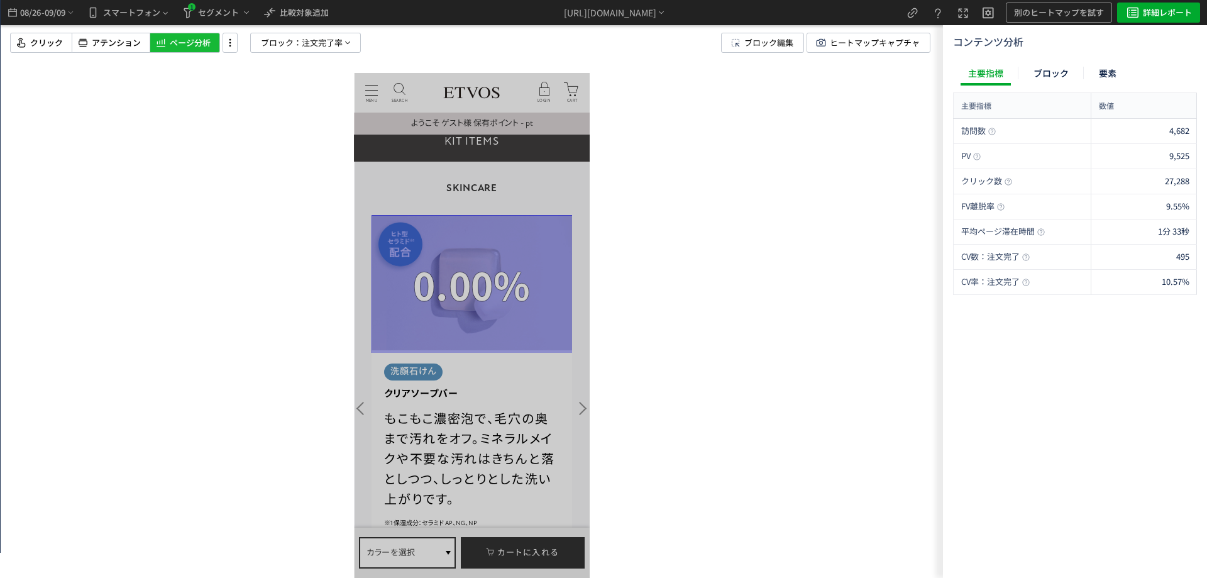
scroll to position [5407, 0]
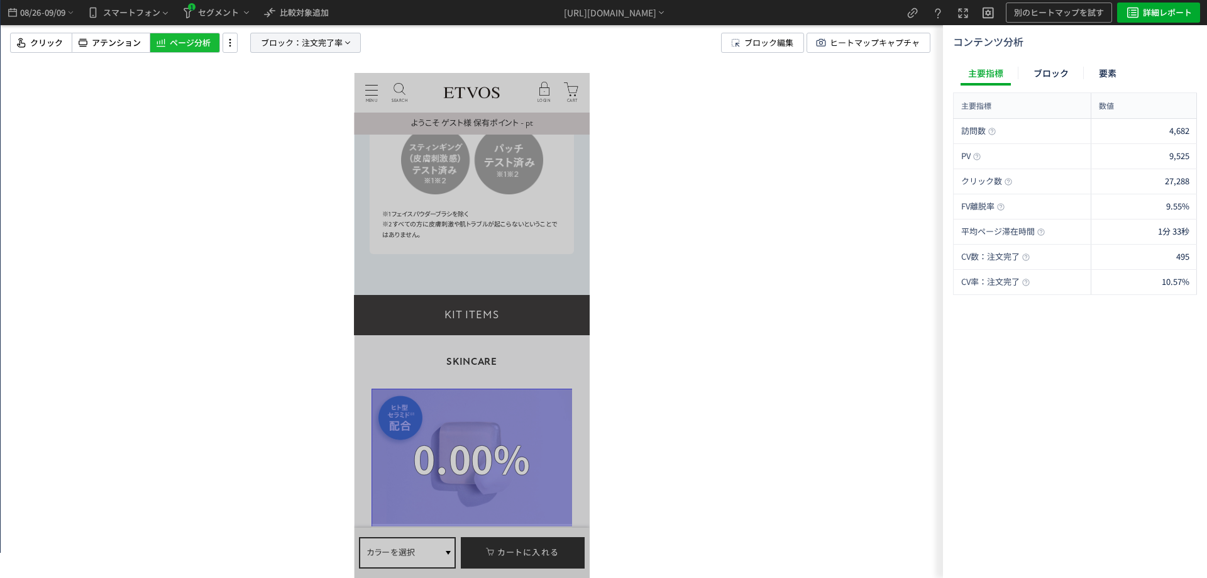
click at [317, 48] on span "注文完了率" at bounding box center [322, 42] width 41 height 19
click at [272, 158] on span "注文完了率" at bounding box center [274, 151] width 41 height 15
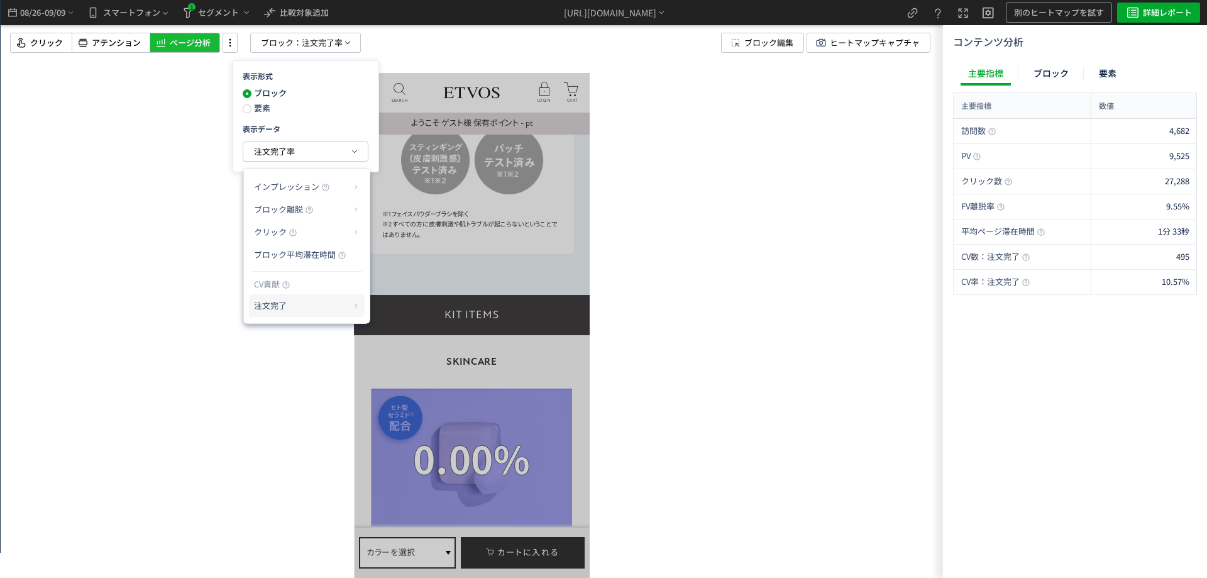
click at [280, 307] on p "注文完了" at bounding box center [302, 305] width 96 height 21
click at [292, 48] on span "ブロック：" at bounding box center [281, 42] width 41 height 19
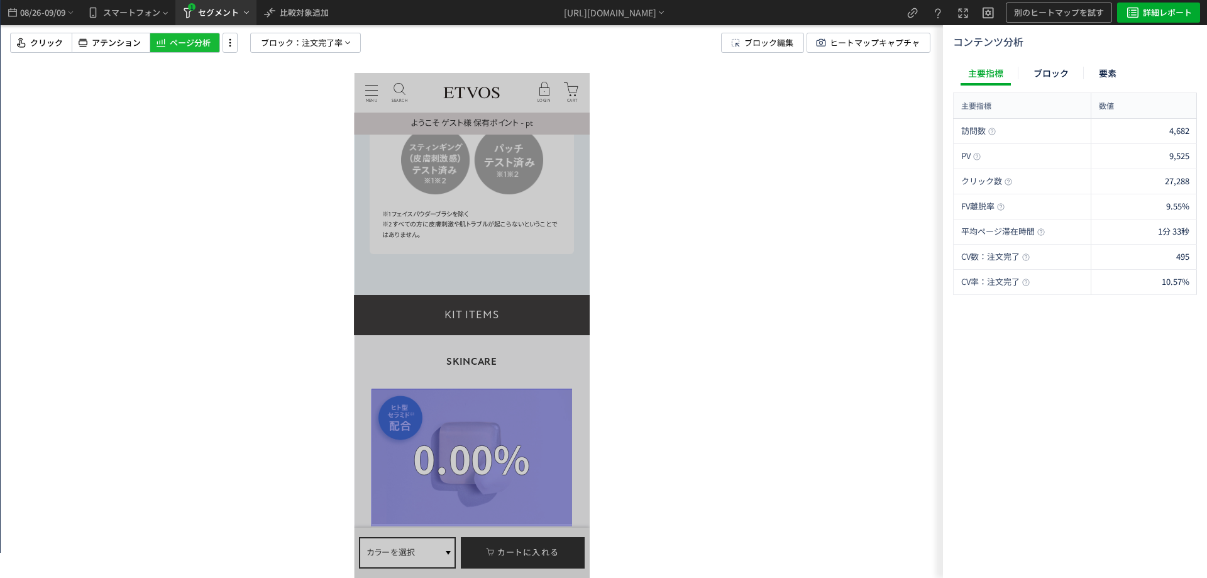
click at [248, 16] on icon "heatmap-top-bar" at bounding box center [246, 13] width 10 height 10
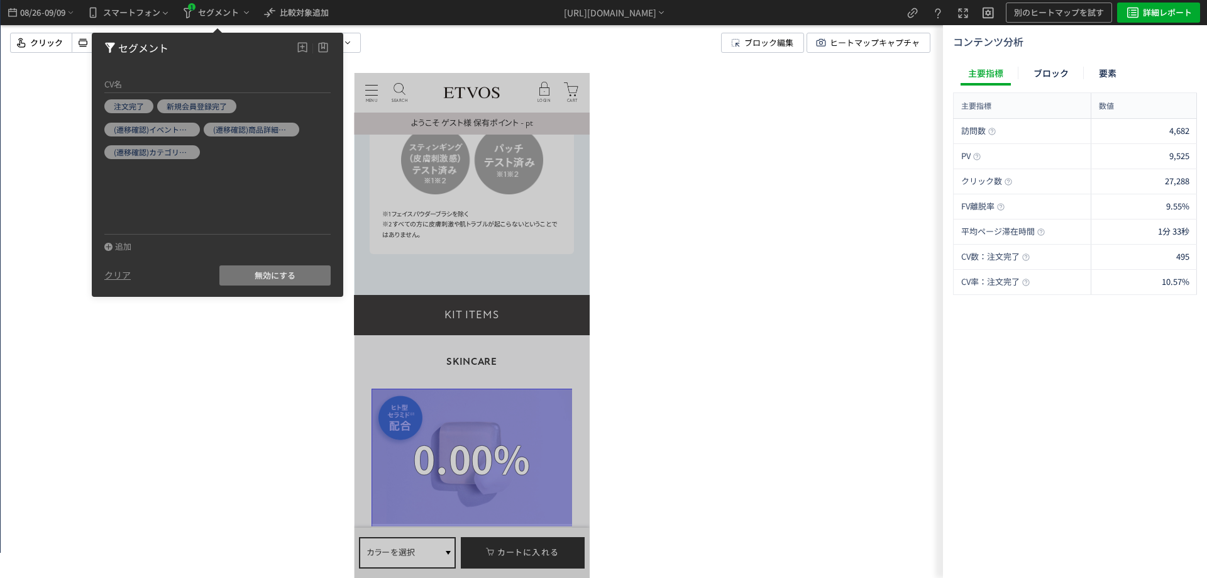
click at [243, 275] on button "無効にする" at bounding box center [274, 275] width 111 height 20
click at [207, 12] on span "セグメント" at bounding box center [218, 13] width 41 height 20
click at [326, 82] on icon at bounding box center [326, 84] width 8 height 8
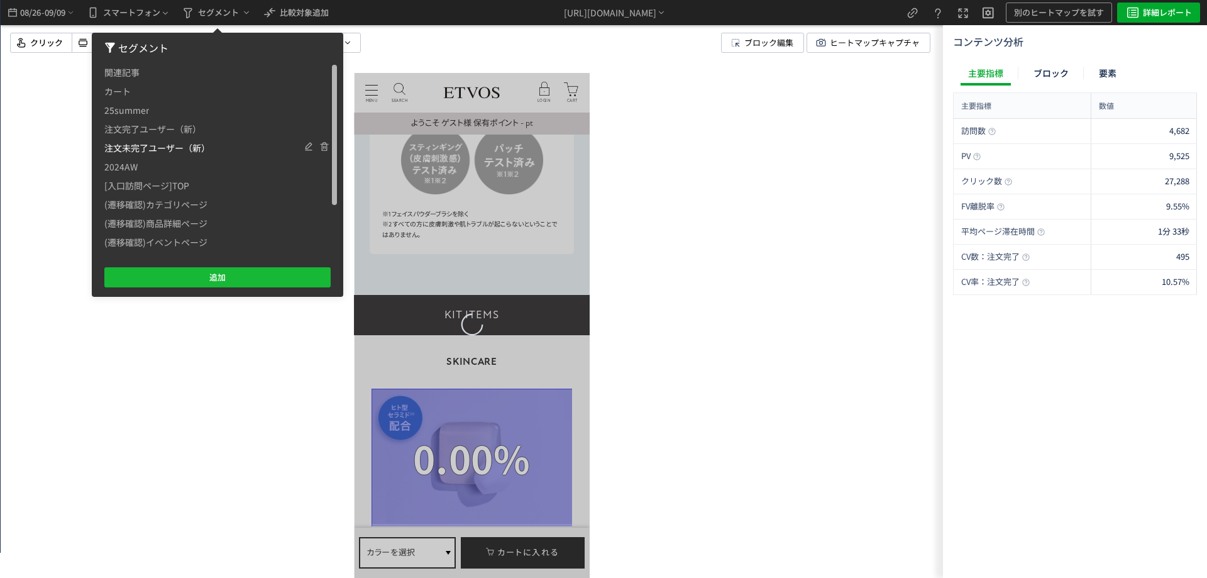
click at [159, 146] on span "注文未完了ユーザー（新）" at bounding box center [157, 147] width 106 height 19
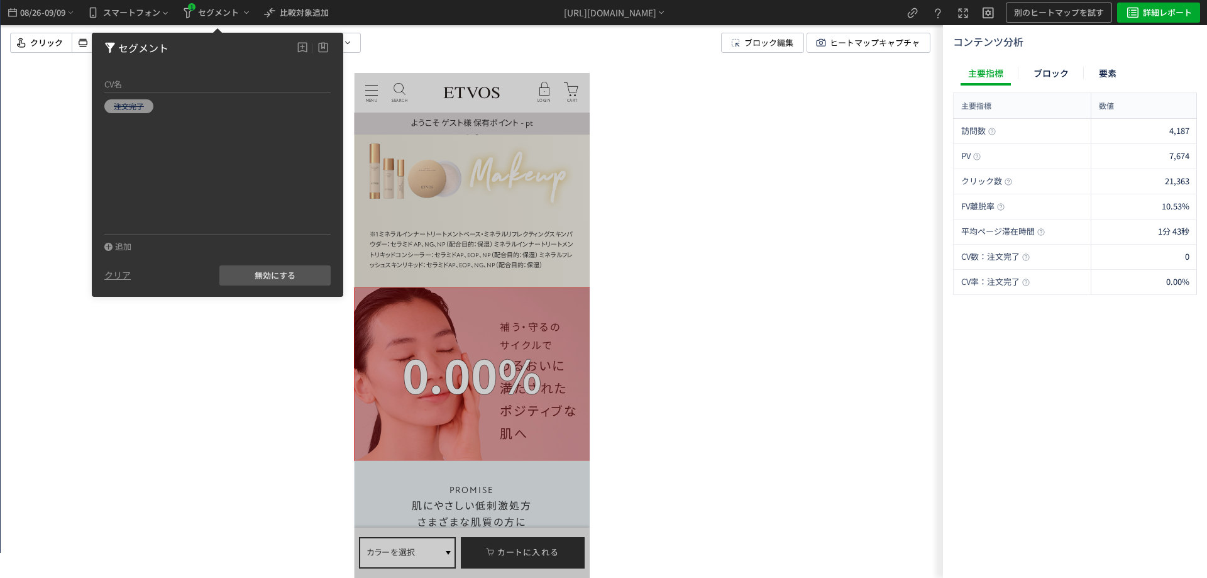
scroll to position [4527, 0]
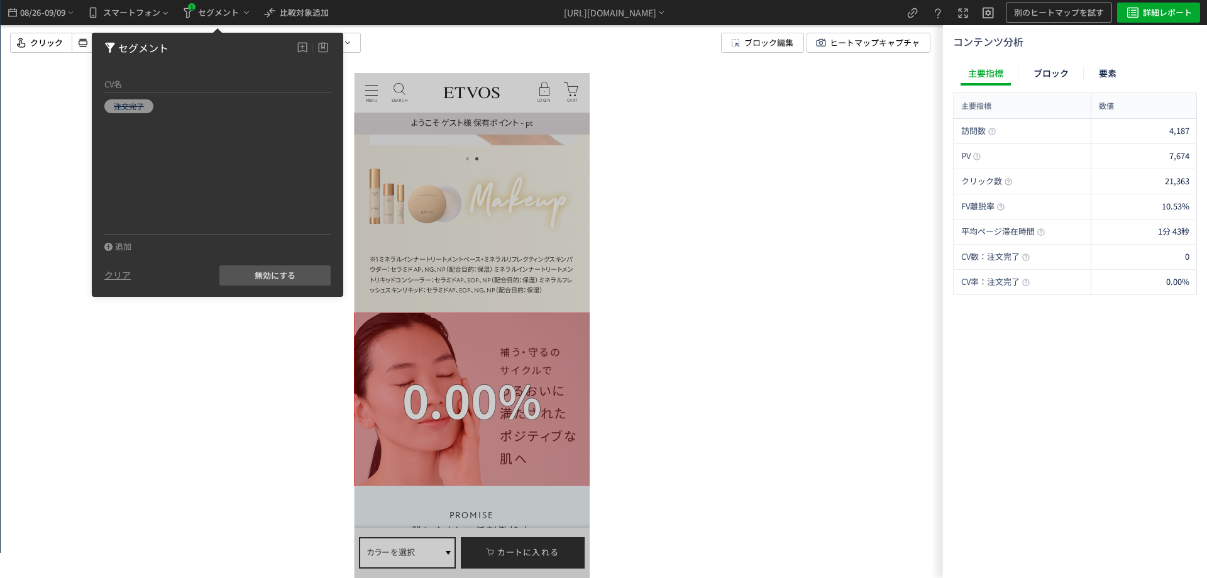
click at [40, 82] on div at bounding box center [472, 289] width 942 height 578
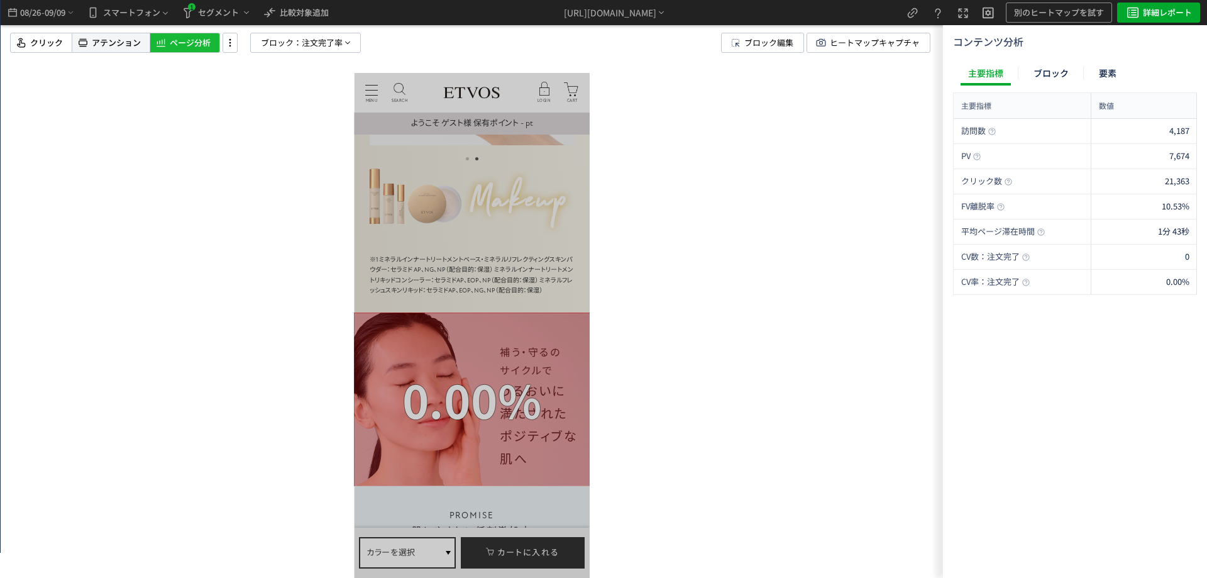
click at [100, 45] on span "アテンション" at bounding box center [116, 43] width 49 height 12
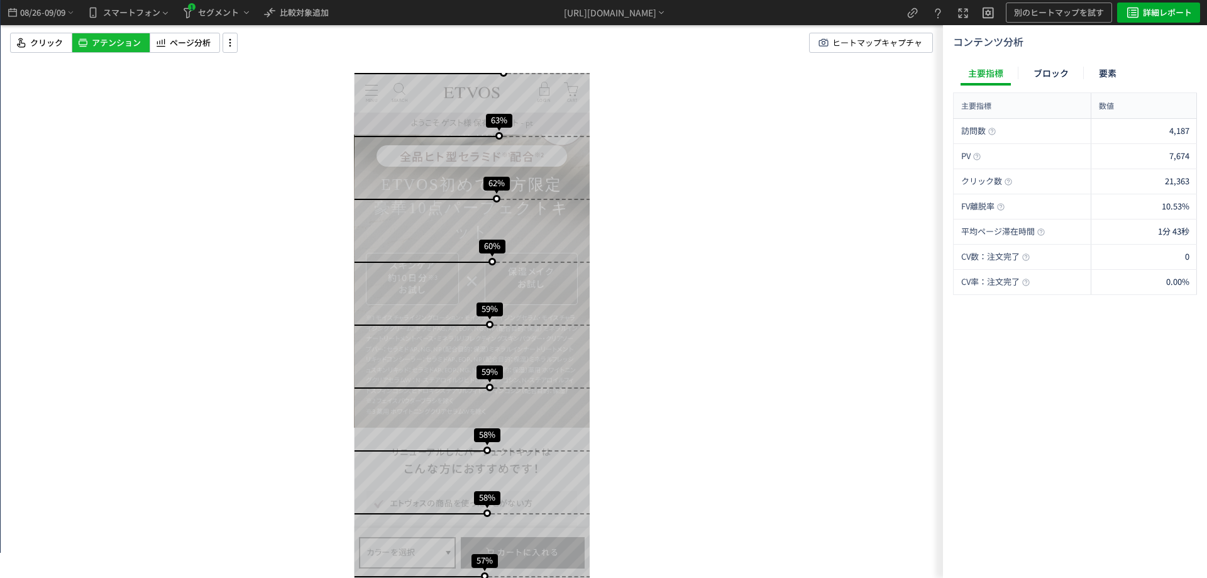
scroll to position [1144, 0]
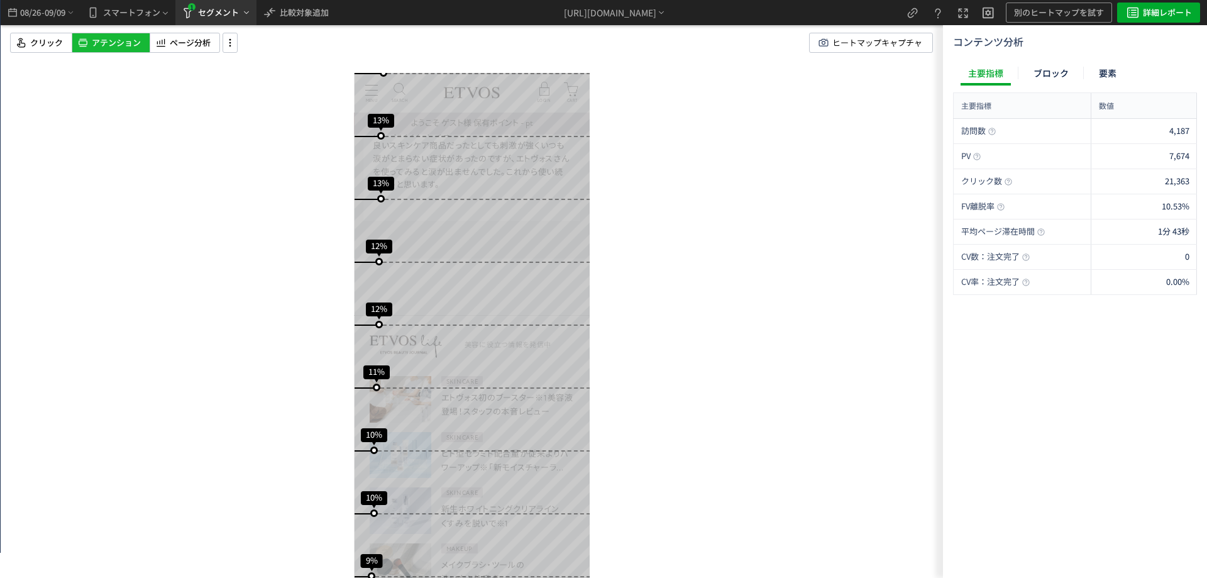
click at [209, 19] on span "セグメント" at bounding box center [218, 13] width 41 height 20
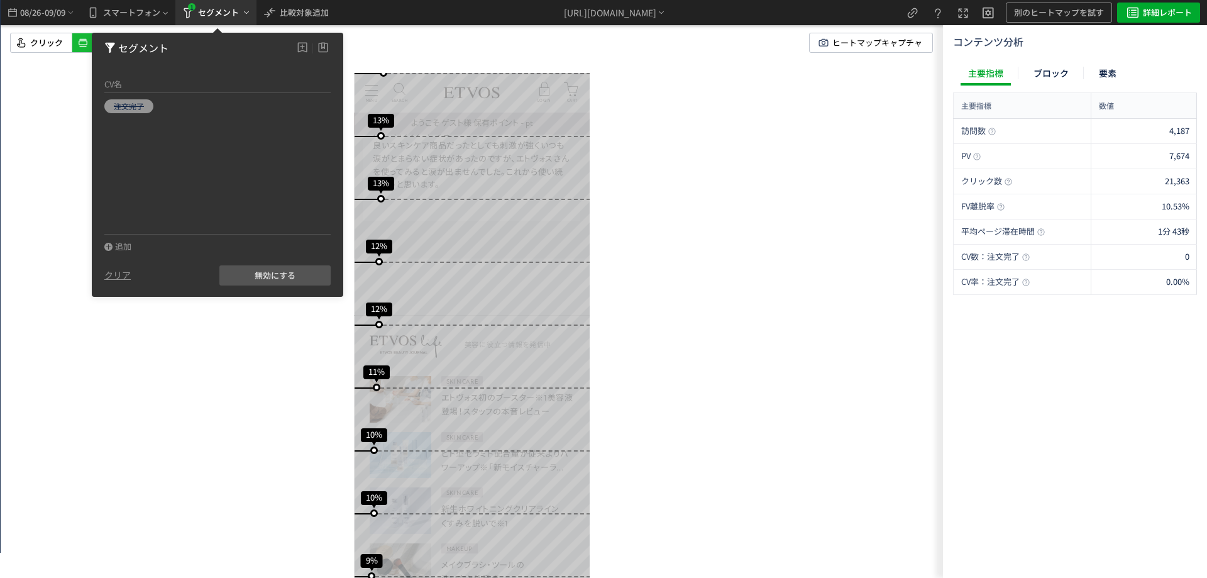
click at [213, 21] on span "セグメント" at bounding box center [218, 13] width 41 height 20
click at [77, 80] on div "スクロール開始位置:688px スクロール到達率 89% スクロール到達率 86% スクロール到達率 84% スクロール到達率 78% スクロール到達率 71…" at bounding box center [472, 289] width 942 height 578
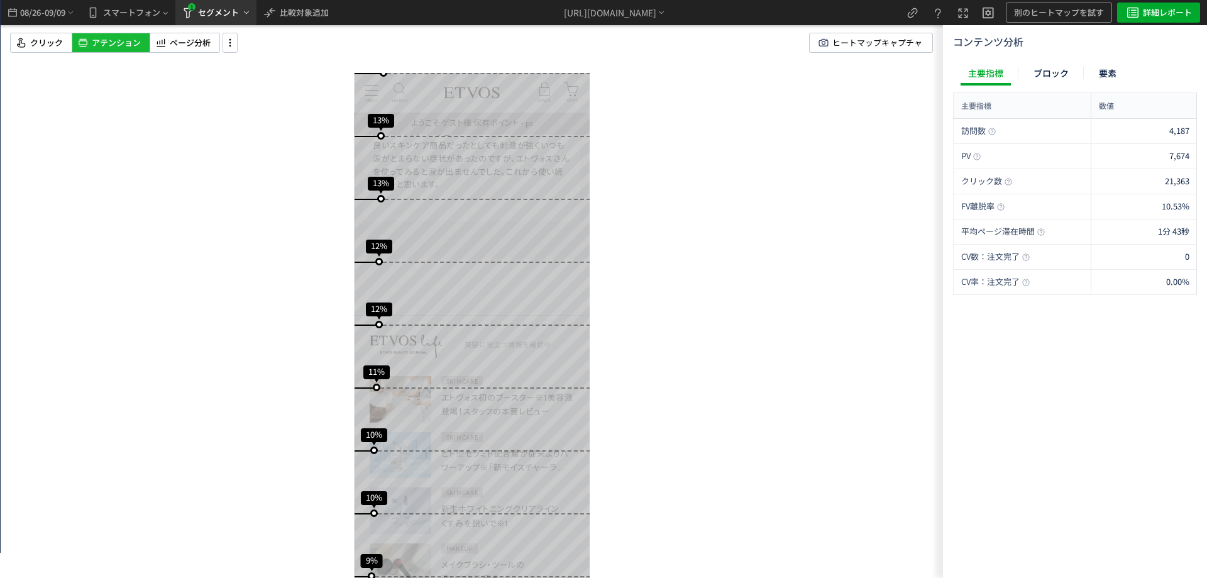
click at [223, 19] on span "セグメント" at bounding box center [218, 13] width 41 height 20
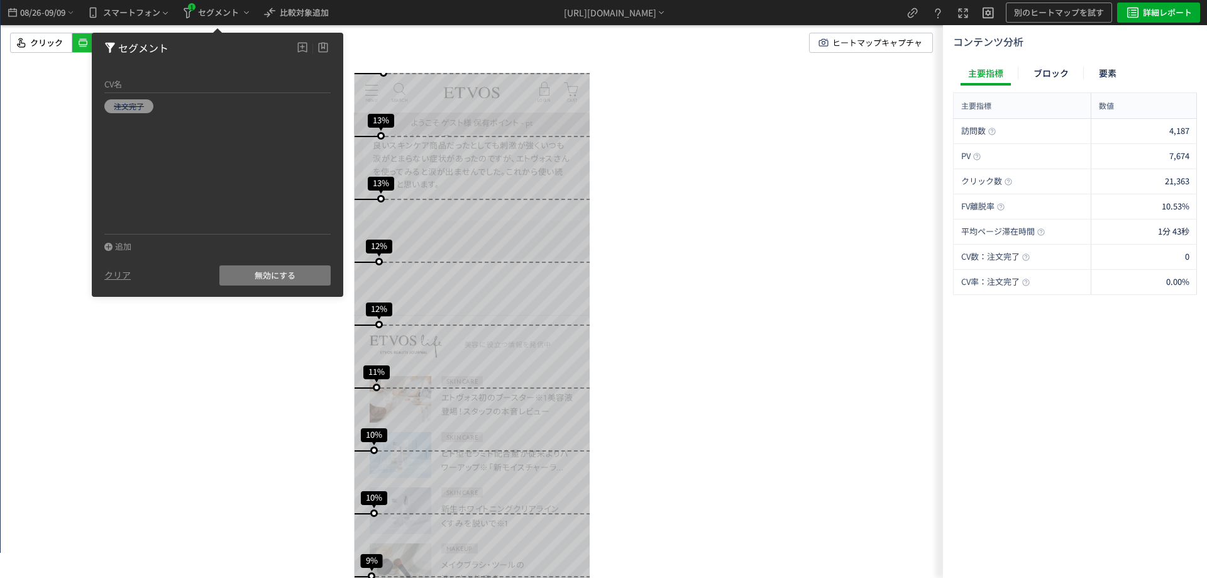
click at [255, 271] on span "無効にする" at bounding box center [275, 275] width 41 height 20
drag, startPoint x: 70, startPoint y: 115, endPoint x: 91, endPoint y: 110, distance: 21.3
click at [69, 115] on div "スクロール開始位置:667px スクロール到達率 93% スクロール到達率 89% スクロール到達率 86% スクロール到達率 84% スクロール到達率 78…" at bounding box center [472, 289] width 942 height 578
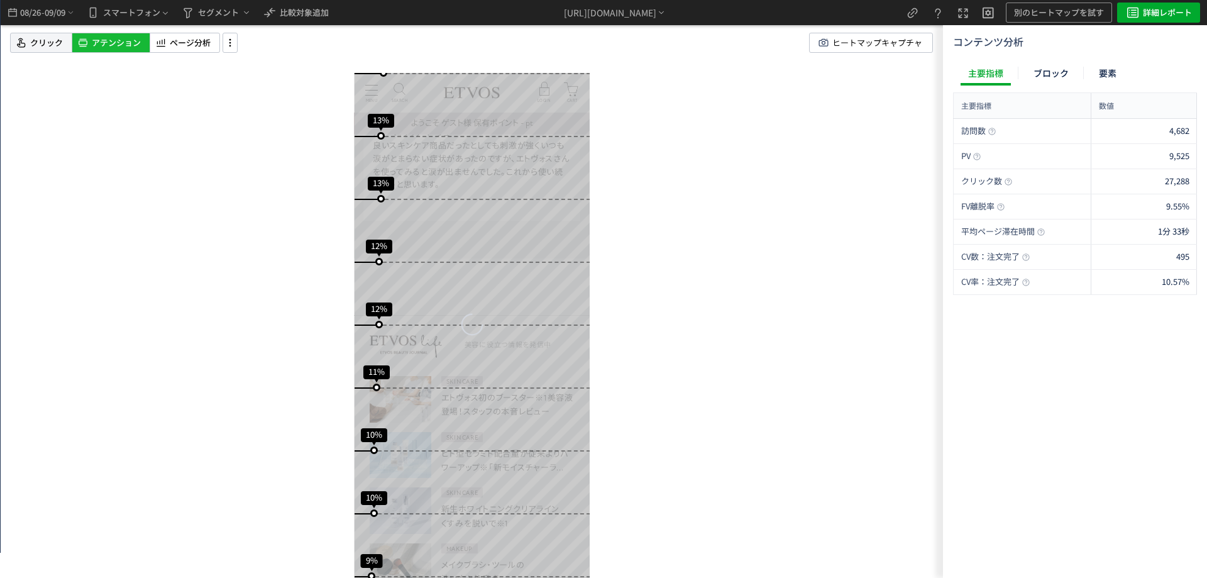
click at [47, 41] on span "クリック" at bounding box center [46, 43] width 33 height 12
click at [104, 45] on span "アテンション" at bounding box center [116, 43] width 49 height 12
click at [228, 16] on span "セグメント" at bounding box center [218, 13] width 41 height 20
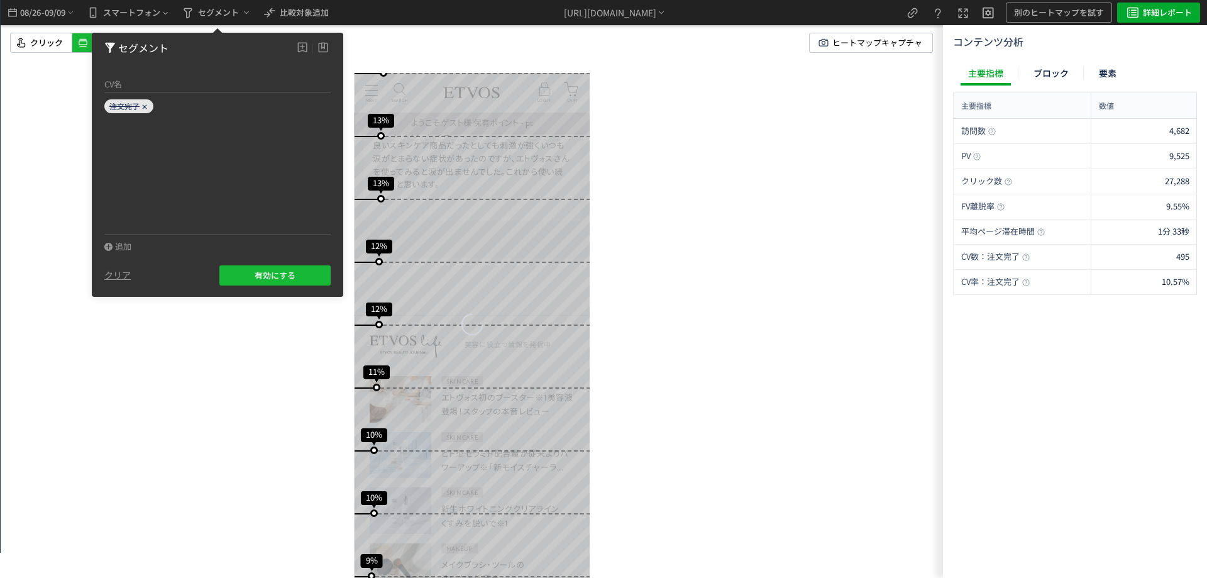
click at [137, 106] on span "注文完了" at bounding box center [124, 106] width 30 height 11
click at [147, 103] on icon at bounding box center [145, 107] width 8 height 8
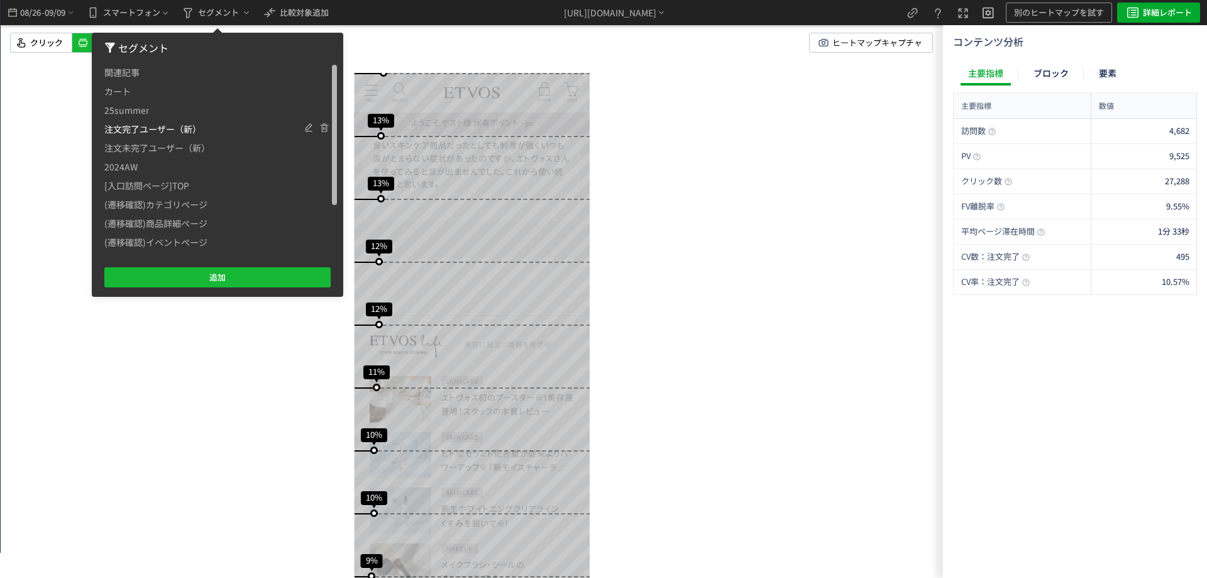
click at [153, 124] on span "注文完了ユーザー（新）" at bounding box center [152, 128] width 97 height 19
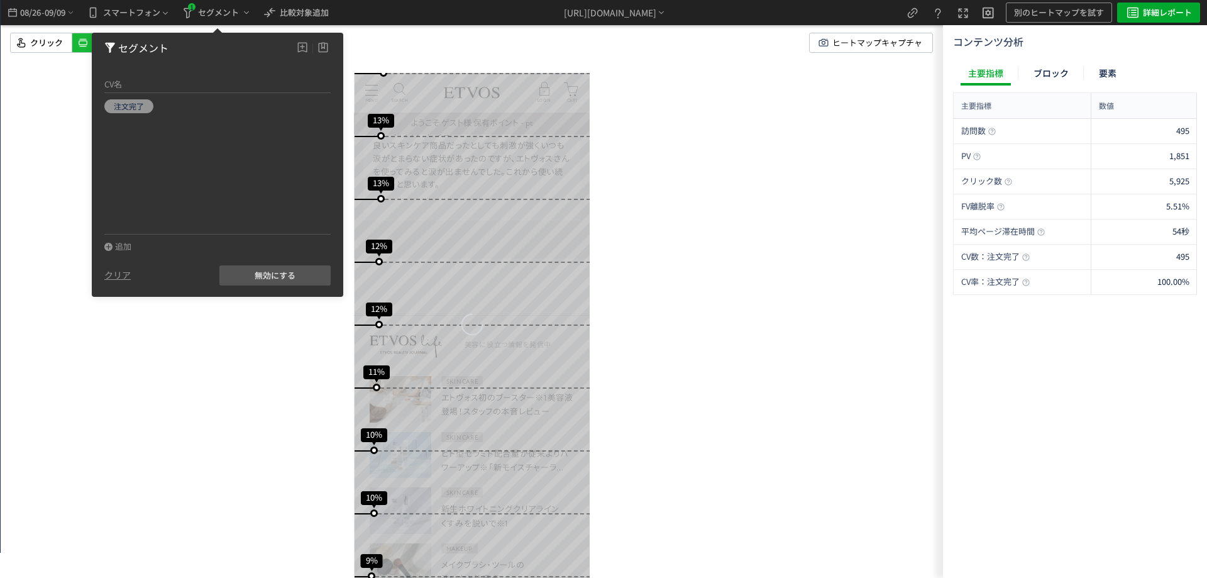
click at [234, 341] on div "スクロール開始位置:667px スクロール到達率 93% スクロール到達率 89% スクロール到達率 86% スクロール到達率 84% スクロール到達率 78…" at bounding box center [472, 289] width 942 height 578
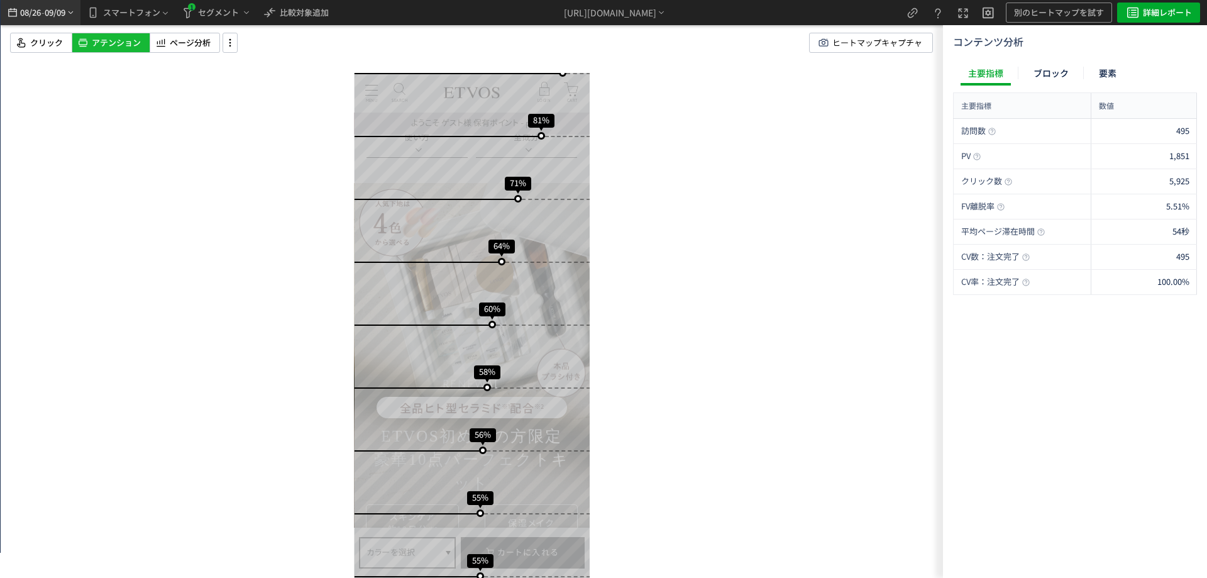
click at [40, 16] on span "08/26" at bounding box center [29, 12] width 21 height 25
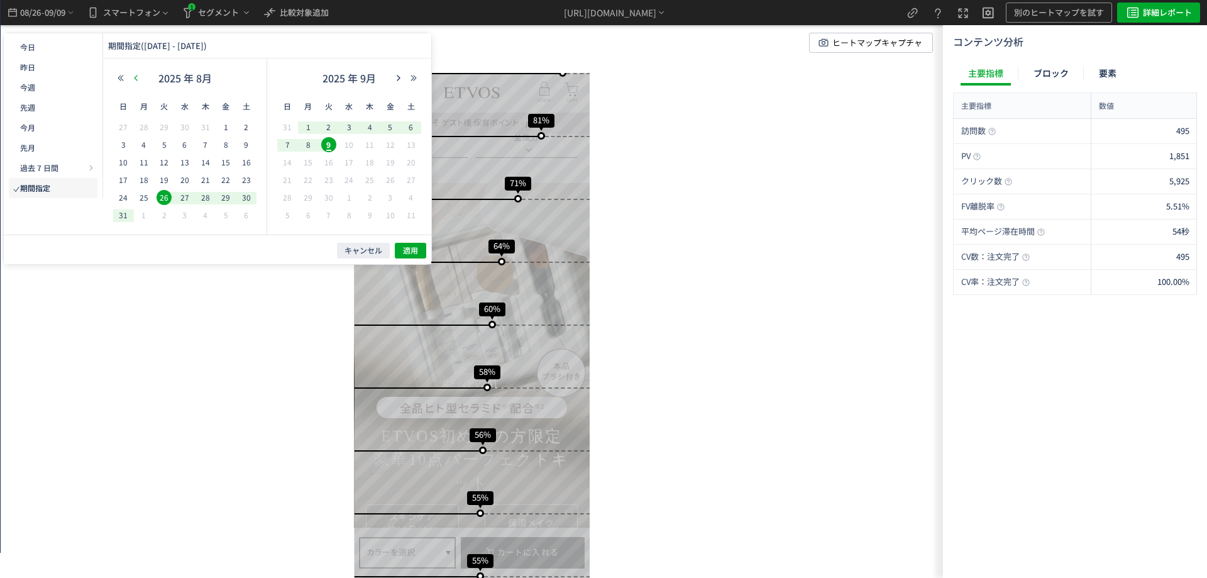
click at [134, 82] on button "button" at bounding box center [135, 78] width 15 height 9
click at [328, 146] on span "5" at bounding box center [328, 144] width 15 height 15
click at [326, 182] on span "19" at bounding box center [328, 179] width 15 height 15
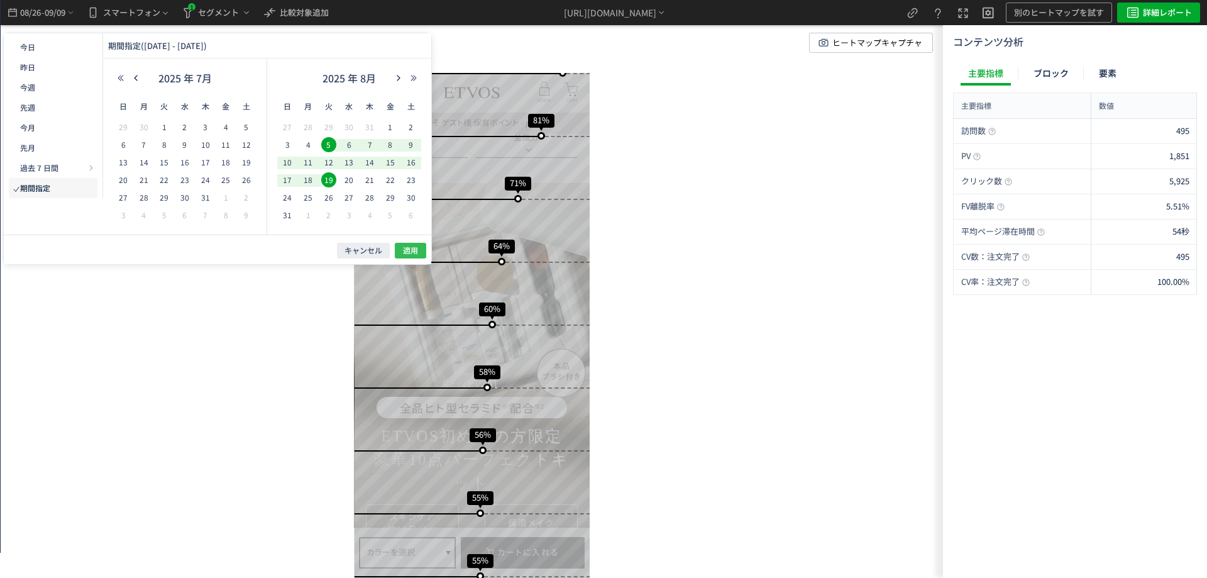
click at [407, 248] on span "適用" at bounding box center [410, 250] width 15 height 11
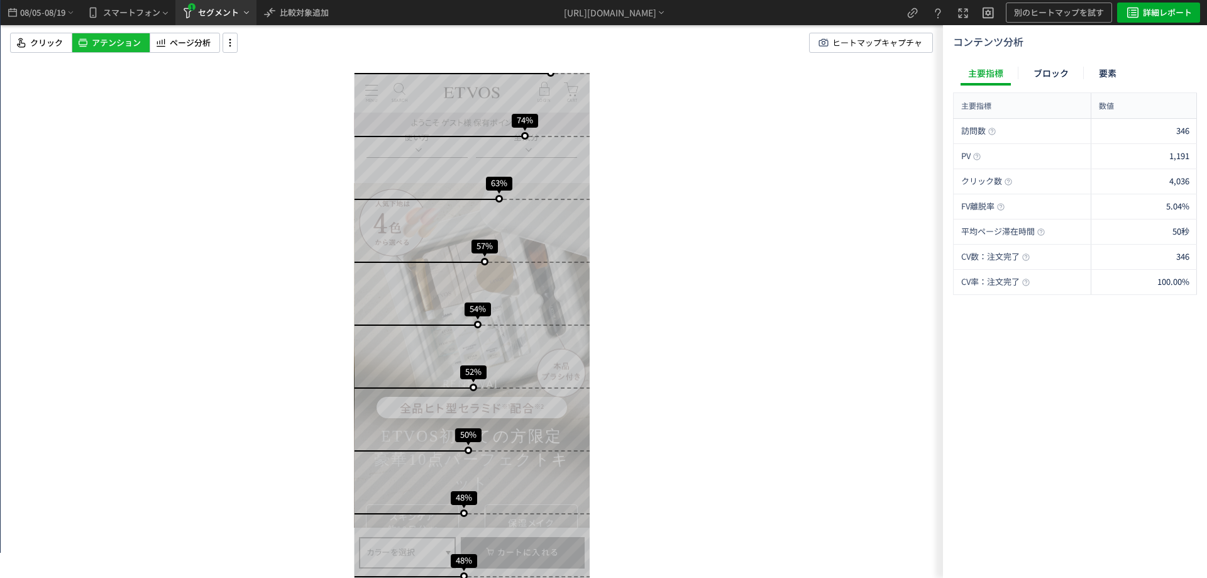
click at [209, 14] on span "セグメント" at bounding box center [218, 13] width 41 height 20
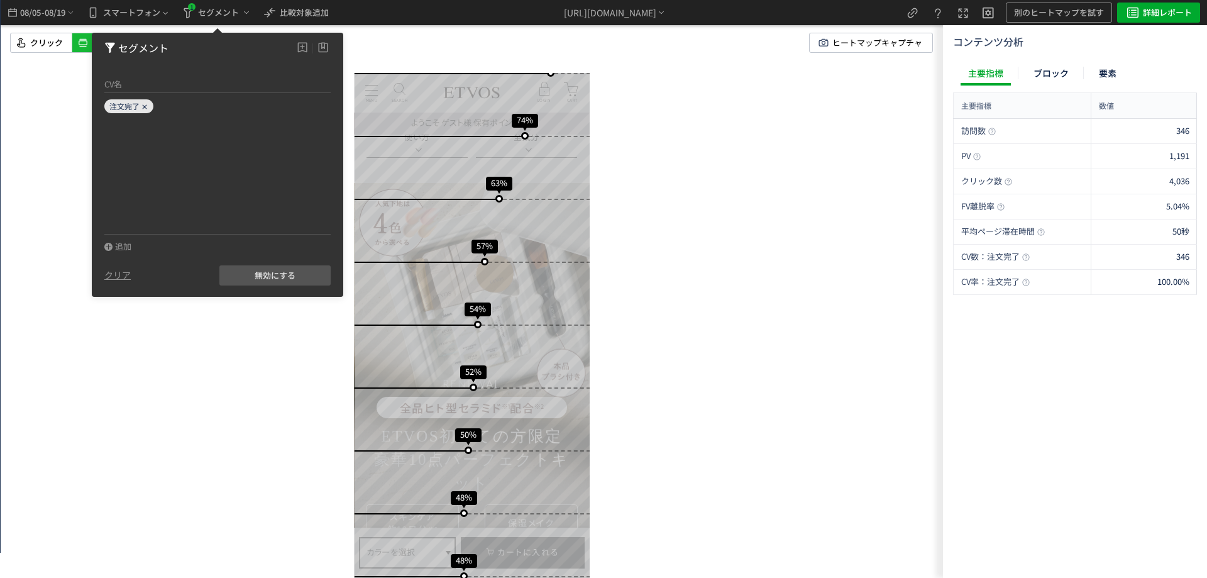
click at [142, 105] on icon at bounding box center [145, 107] width 8 height 8
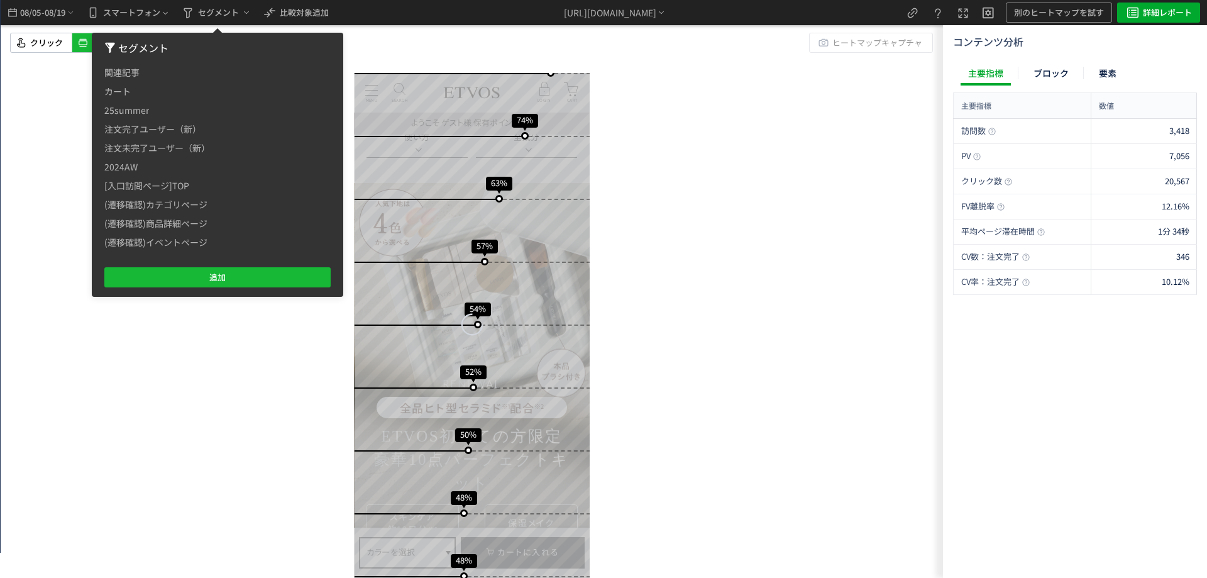
click at [677, 255] on div "スクロール開始位置:688px スクロール到達率 94% スクロール到達率 92% スクロール到達率 85% スクロール到達率 74% スクロール到達率 63…" at bounding box center [472, 289] width 942 height 578
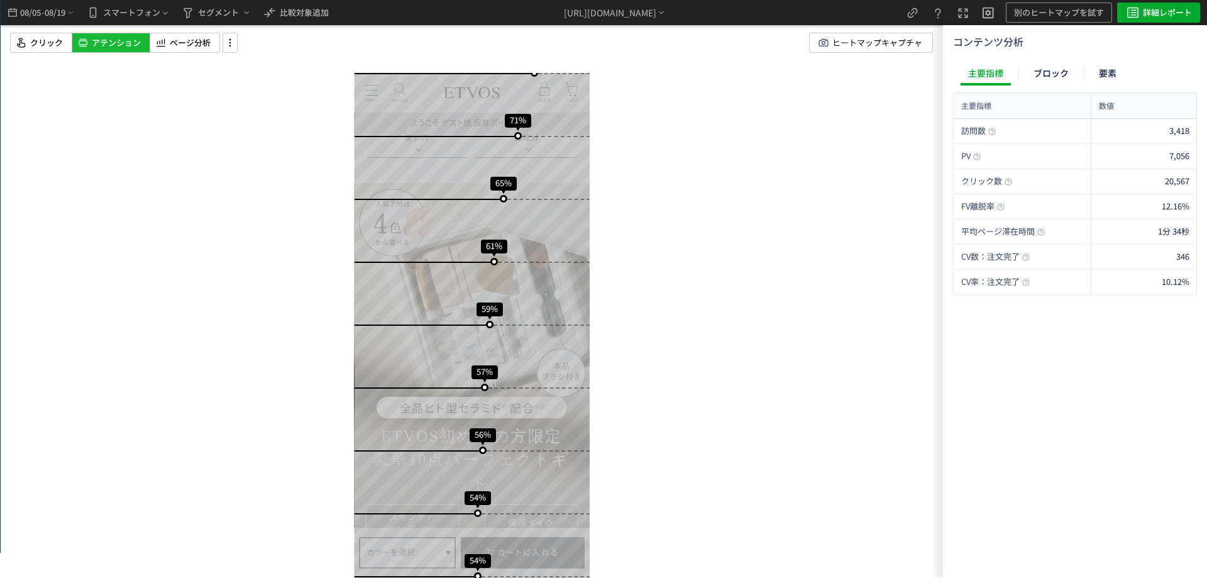
click at [14, 255] on div "スクロール開始位置:688px スクロール到達率 86% スクロール到達率 83% スクロール到達率 78% スクロール到達率 71% スクロール到達率 65…" at bounding box center [472, 289] width 942 height 578
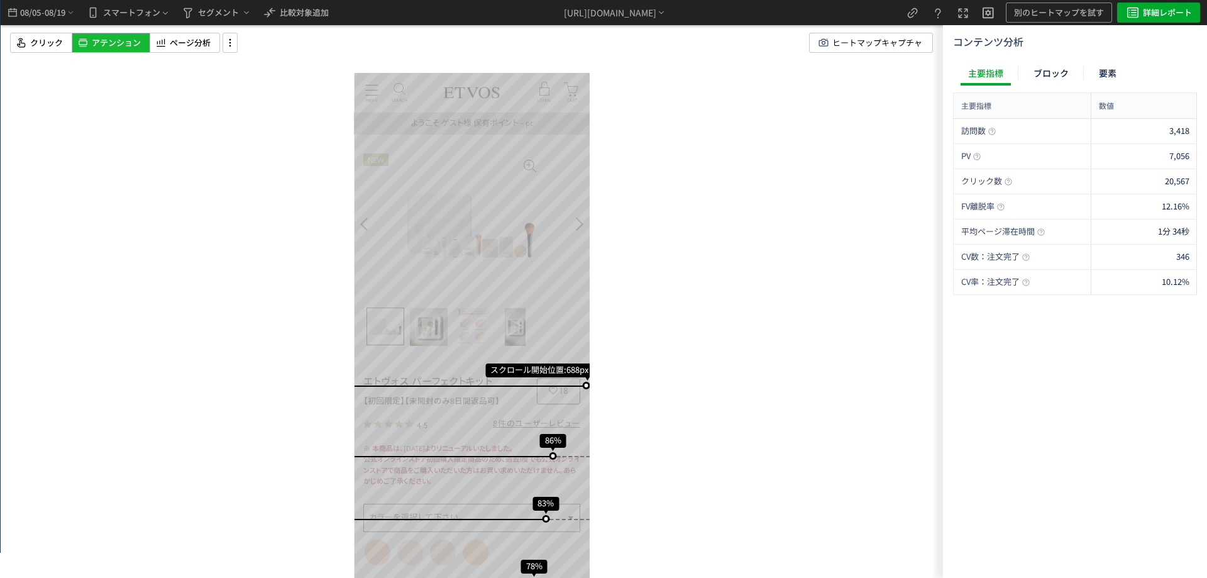
scroll to position [0, 0]
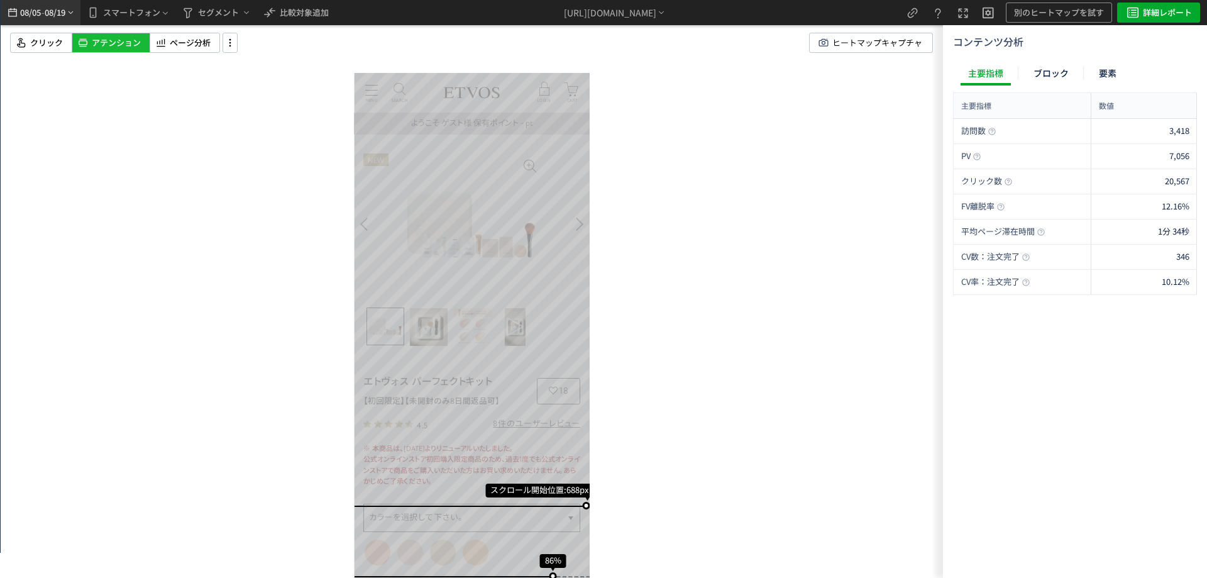
click at [62, 20] on span "08/19" at bounding box center [55, 12] width 21 height 25
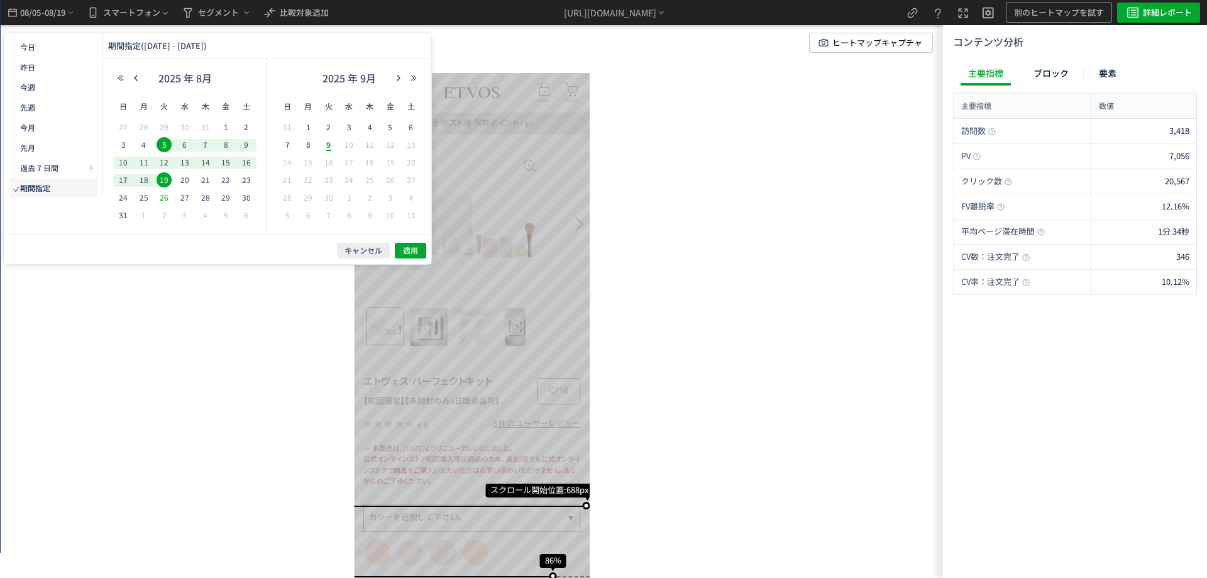
click at [170, 194] on span "26" at bounding box center [164, 197] width 15 height 15
click at [327, 145] on span "9" at bounding box center [328, 144] width 15 height 15
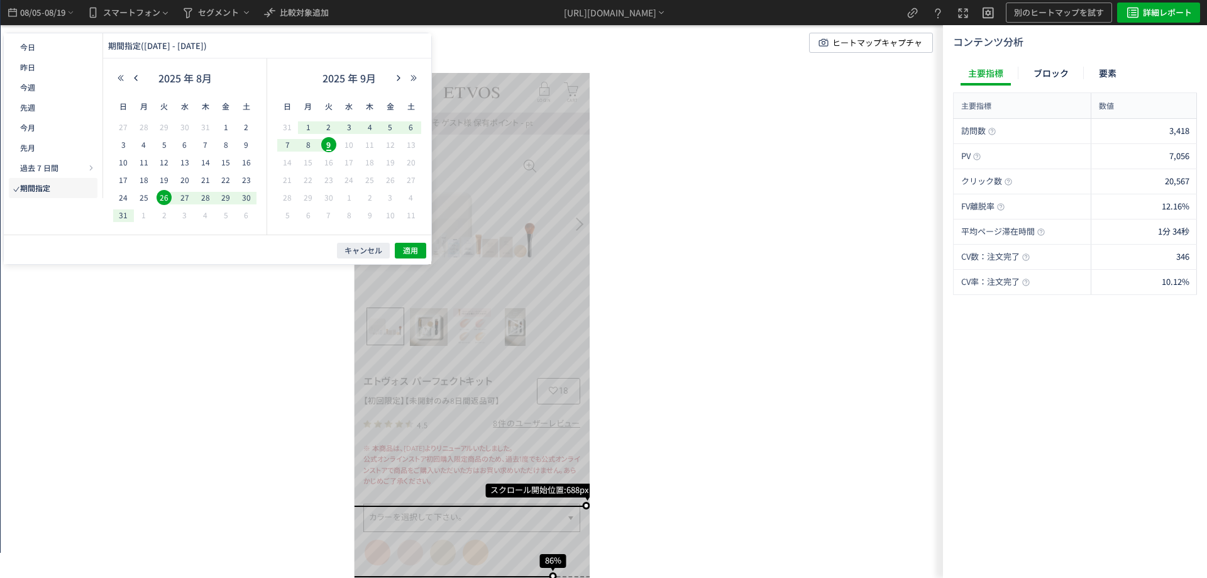
click at [426, 246] on div "キャンセル 適用" at bounding box center [218, 250] width 428 height 30
click at [416, 247] on span "適用" at bounding box center [410, 250] width 15 height 11
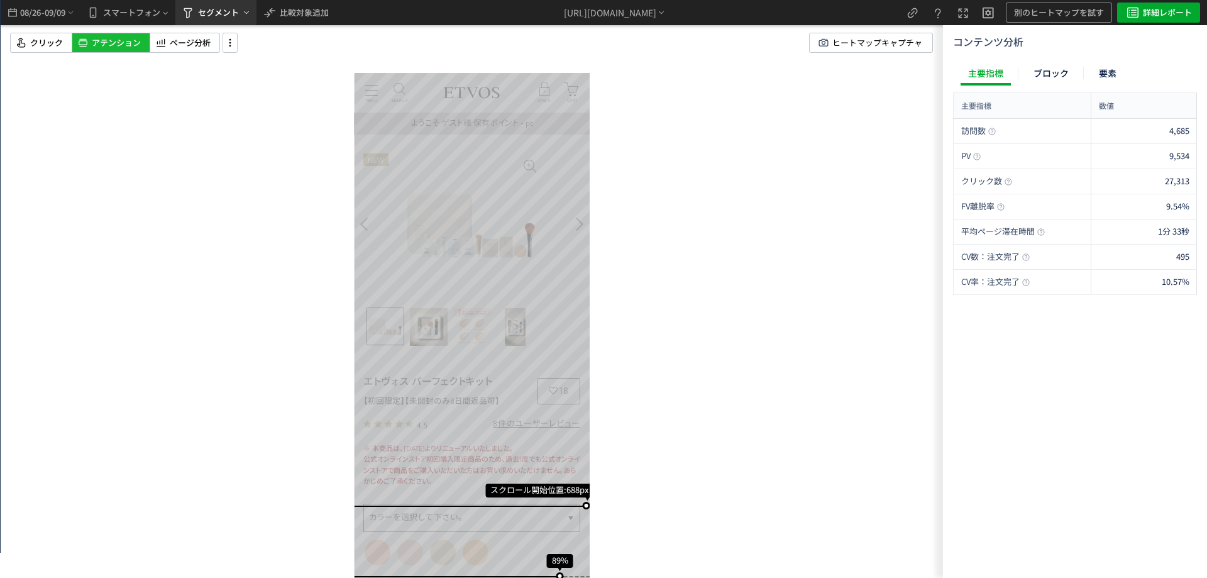
click at [209, 18] on span "セグメント" at bounding box center [218, 13] width 41 height 20
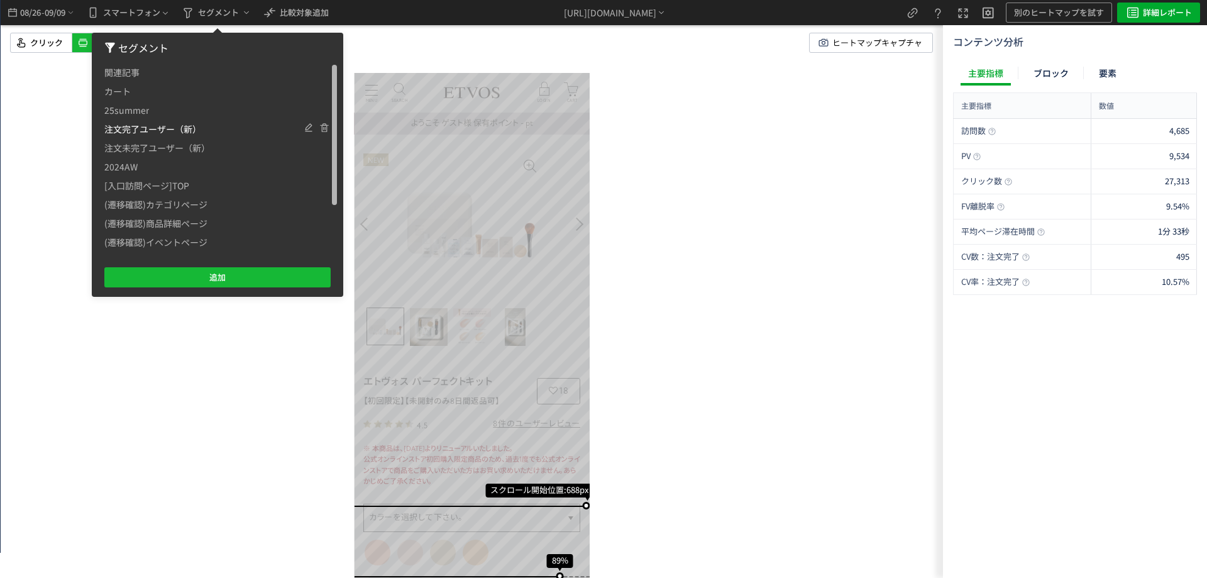
click at [174, 131] on span "注文完了ユーザー（新）" at bounding box center [152, 128] width 97 height 19
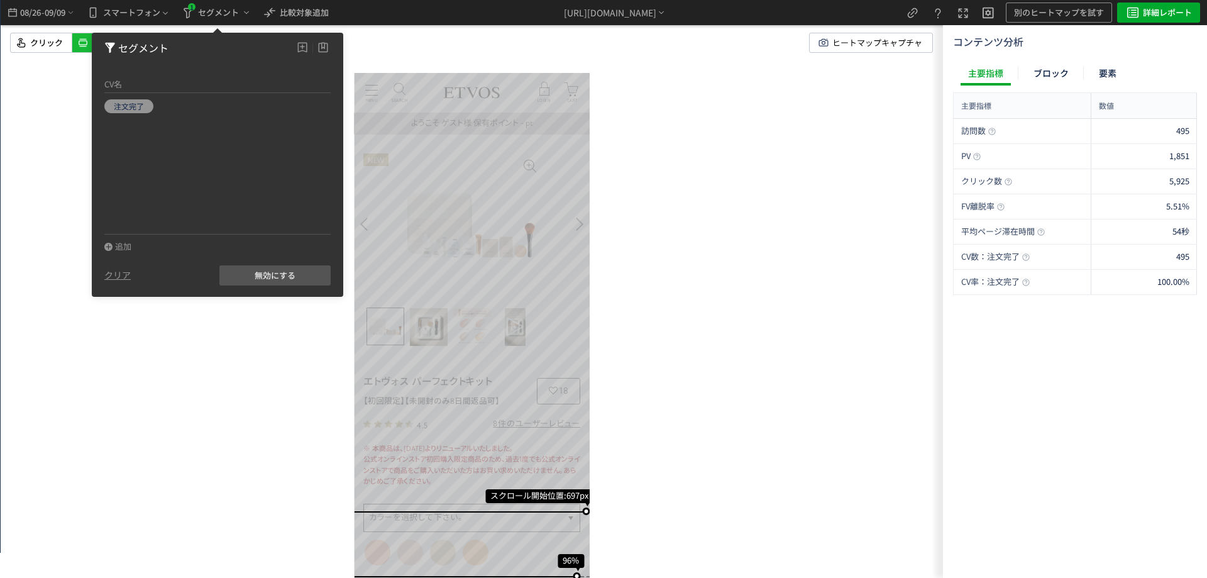
click at [688, 193] on div "スクロール開始位置:697px スクロール到達率 96% スクロール到達率 94% スクロール到達率 90% スクロール到達率 81% スクロール到達率 71…" at bounding box center [472, 289] width 942 height 578
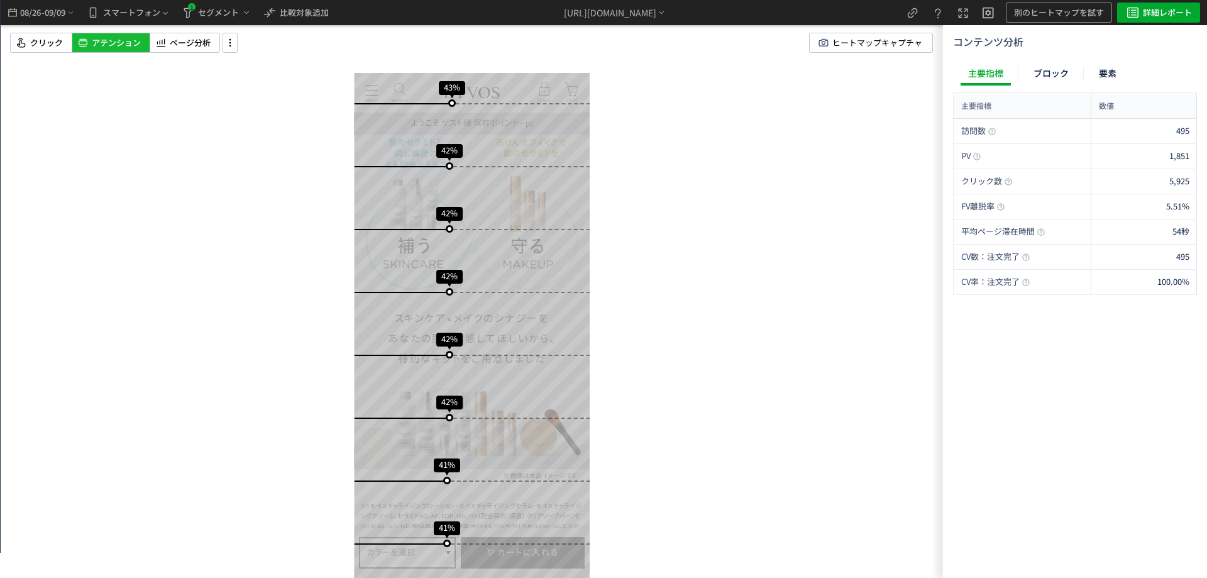
scroll to position [3378, 0]
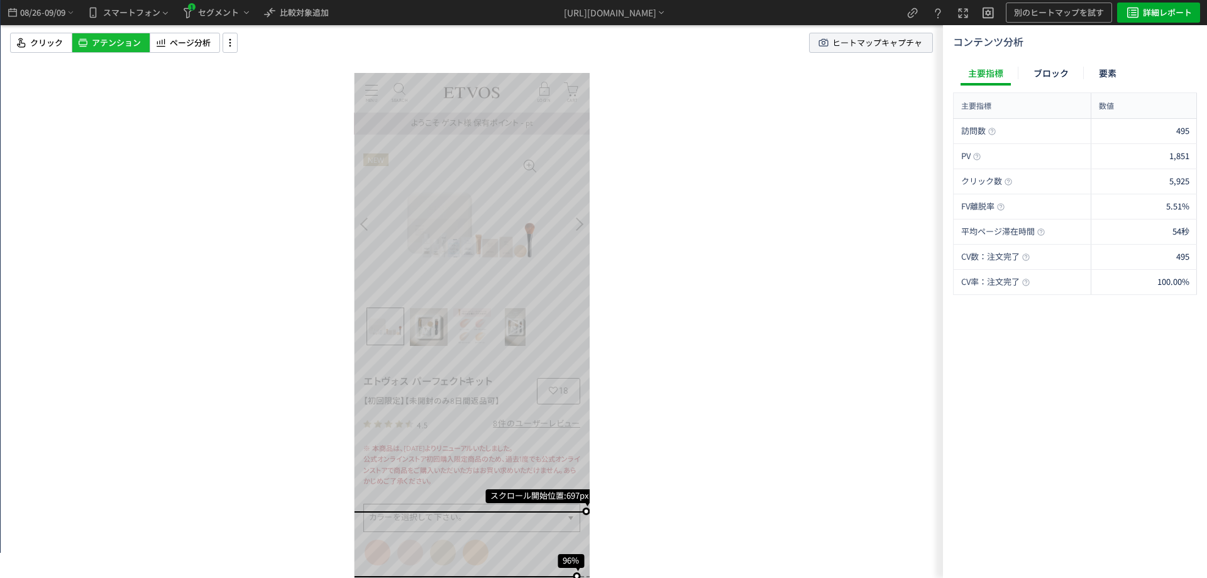
click at [891, 37] on span "ヒートマップキャプチャ" at bounding box center [877, 42] width 90 height 19
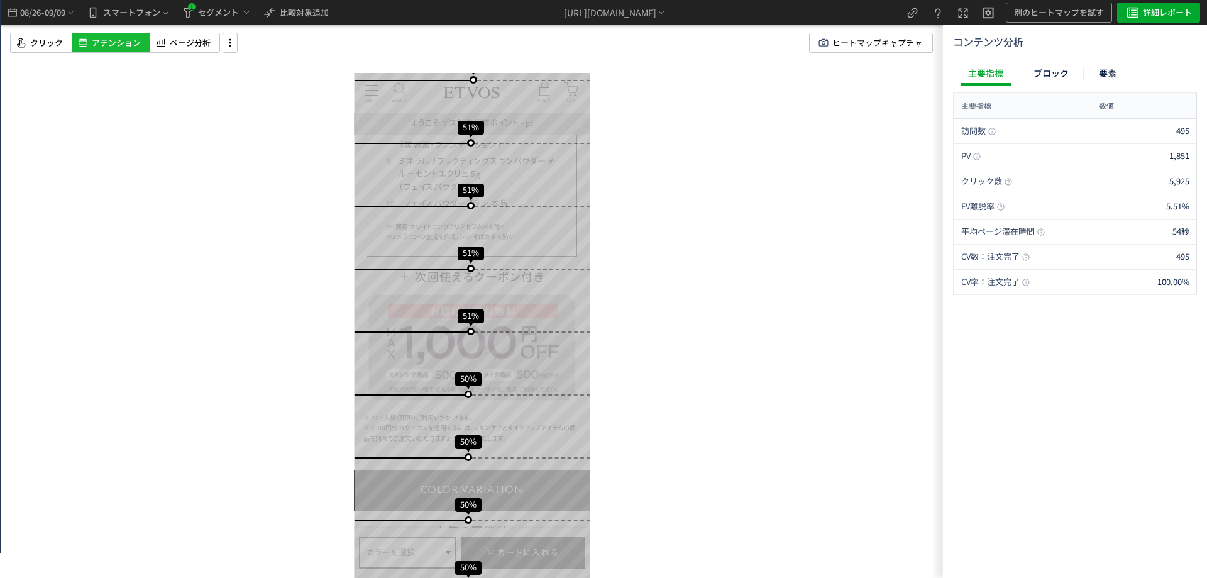
scroll to position [1823, 0]
